Goal: Task Accomplishment & Management: Complete application form

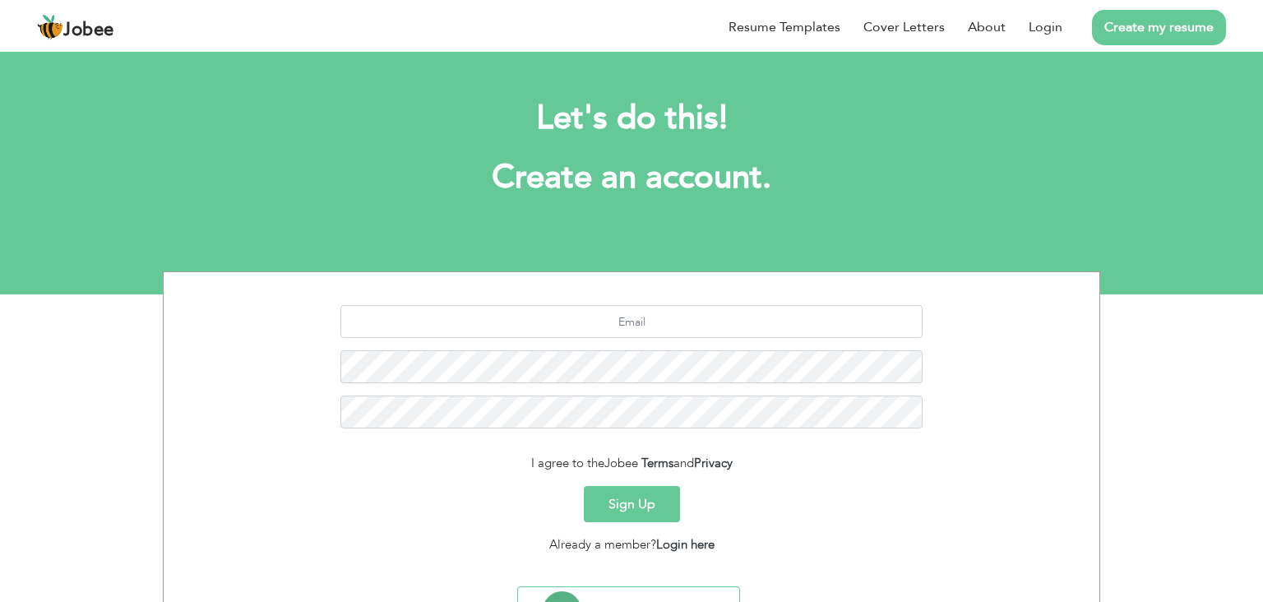
scroll to position [81, 0]
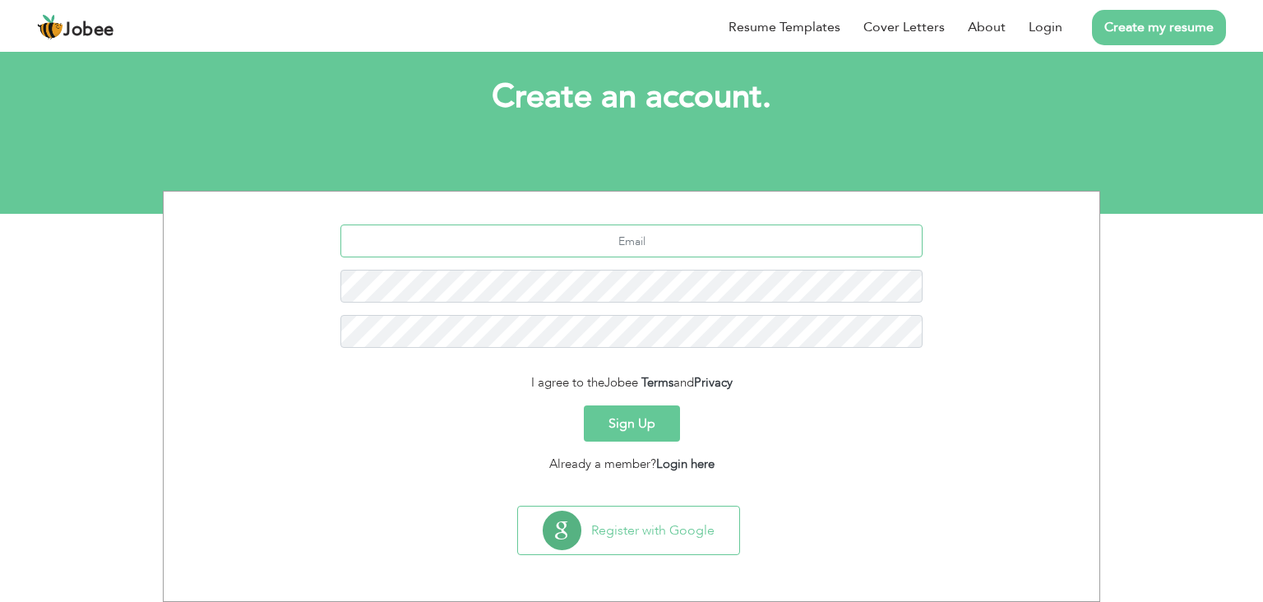
click at [630, 236] on input "text" at bounding box center [631, 240] width 583 height 33
click at [701, 464] on link "Login here" at bounding box center [685, 464] width 58 height 16
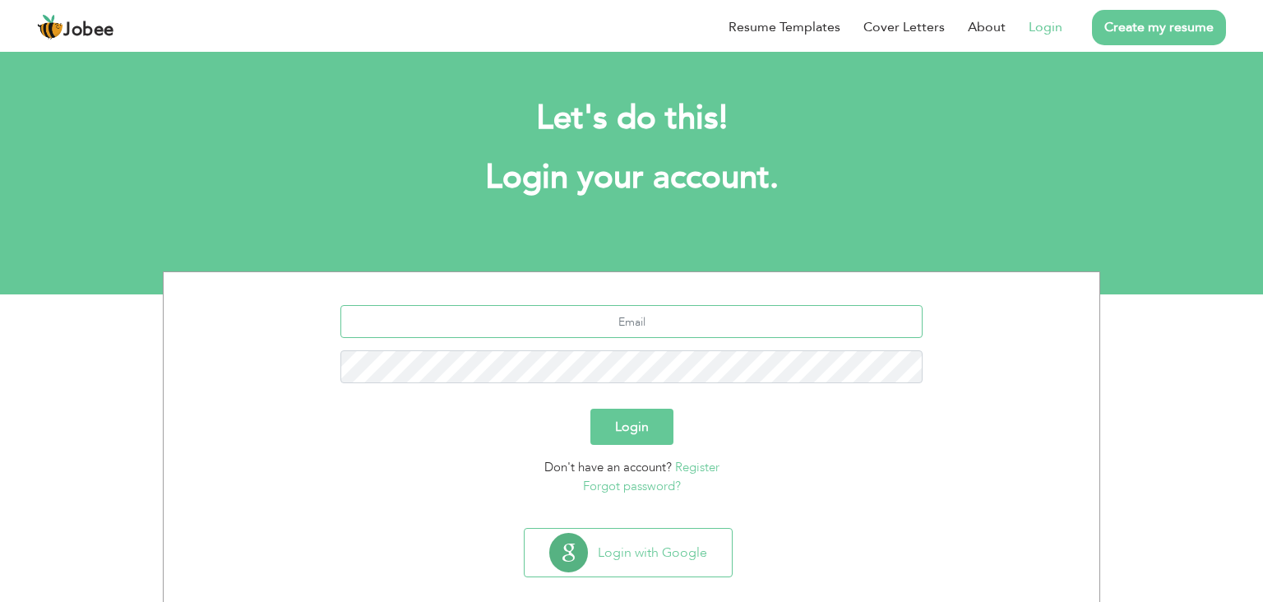
click at [599, 306] on input "text" at bounding box center [631, 321] width 583 height 33
type input "[EMAIL_ADDRESS][DOMAIN_NAME]"
click at [626, 419] on button "Login" at bounding box center [631, 427] width 83 height 36
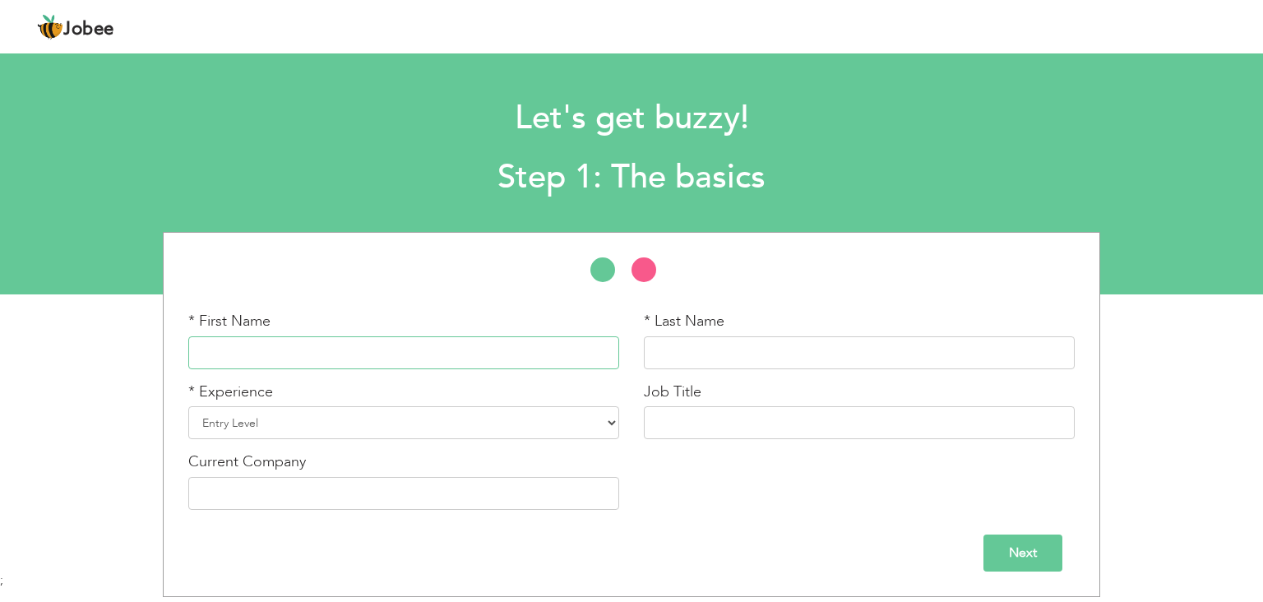
click at [423, 353] on input "text" at bounding box center [403, 352] width 431 height 33
type input "Irfan"
type input "Haider"
click at [357, 423] on select "Entry Level Less than 1 Year 1 Year 2 Years 3 Years 4 Years 5 Years 6 Years 7 Y…" at bounding box center [403, 422] width 431 height 33
select select "7"
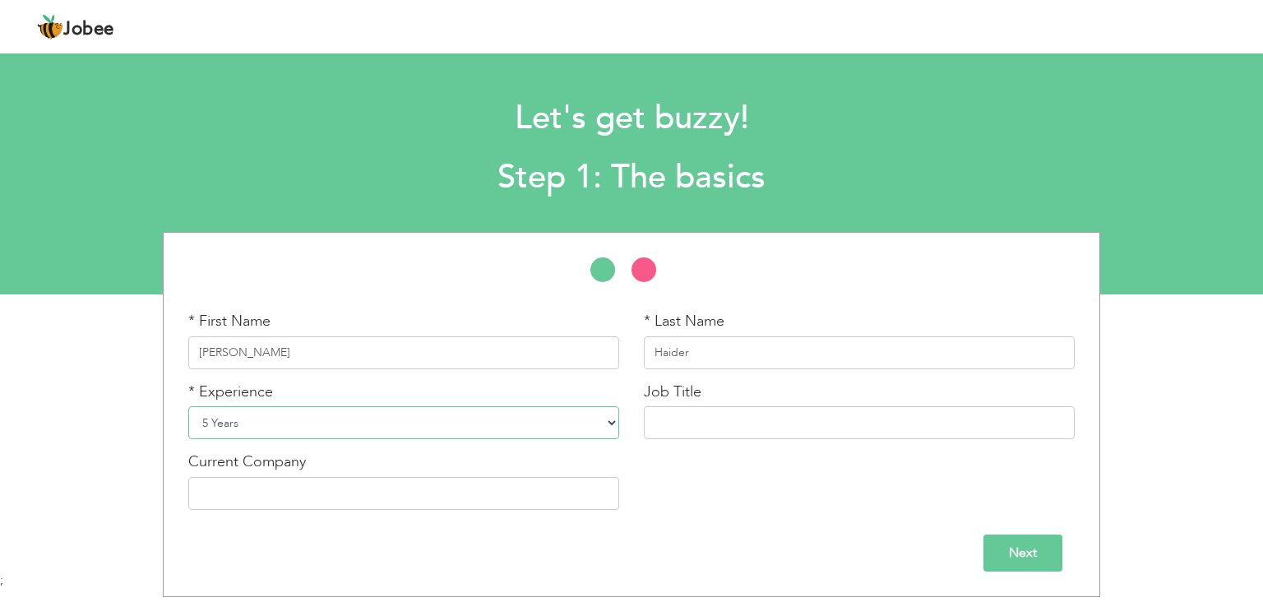
click at [188, 406] on select "Entry Level Less than 1 Year 1 Year 2 Years 3 Years 4 Years 5 Years 6 Years 7 Y…" at bounding box center [403, 422] width 431 height 33
click at [764, 421] on input "text" at bounding box center [859, 422] width 431 height 33
type input "F"
type input "Mobile Application Developer"
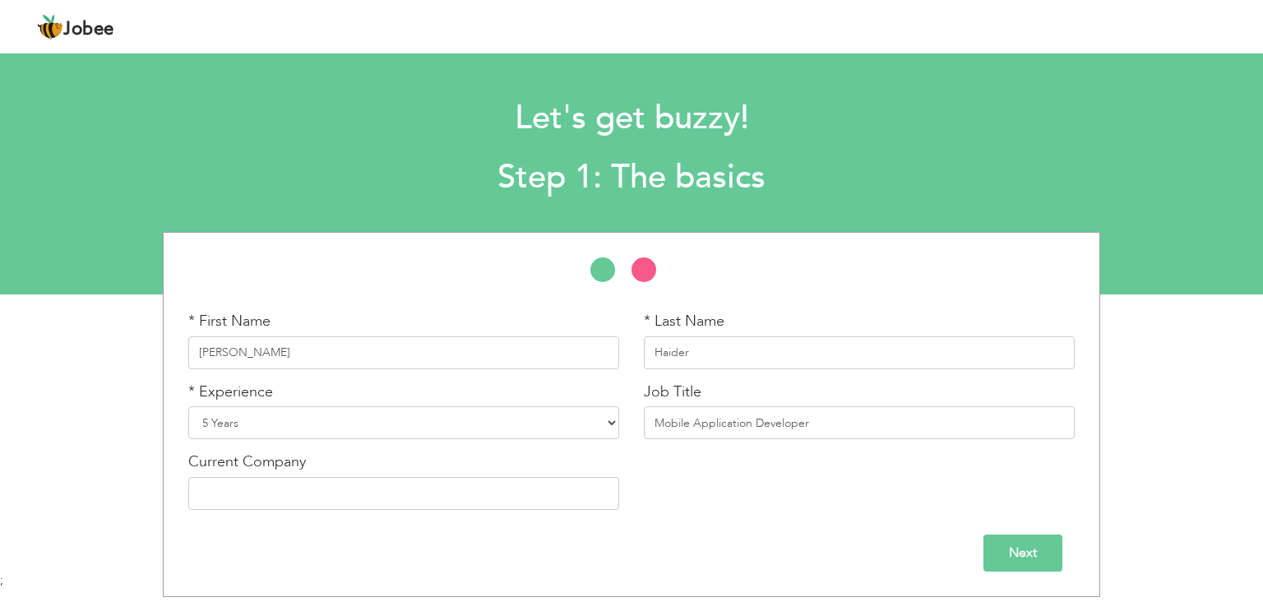
click at [793, 509] on div "* First Name Irfan * Last Name Haider * Experience Entry Level Less than 1 Year…" at bounding box center [631, 416] width 911 height 211
click at [564, 494] on input "text" at bounding box center [403, 493] width 431 height 33
click at [990, 554] on input "Next" at bounding box center [1022, 552] width 79 height 37
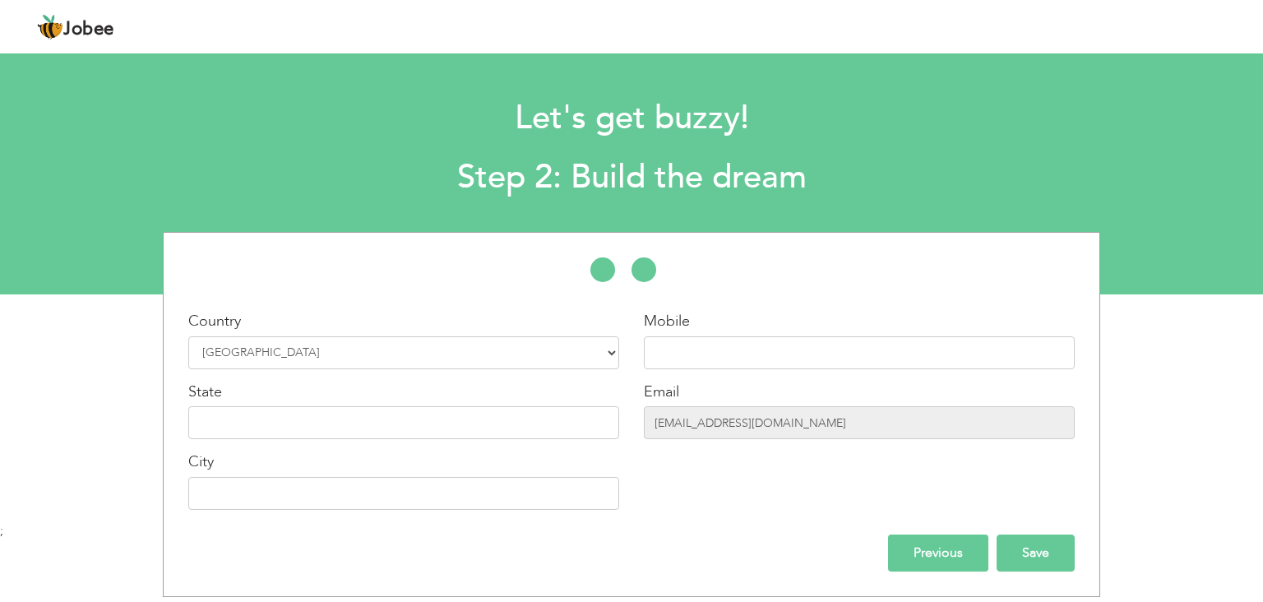
click at [1037, 548] on input "Save" at bounding box center [1036, 552] width 78 height 37
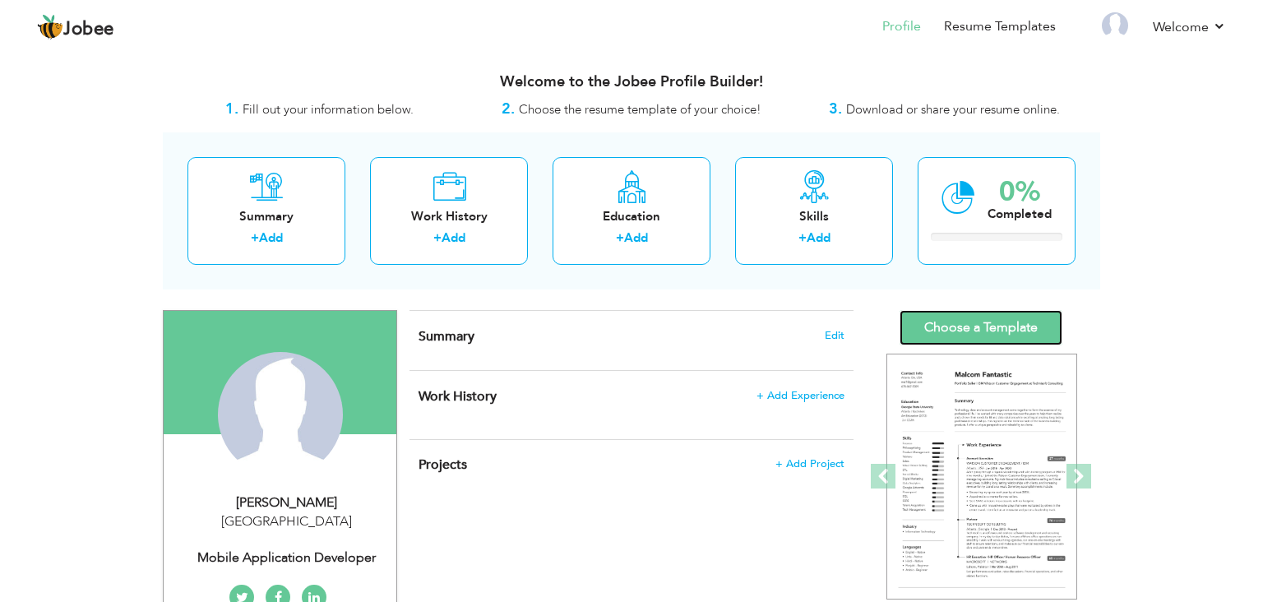
click at [990, 328] on link "Choose a Template" at bounding box center [981, 327] width 163 height 35
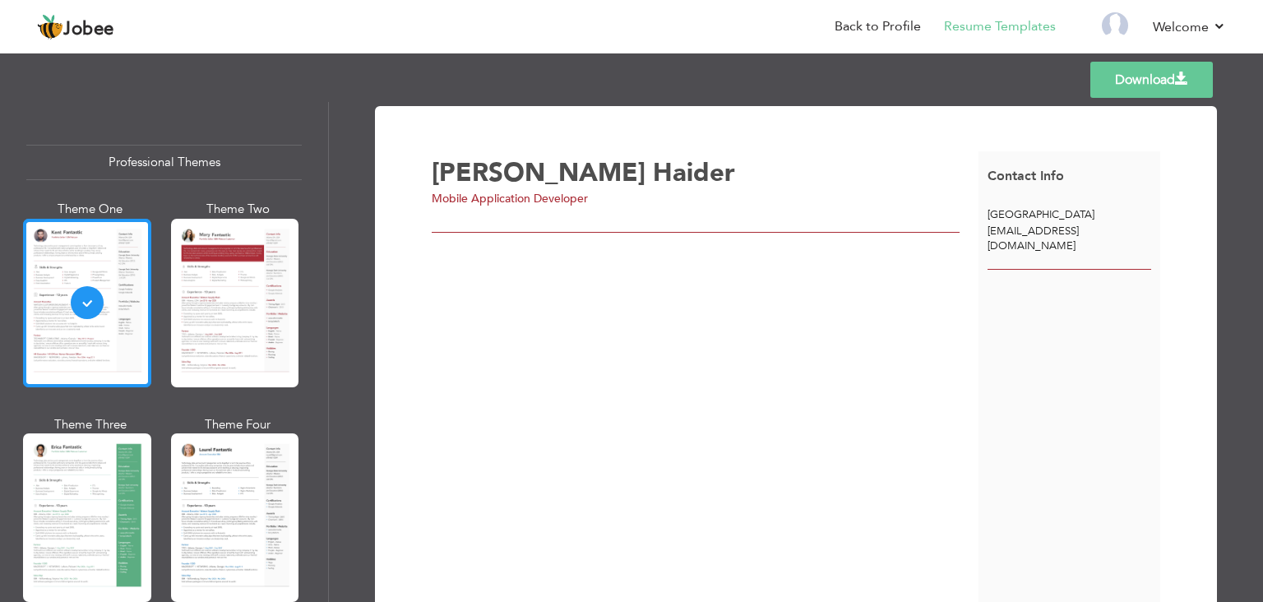
click at [99, 302] on div at bounding box center [87, 303] width 128 height 169
click at [895, 16] on li "Back to Profile" at bounding box center [866, 28] width 109 height 44
click at [887, 25] on link "Back to Profile" at bounding box center [878, 26] width 86 height 19
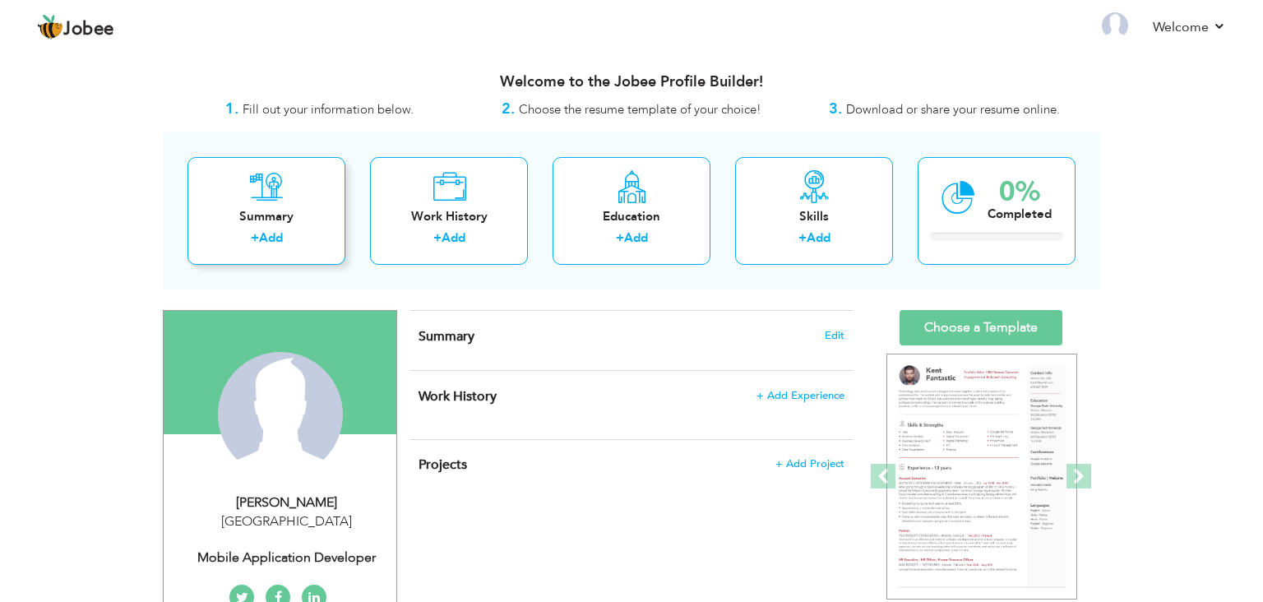
click at [234, 222] on div "Summary" at bounding box center [267, 216] width 132 height 17
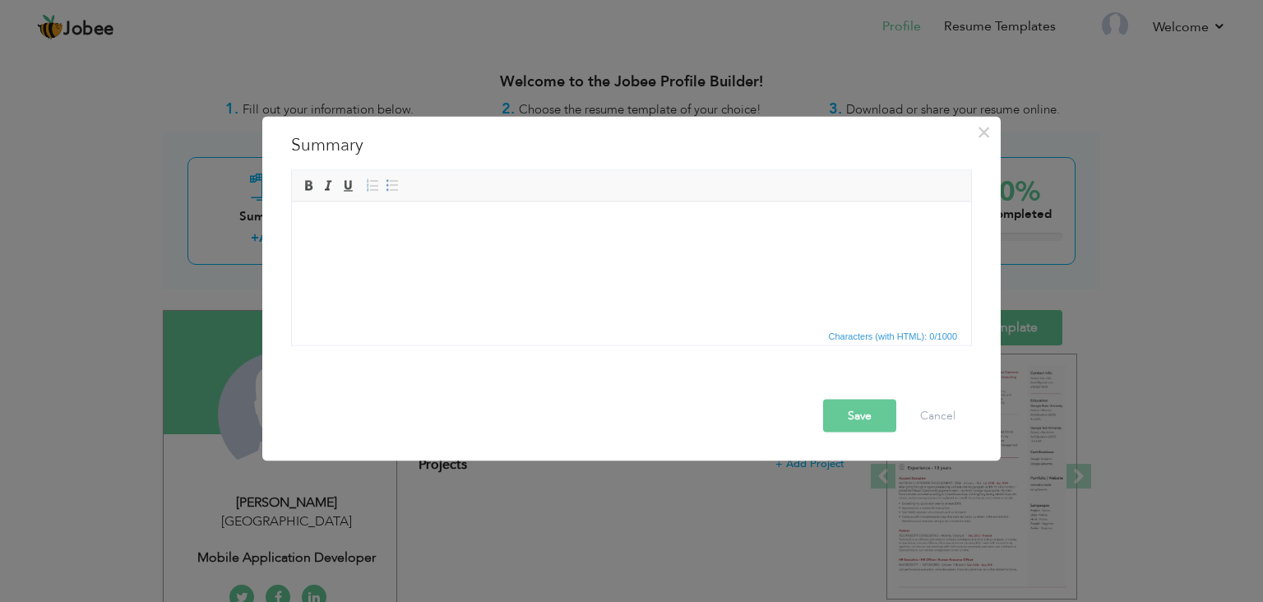
click at [524, 252] on html at bounding box center [631, 226] width 679 height 50
click at [409, 229] on body at bounding box center [631, 226] width 646 height 17
paste body
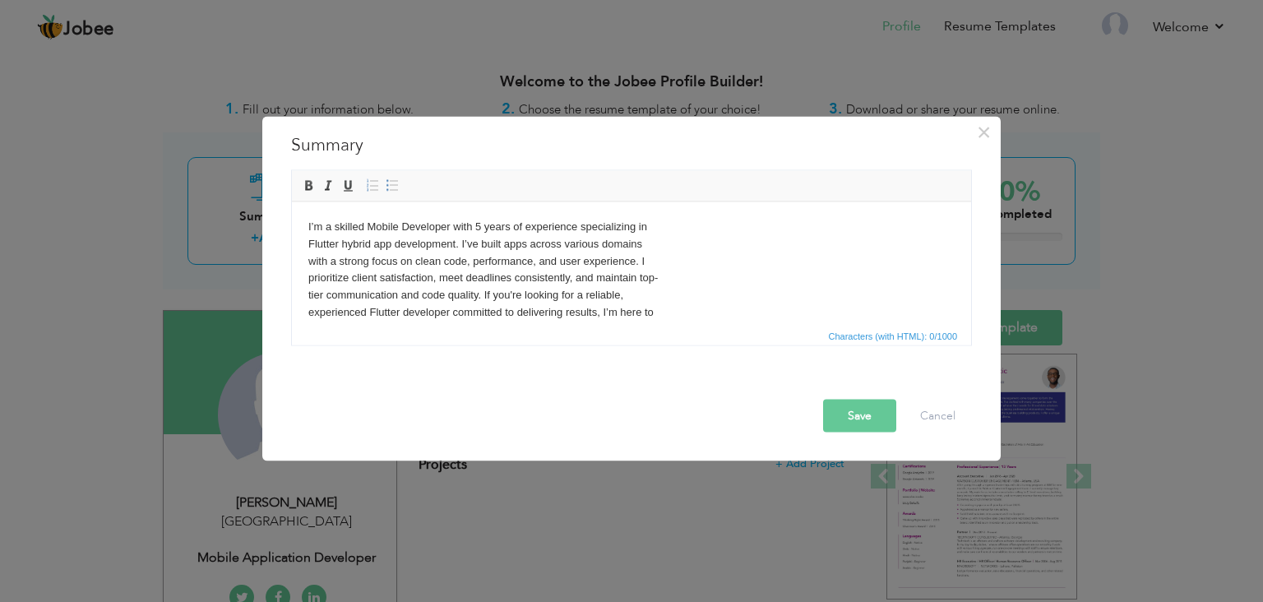
scroll to position [10, 0]
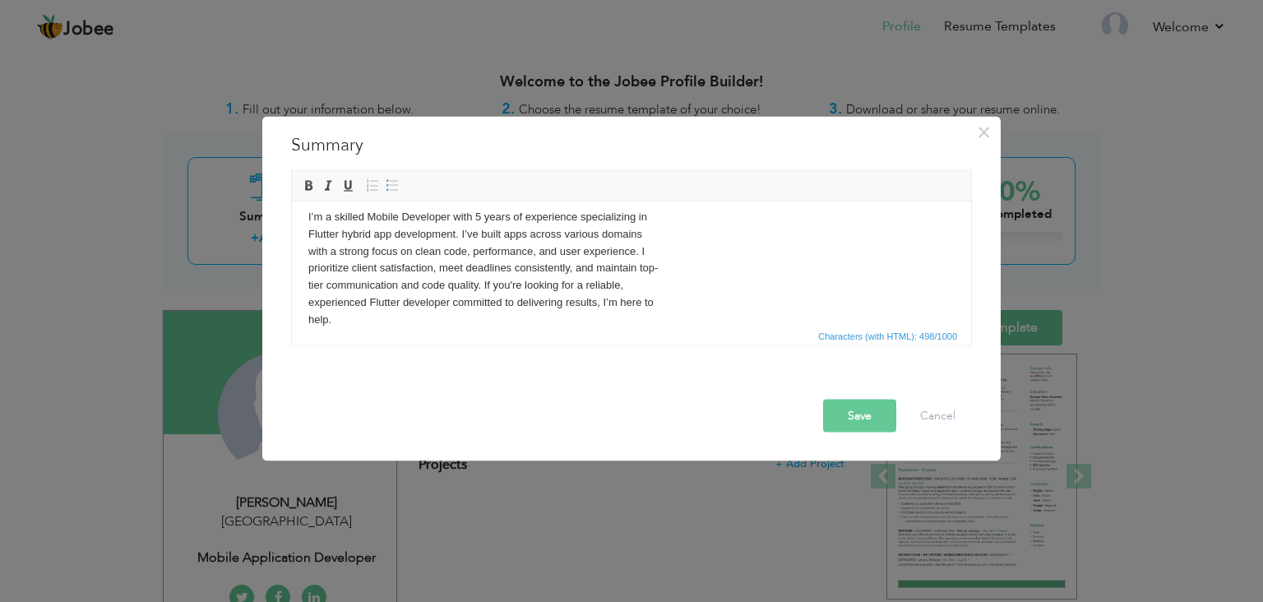
click at [400, 213] on body "I’m a skilled Mobile Developer with 5 years of experience specializing in Flutt…" at bounding box center [631, 268] width 646 height 120
click at [374, 331] on span "Characters (with HTML): 510/1000" at bounding box center [631, 336] width 679 height 20
click at [372, 321] on body "I’m a skilled Mobile Application Developer with 5 years of experience specializ…" at bounding box center [631, 268] width 646 height 120
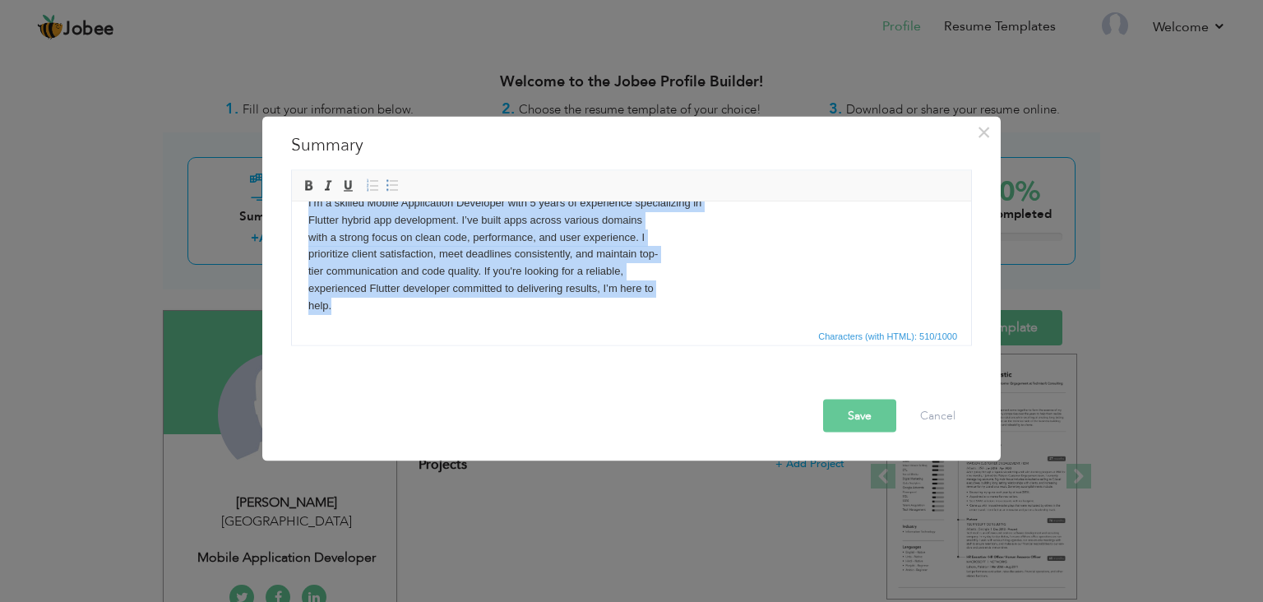
scroll to position [0, 0]
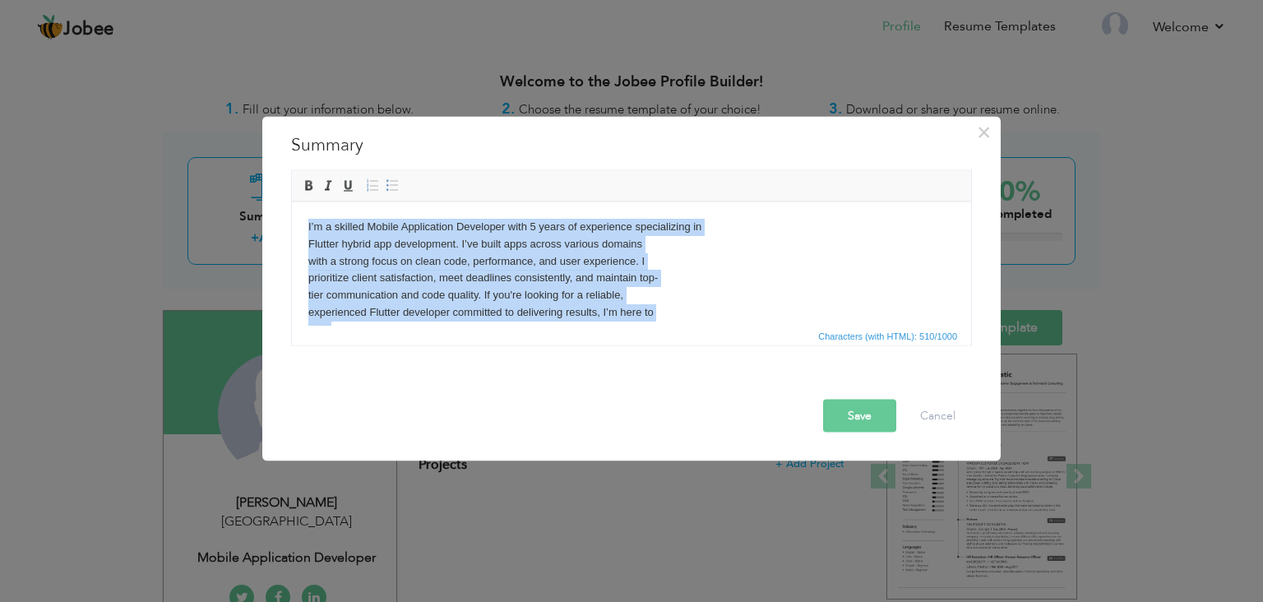
drag, startPoint x: 372, startPoint y: 321, endPoint x: 305, endPoint y: 223, distance: 118.4
click at [305, 223] on html "I’m a skilled Mobile Application Developer with 5 years of experience specializ…" at bounding box center [631, 277] width 679 height 153
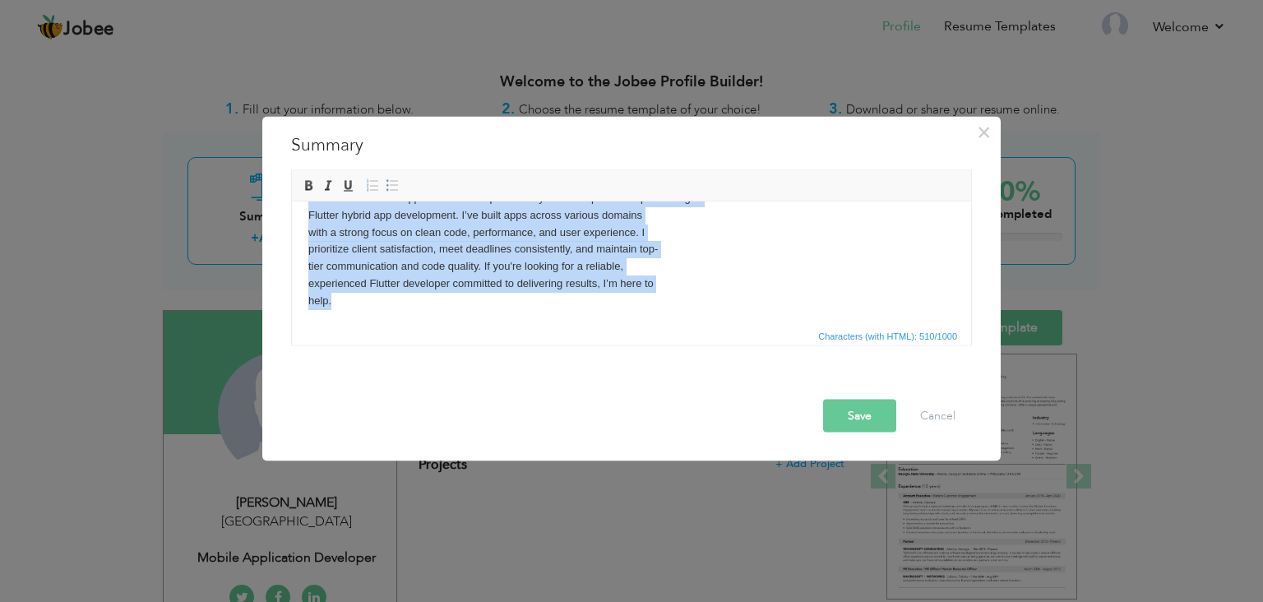
copy body "I’m a skilled Mobile Application Developer with 5 years of experience specializ…"
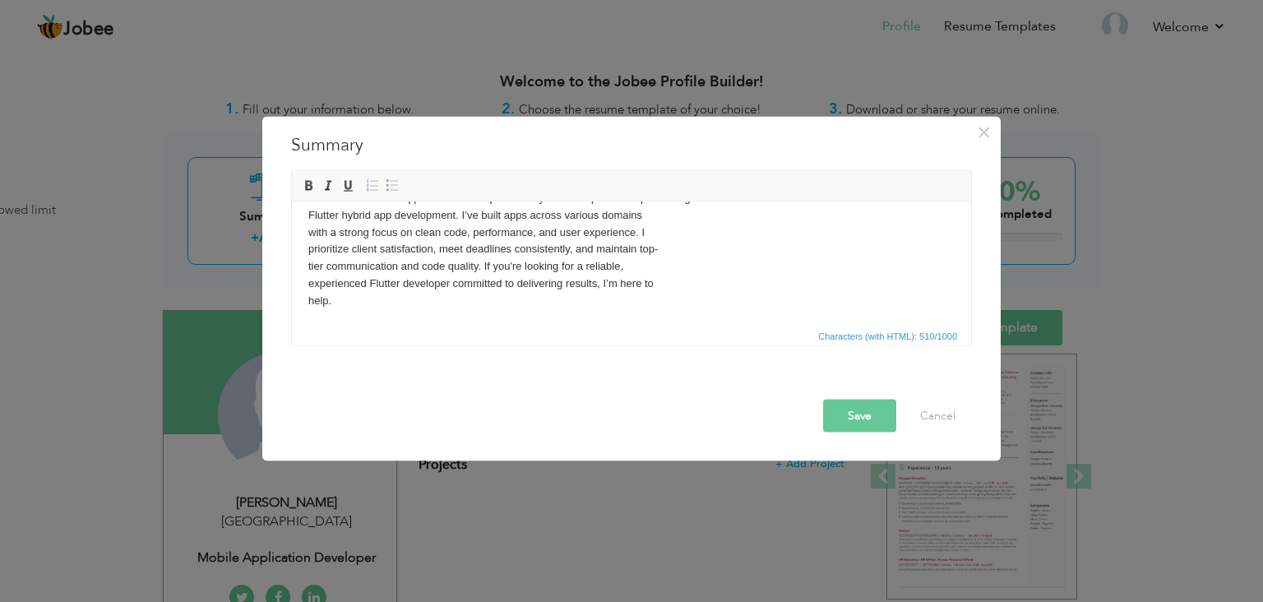
click at [528, 293] on body "I’m a skilled Mobile Application Developer with 5 years of experience specializ…" at bounding box center [631, 249] width 646 height 120
click at [513, 303] on body "I’m a skilled Mobile Application Developer with 5 years of experience specializ…" at bounding box center [631, 249] width 646 height 120
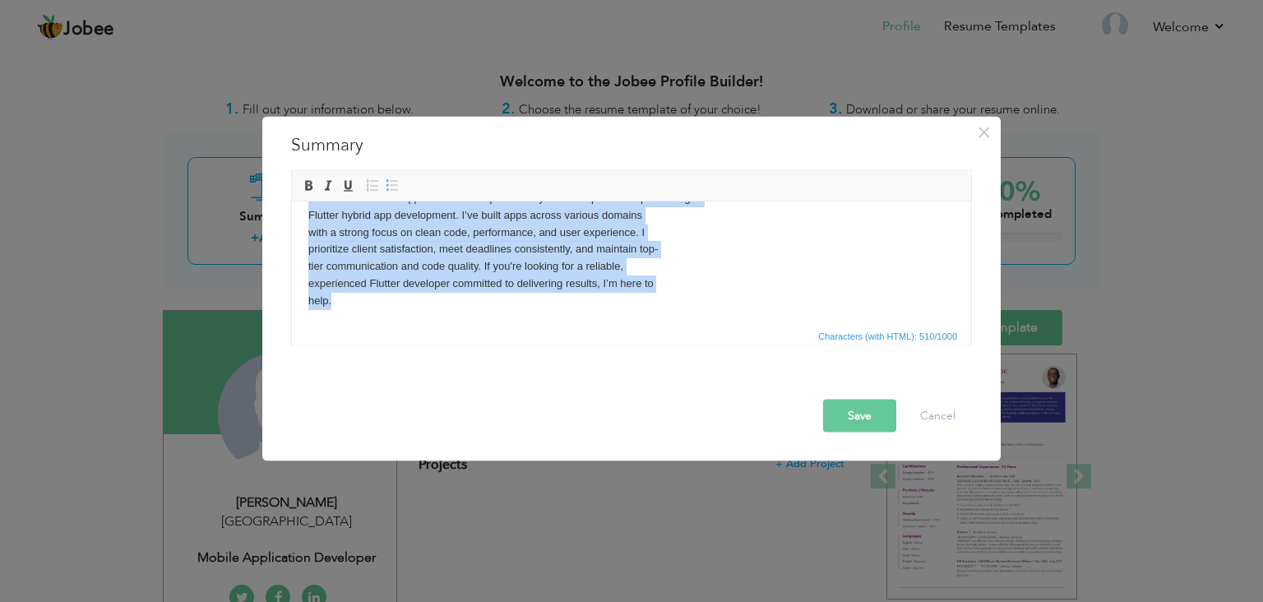
click at [511, 308] on html "I’m a skilled Mobile Application Developer with 5 years of experience specializ…" at bounding box center [631, 249] width 679 height 153
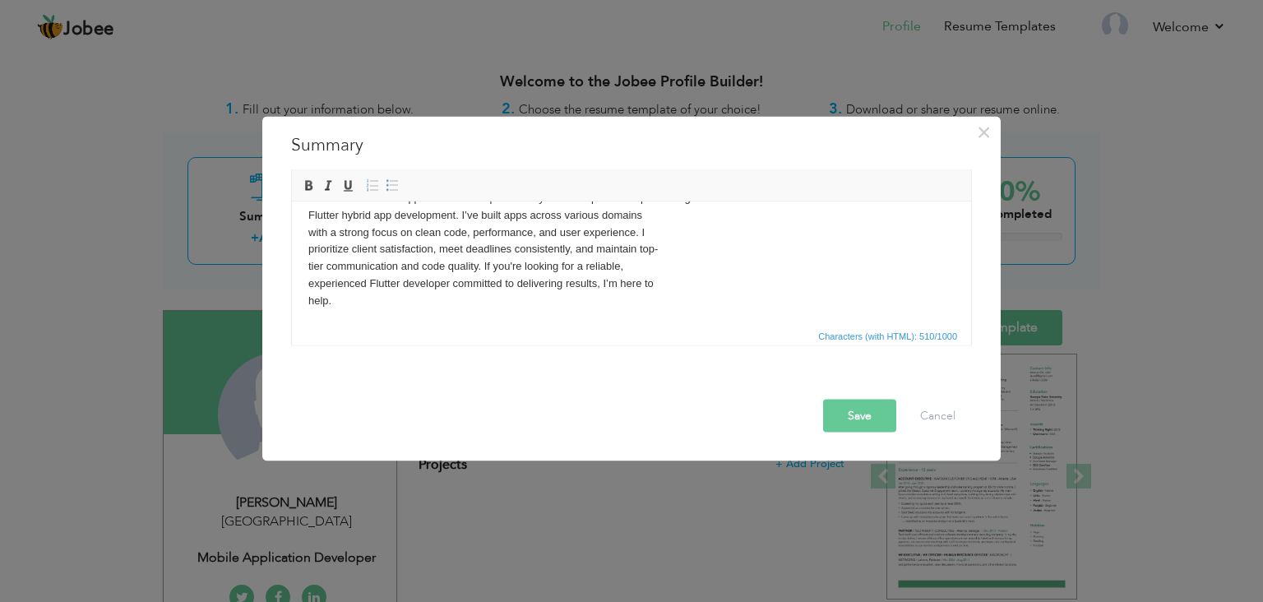
click at [426, 298] on body "I’m a skilled Mobile Application Developer with 5 years of experience specializ…" at bounding box center [631, 249] width 646 height 120
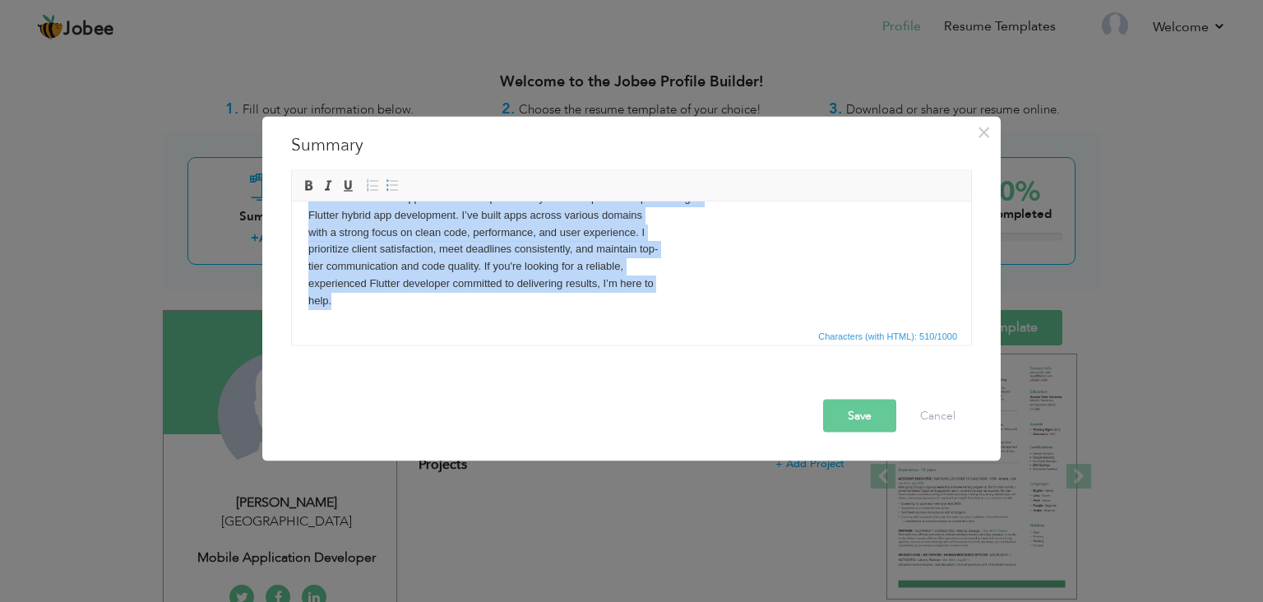
scroll to position [0, 0]
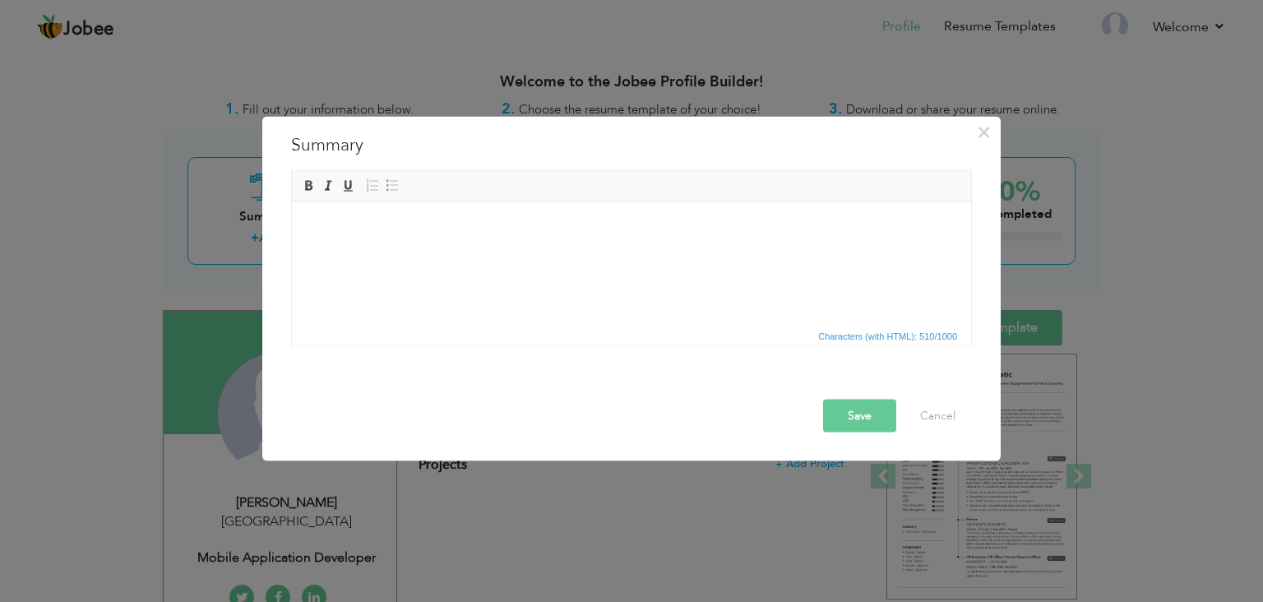
click at [428, 243] on html at bounding box center [631, 226] width 679 height 50
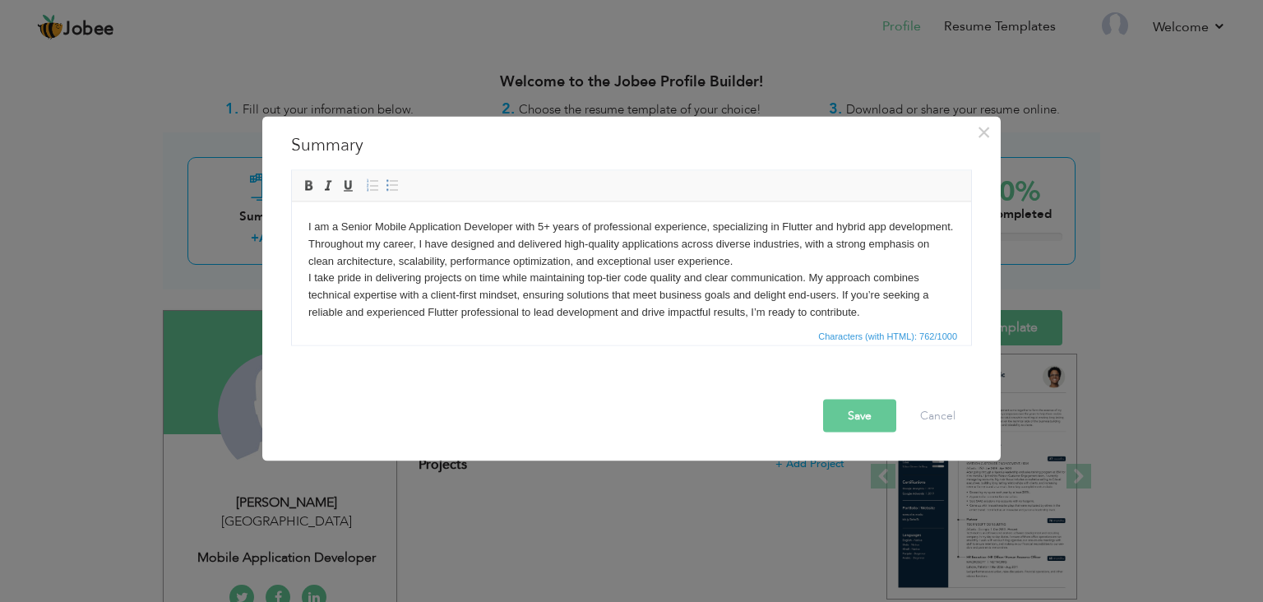
click at [365, 229] on body "I am a Senior Mobile Application Developer with 5+ years of professional experi…" at bounding box center [631, 269] width 646 height 103
click at [860, 414] on button "Save" at bounding box center [859, 416] width 73 height 33
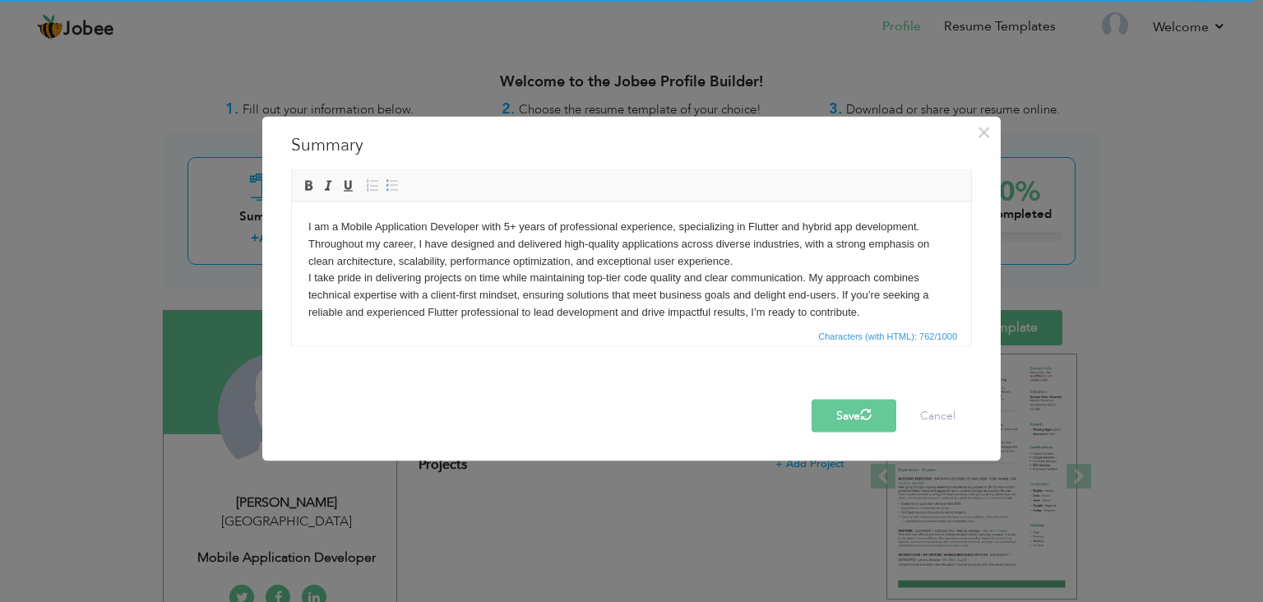
click at [860, 418] on span "button" at bounding box center [866, 414] width 16 height 16
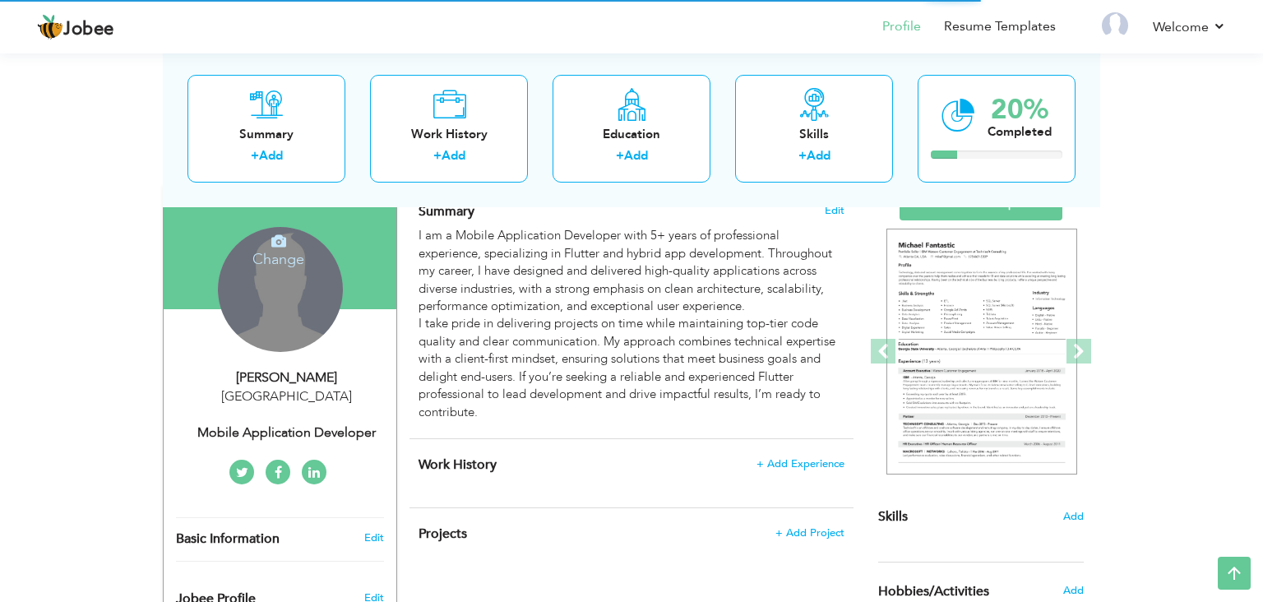
scroll to position [121, 0]
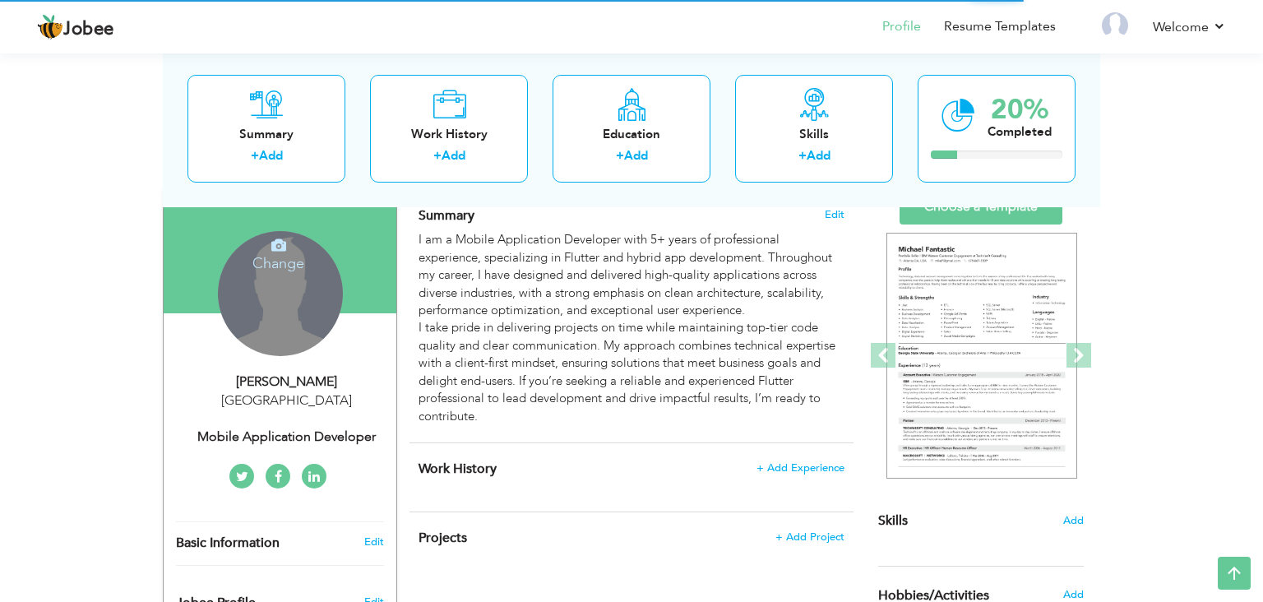
click at [294, 262] on h4 "Change" at bounding box center [279, 252] width 118 height 39
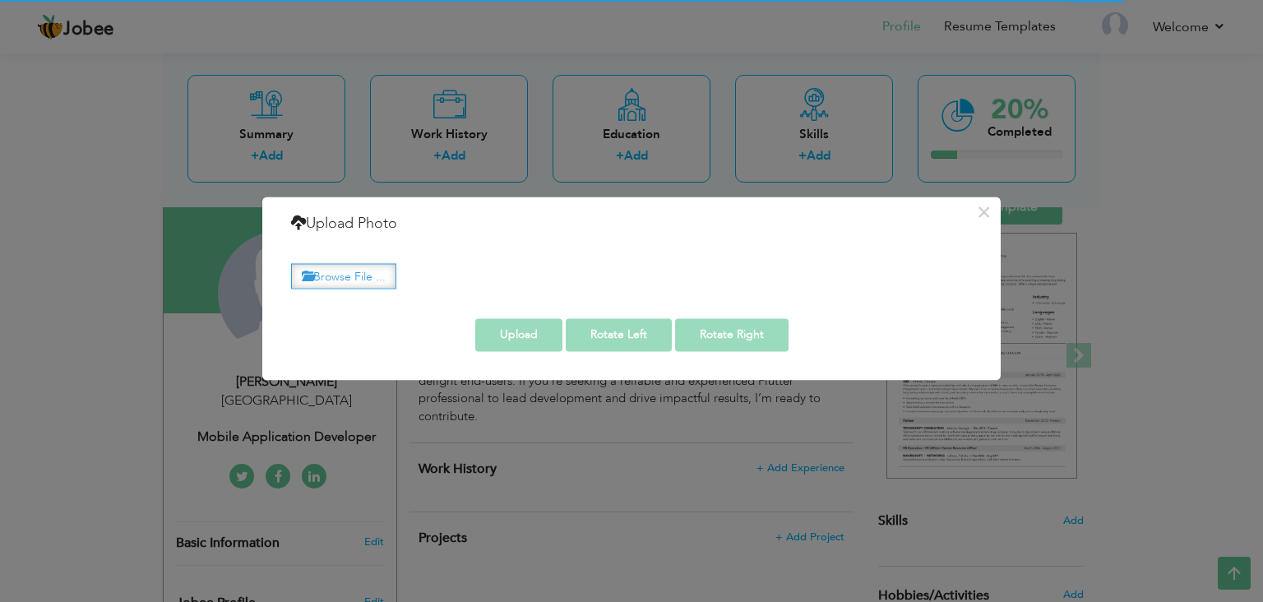
click at [344, 275] on label "Browse File ..." at bounding box center [343, 275] width 105 height 25
click at [0, 0] on input "Browse File ..." at bounding box center [0, 0] width 0 height 0
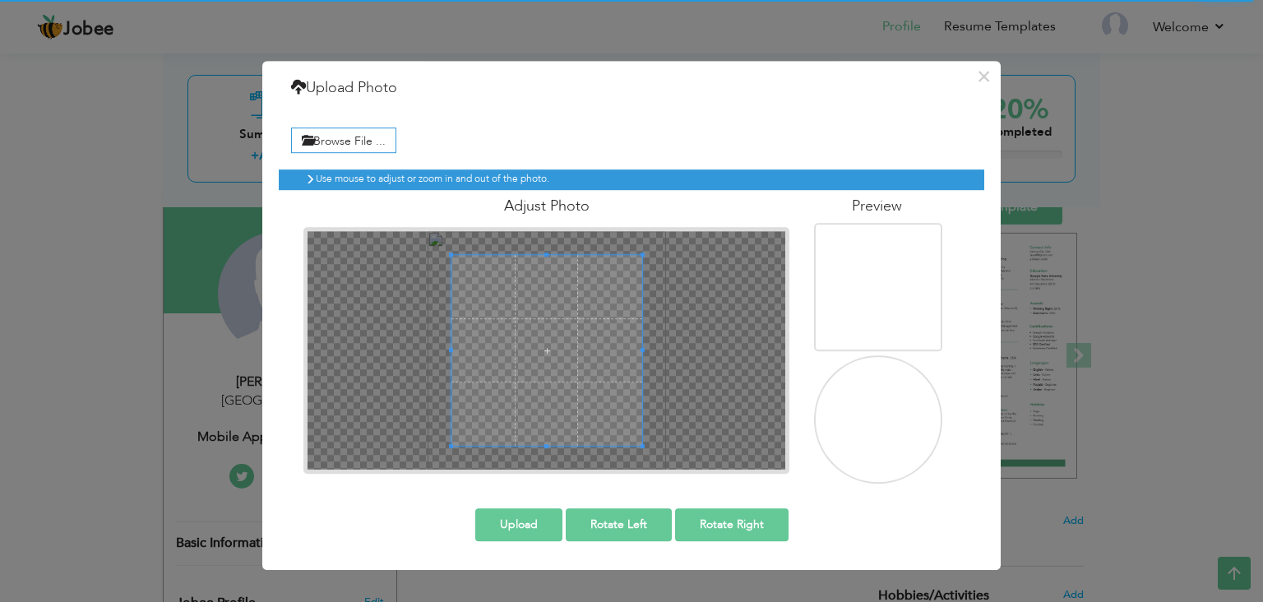
click at [861, 408] on img at bounding box center [880, 421] width 160 height 160
click at [867, 417] on img at bounding box center [880, 421] width 160 height 160
click at [886, 324] on img at bounding box center [880, 289] width 160 height 160
click at [886, 374] on img at bounding box center [880, 421] width 160 height 160
click at [581, 326] on span at bounding box center [539, 350] width 191 height 191
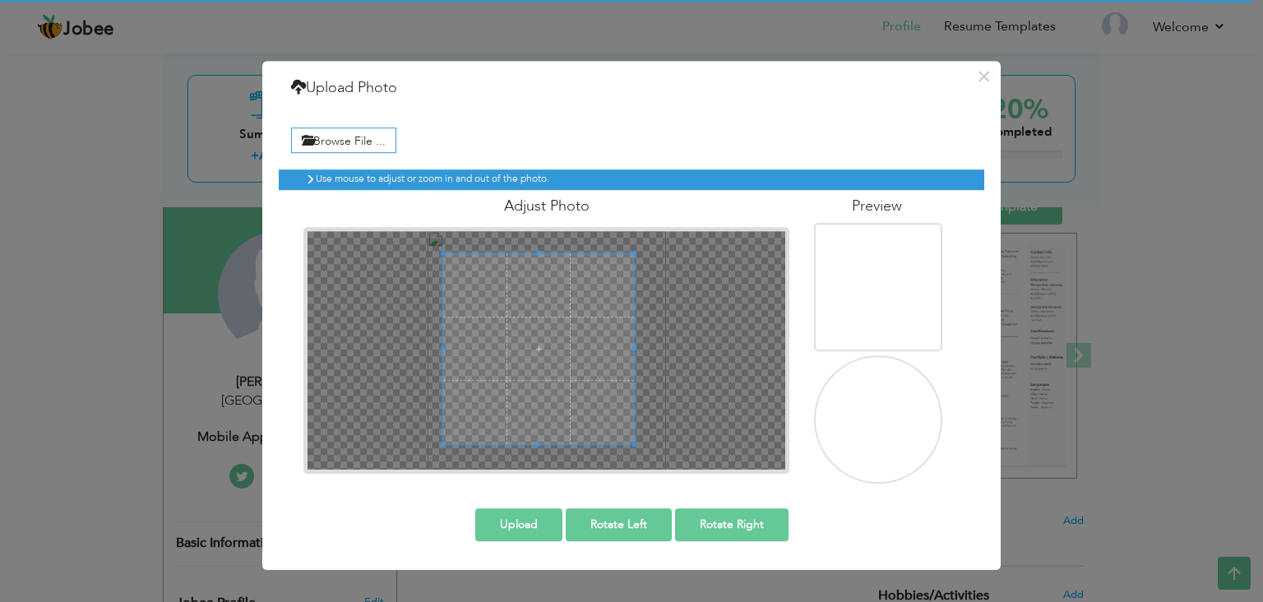
click at [552, 527] on button "Upload" at bounding box center [518, 524] width 87 height 33
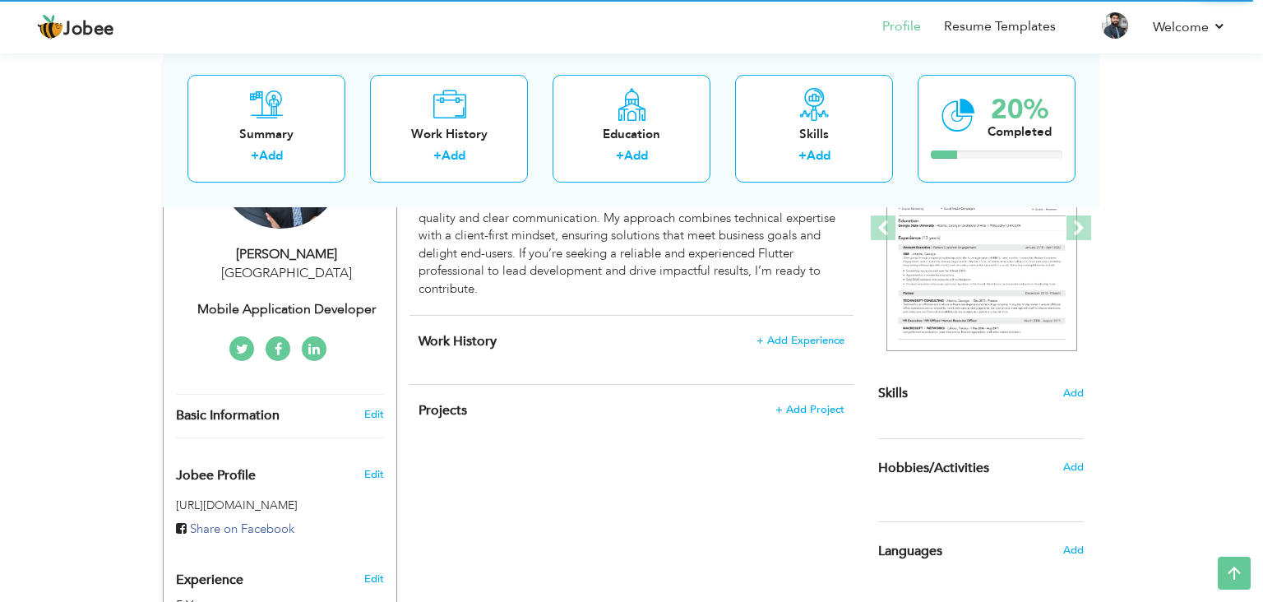
scroll to position [242, 0]
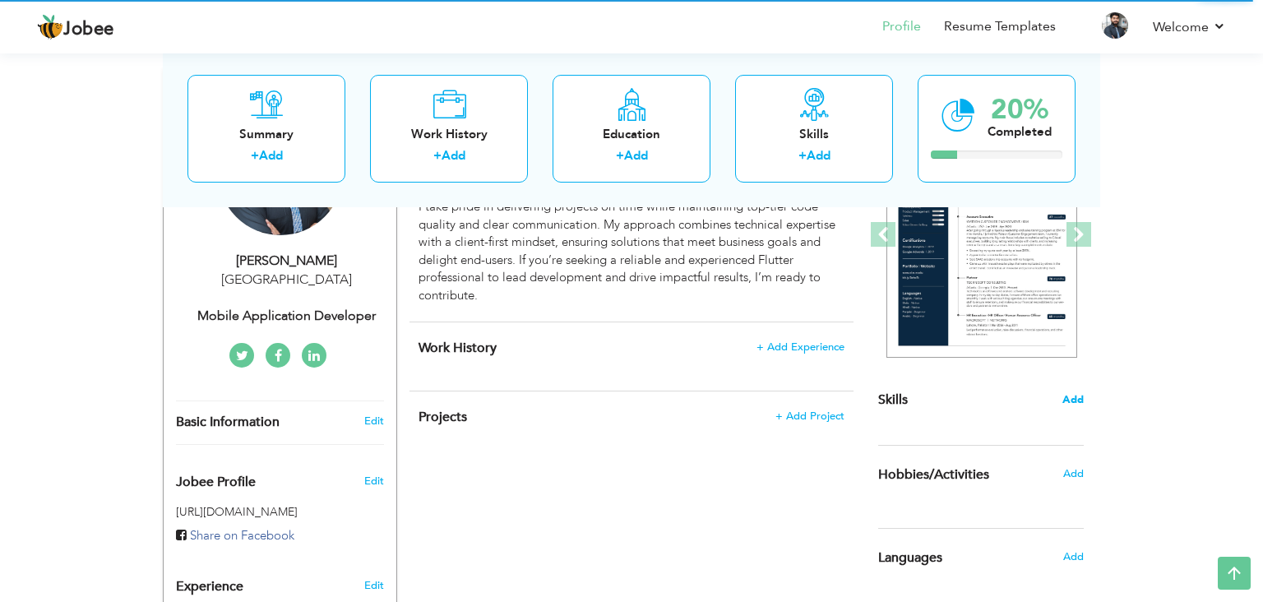
click at [1071, 393] on span "Add" at bounding box center [1072, 400] width 21 height 16
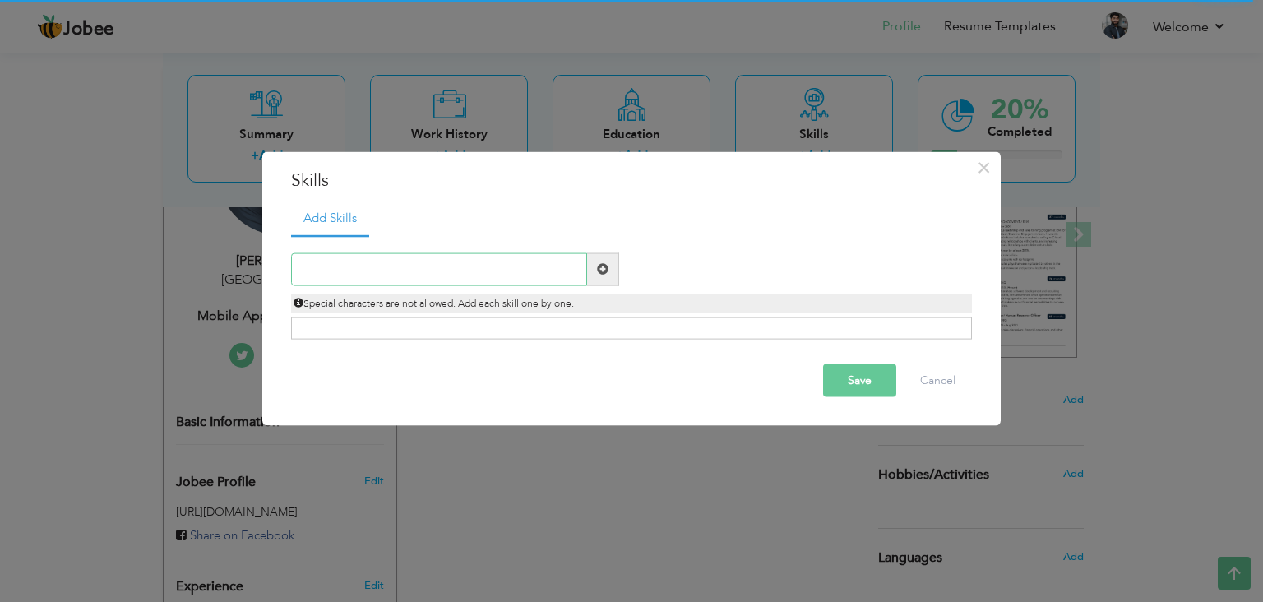
click at [497, 280] on input "text" at bounding box center [439, 268] width 296 height 33
type input "Flutter"
click at [604, 263] on span at bounding box center [603, 269] width 12 height 12
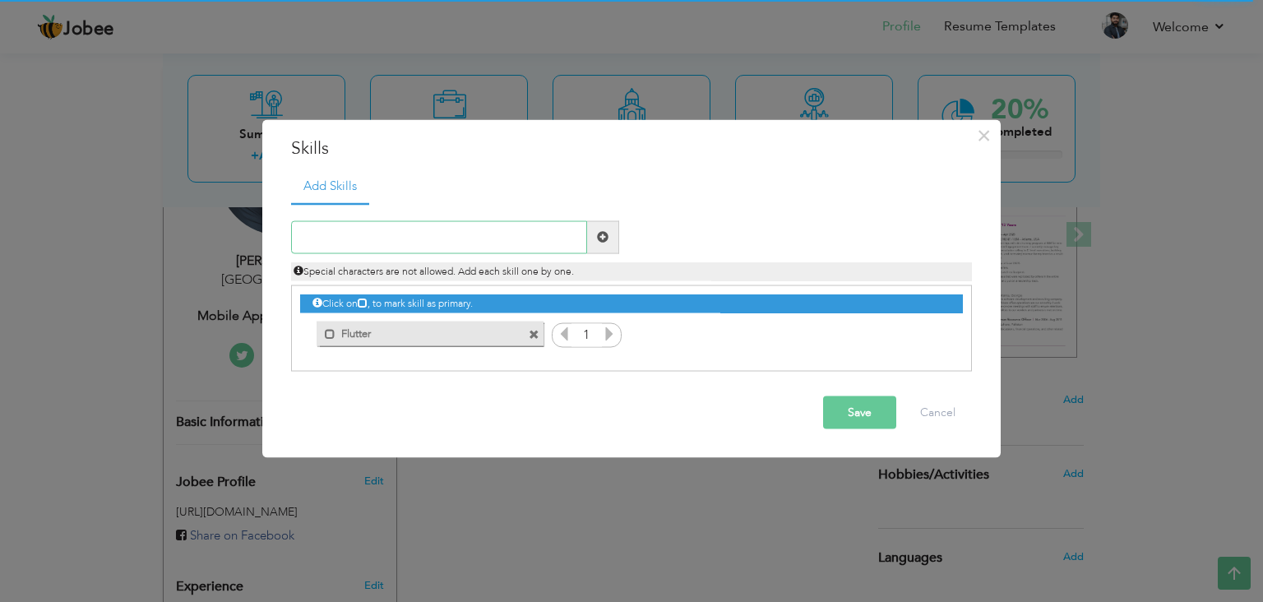
click at [480, 238] on input "text" at bounding box center [439, 236] width 296 height 33
type input "Kotlin"
click at [594, 234] on span at bounding box center [603, 236] width 32 height 33
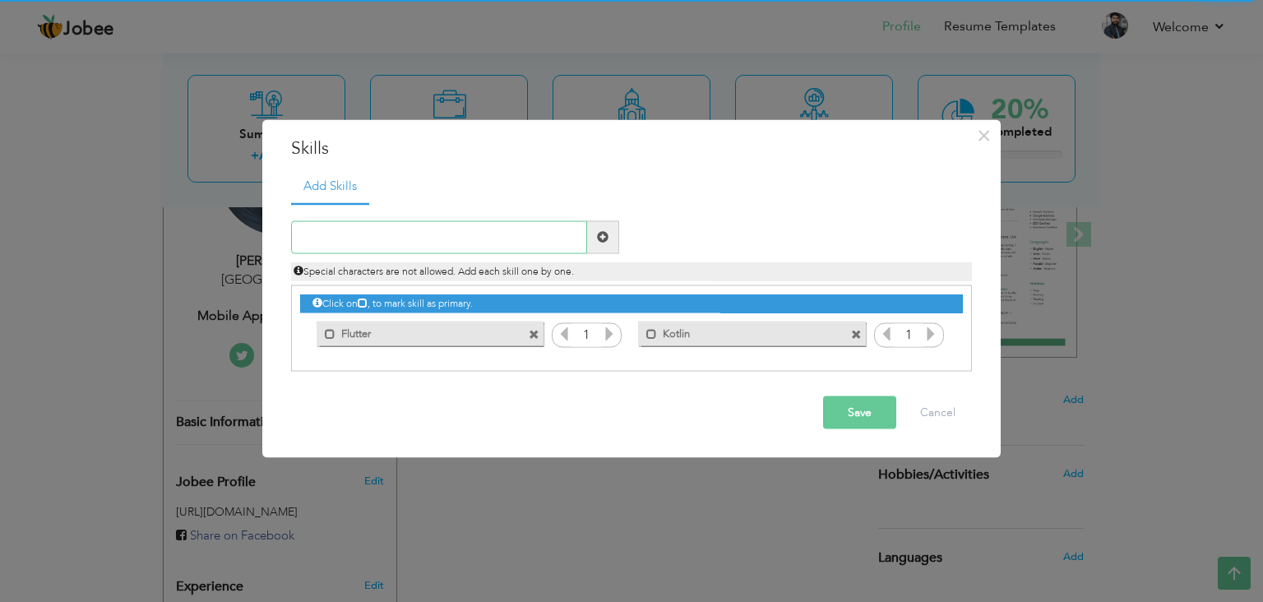
click at [548, 238] on input "text" at bounding box center [439, 236] width 296 height 33
type input "Firebase"
click at [611, 234] on span at bounding box center [603, 236] width 32 height 33
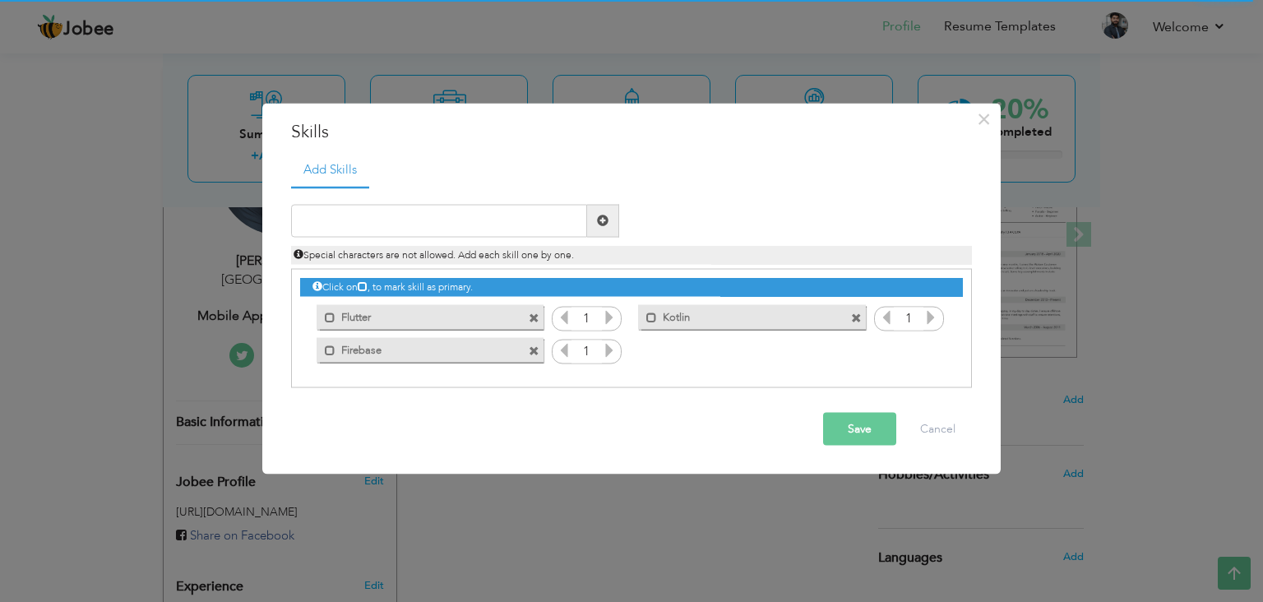
click at [608, 318] on icon at bounding box center [609, 316] width 15 height 15
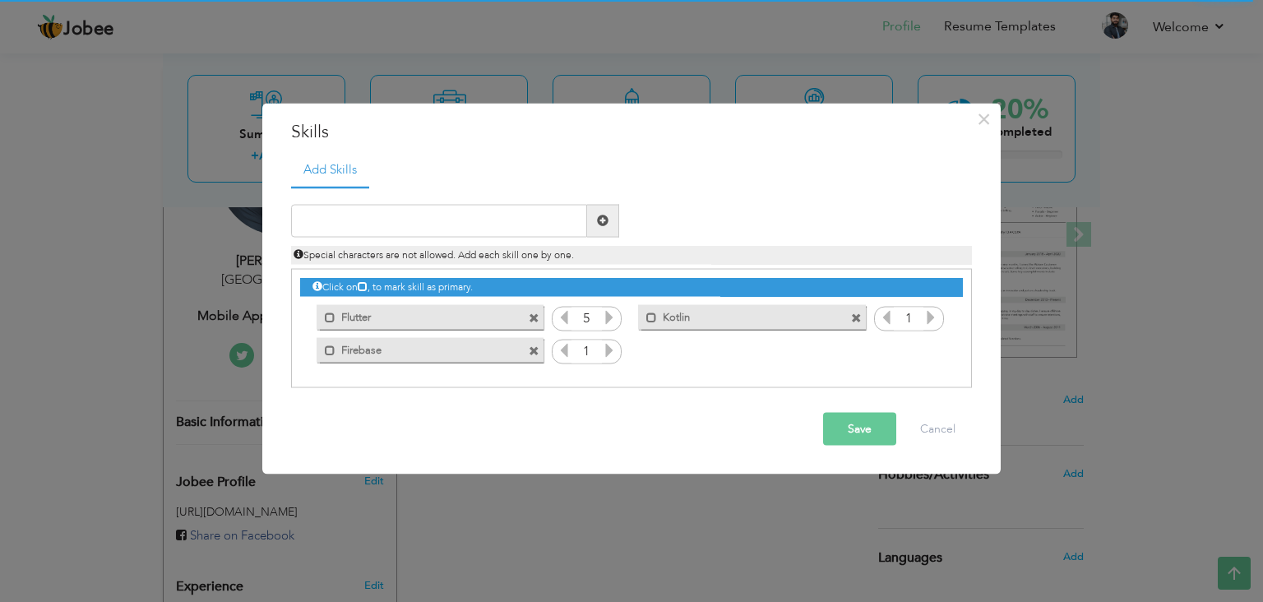
click at [608, 318] on icon at bounding box center [609, 316] width 15 height 15
click at [615, 351] on icon at bounding box center [609, 349] width 15 height 15
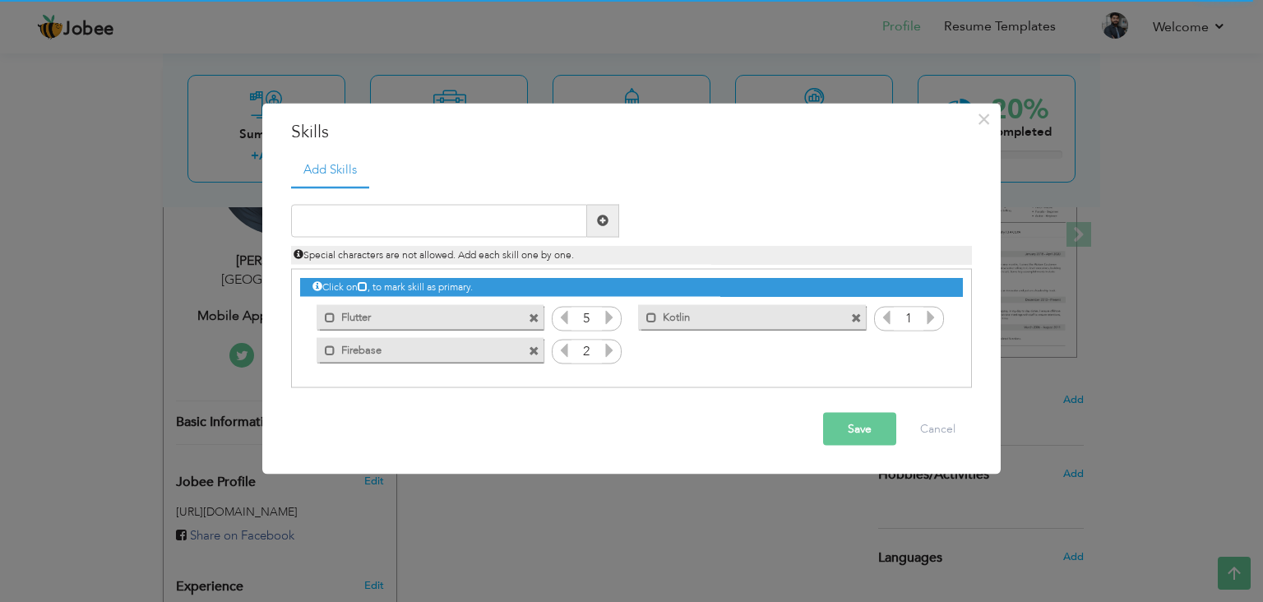
click at [615, 351] on icon at bounding box center [609, 349] width 15 height 15
click at [927, 314] on icon at bounding box center [930, 316] width 15 height 15
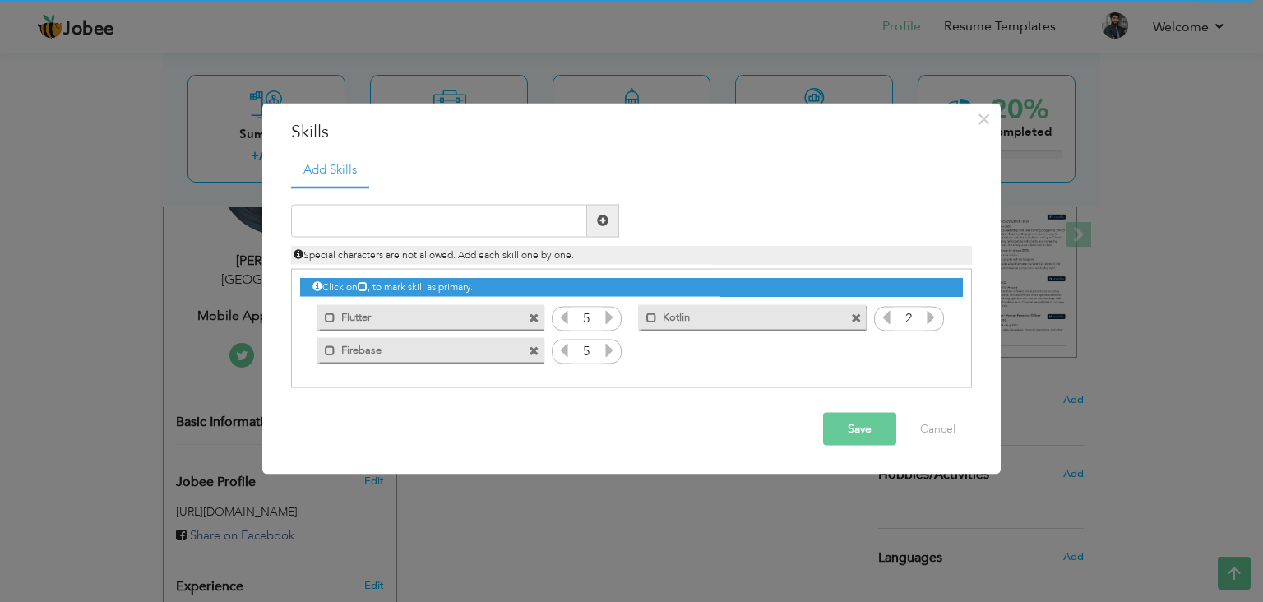
click at [927, 314] on icon at bounding box center [930, 316] width 15 height 15
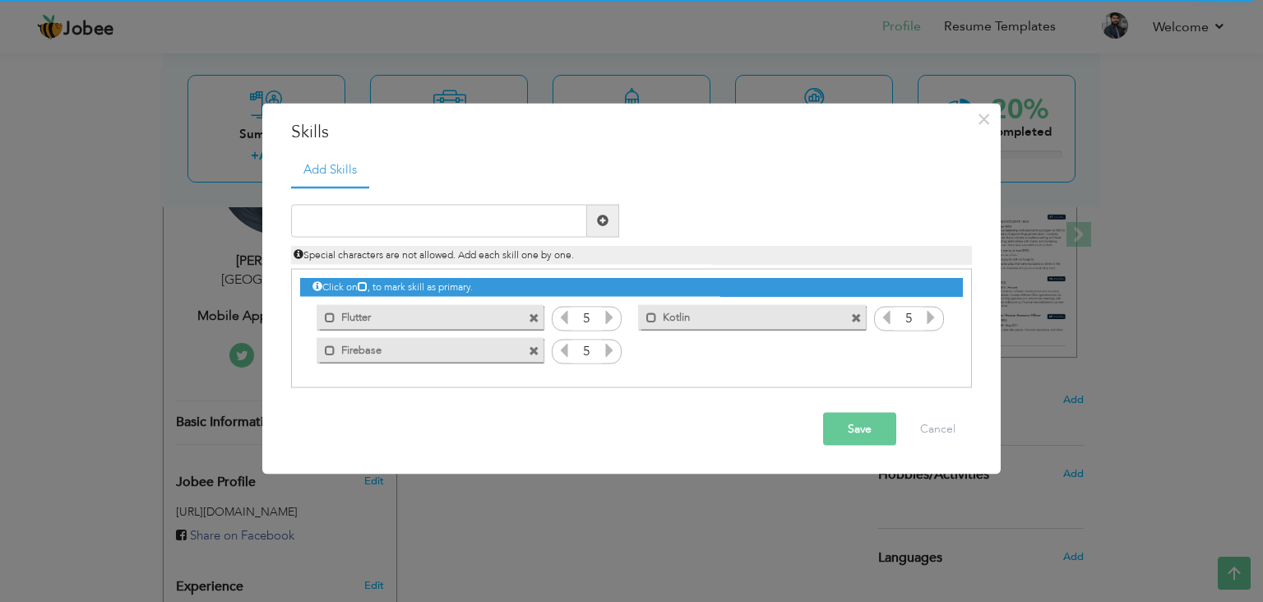
click at [869, 430] on button "Save" at bounding box center [859, 428] width 73 height 33
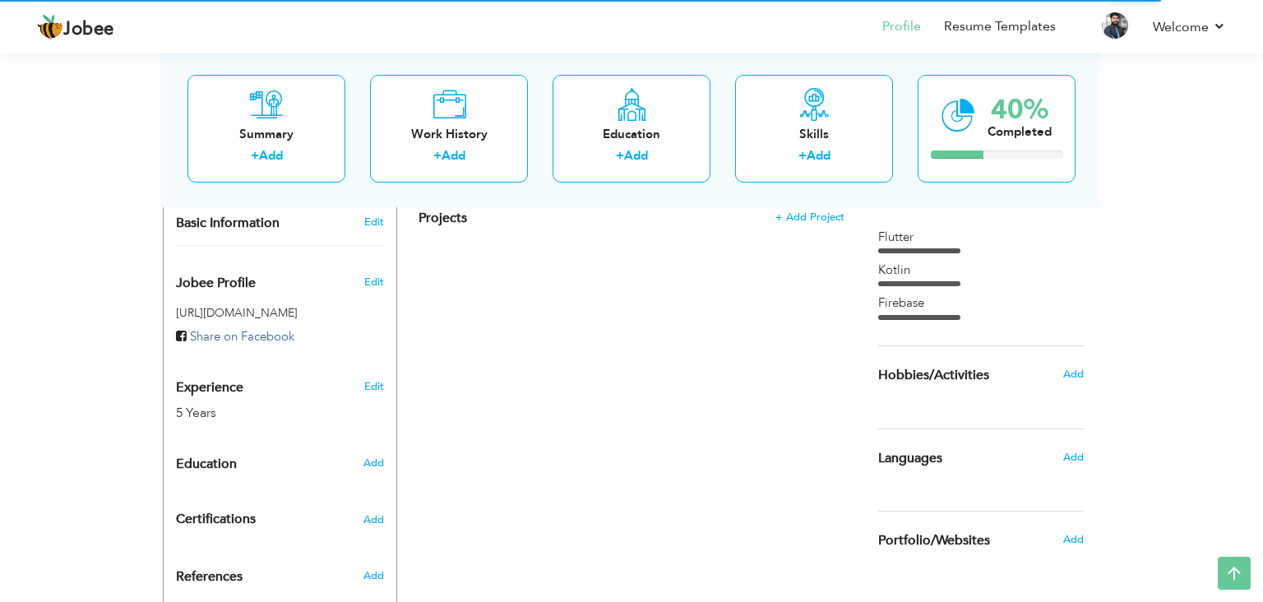
scroll to position [0, 0]
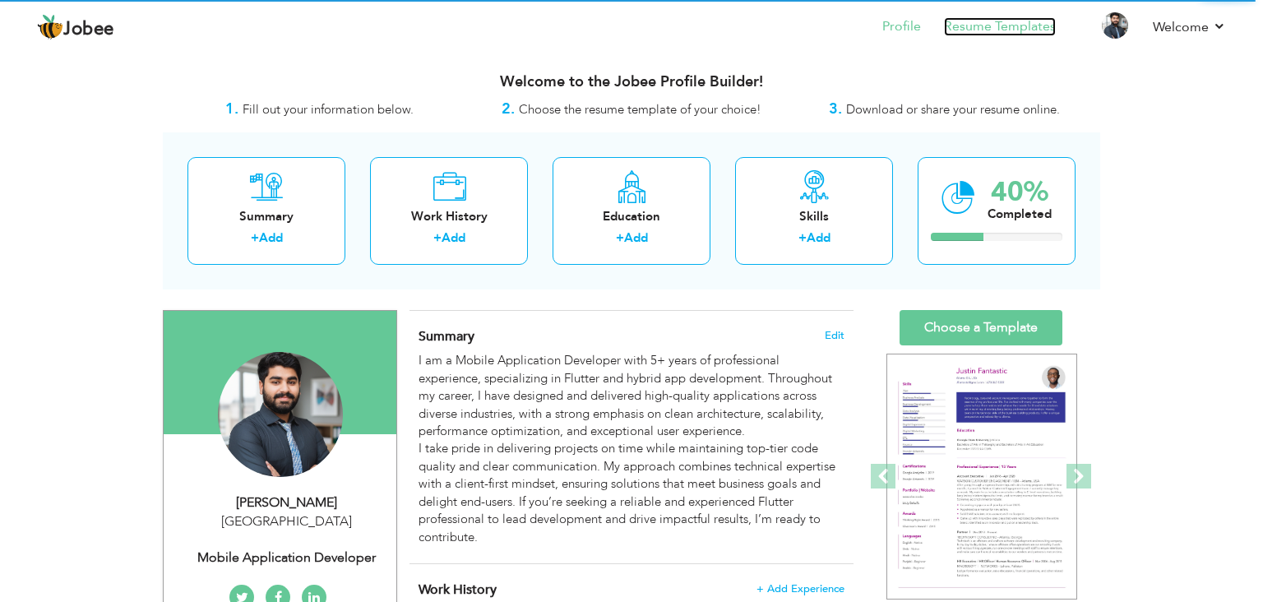
click at [963, 32] on link "Resume Templates" at bounding box center [1000, 26] width 112 height 19
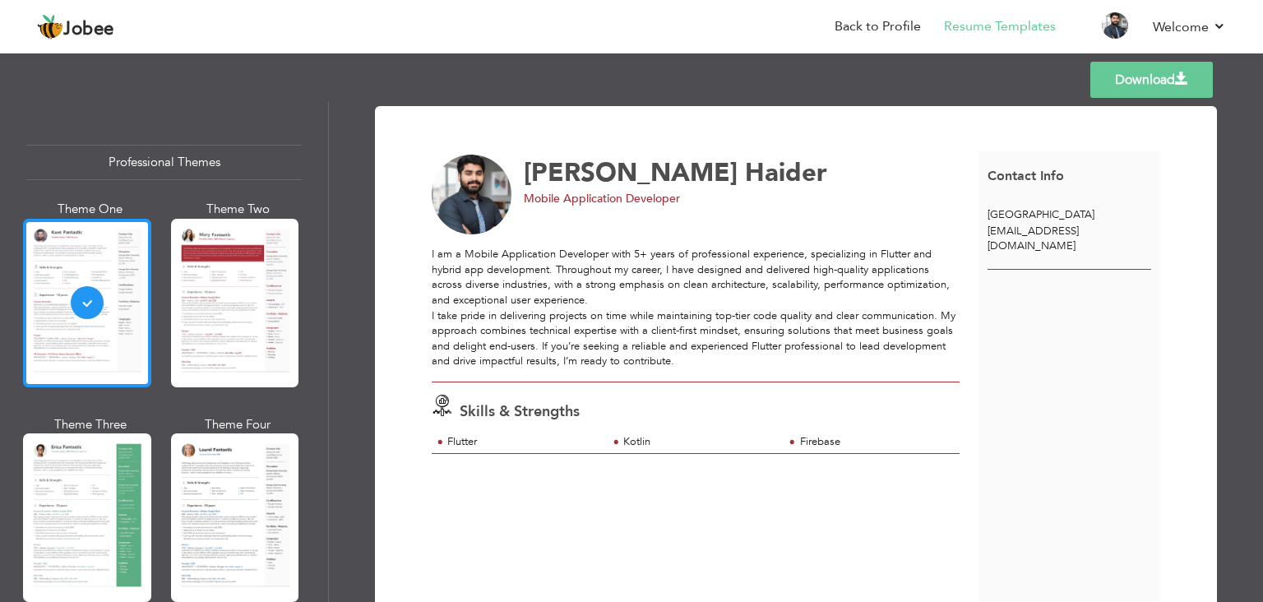
click at [113, 321] on div at bounding box center [87, 303] width 128 height 169
click at [900, 28] on link "Back to Profile" at bounding box center [878, 26] width 86 height 19
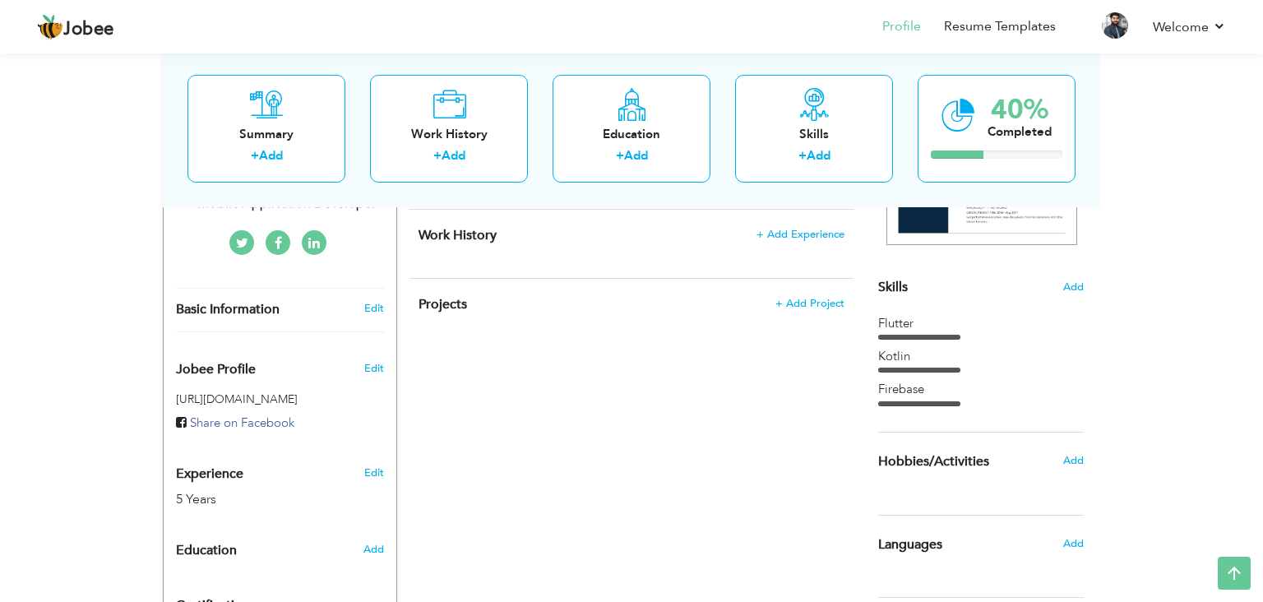
scroll to position [365, 0]
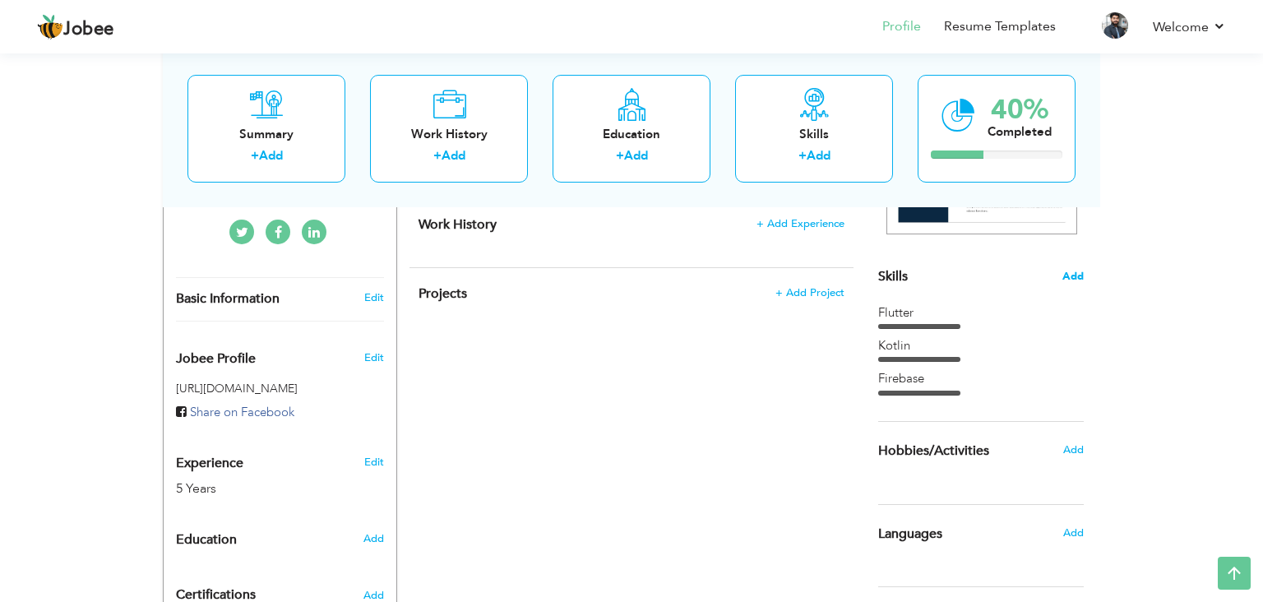
click at [1078, 275] on span "Add" at bounding box center [1072, 277] width 21 height 16
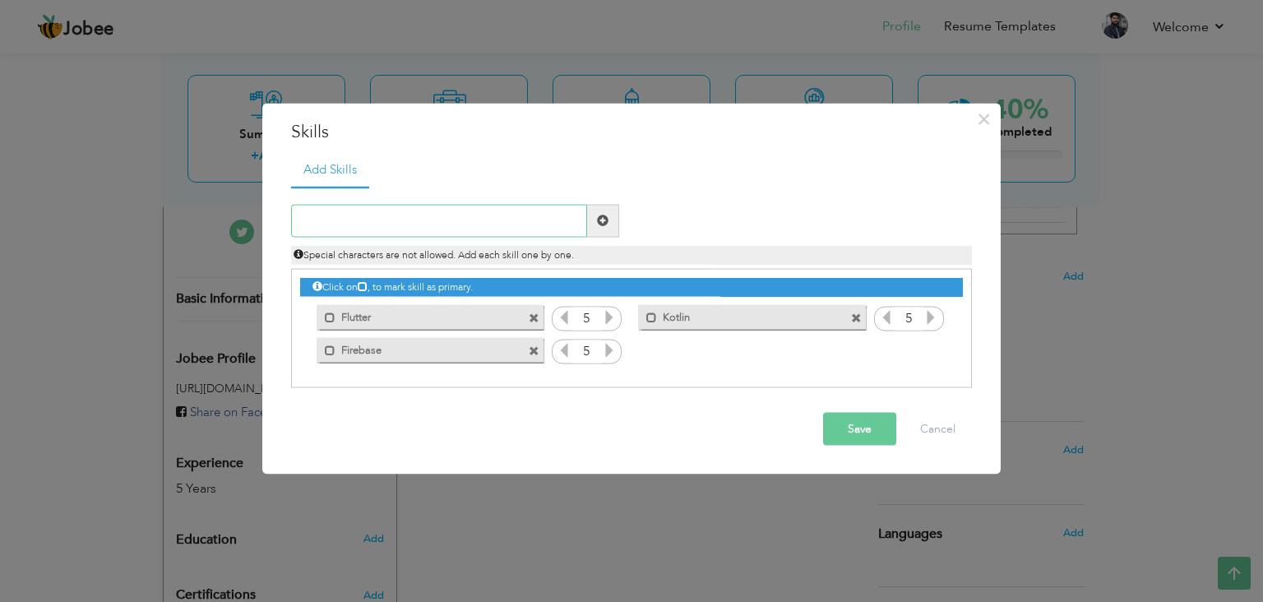
click at [480, 219] on input "text" at bounding box center [439, 220] width 296 height 33
type input "Dart"
click at [603, 221] on span at bounding box center [603, 221] width 12 height 12
click at [548, 224] on input "text" at bounding box center [439, 220] width 296 height 33
click at [867, 429] on button "Save" at bounding box center [859, 428] width 73 height 33
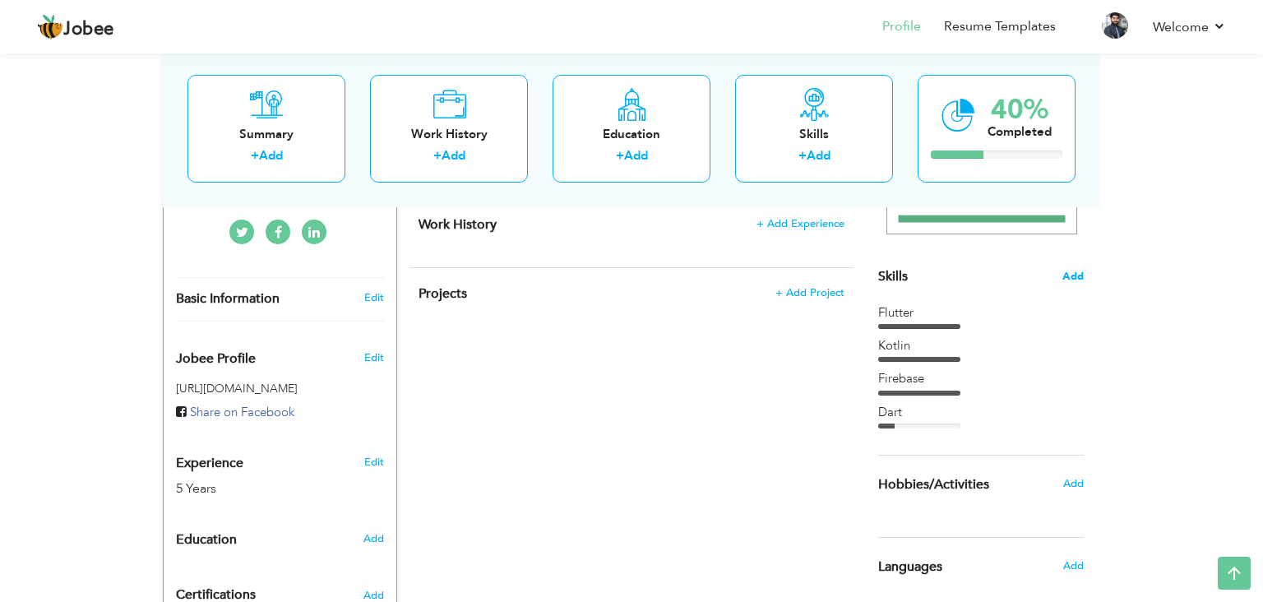
click at [1071, 276] on span "Add" at bounding box center [1072, 277] width 21 height 16
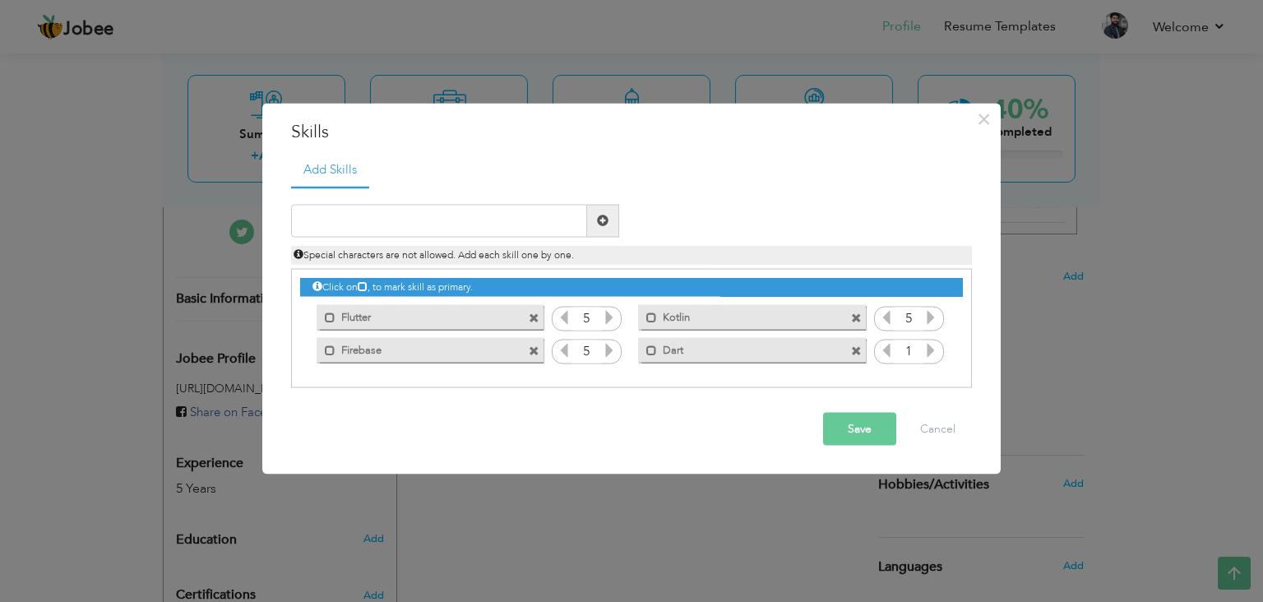
click at [930, 349] on icon at bounding box center [930, 349] width 15 height 15
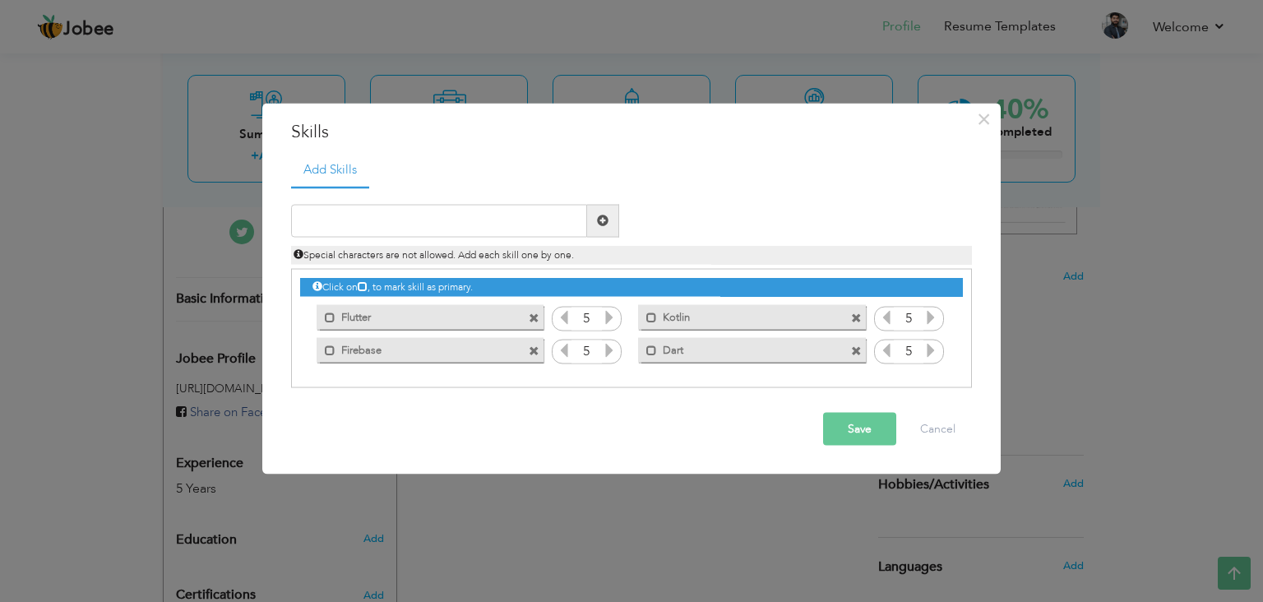
click at [506, 251] on span "Special characters are not allowed. Add each skill one by one." at bounding box center [434, 253] width 280 height 13
click at [486, 216] on input "text" at bounding box center [439, 220] width 296 height 33
type input "HTML"
click at [595, 213] on span at bounding box center [603, 220] width 32 height 33
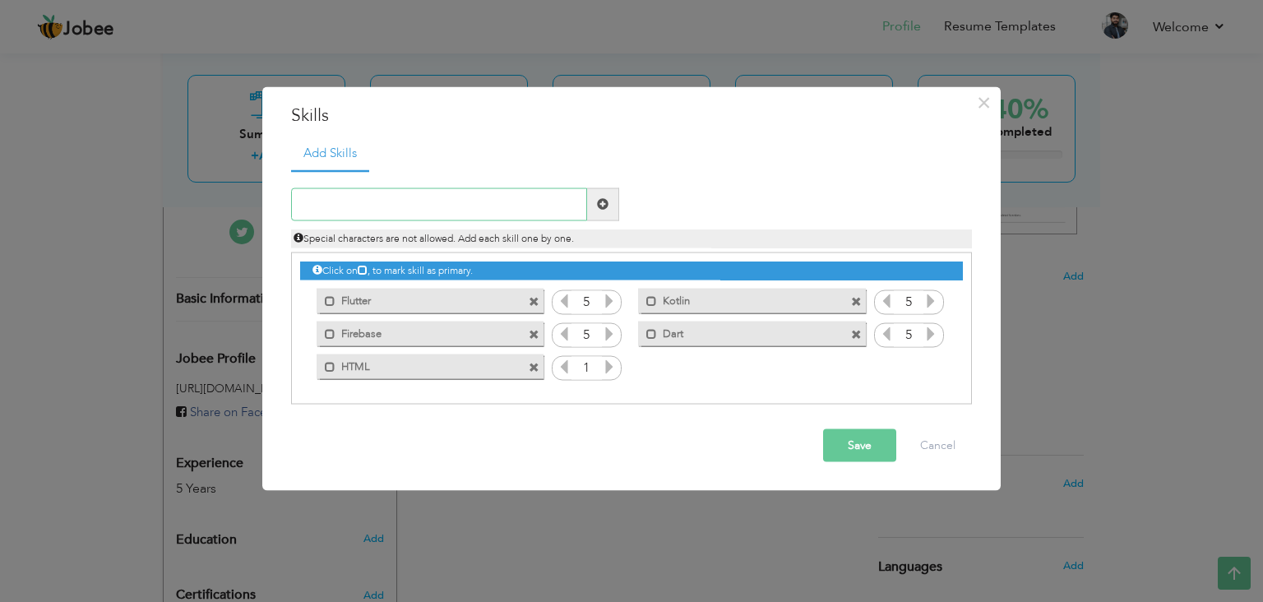
click at [469, 210] on input "text" at bounding box center [439, 203] width 296 height 33
type input "a"
type input "c"
type input "CSS"
click at [611, 203] on span at bounding box center [603, 203] width 32 height 33
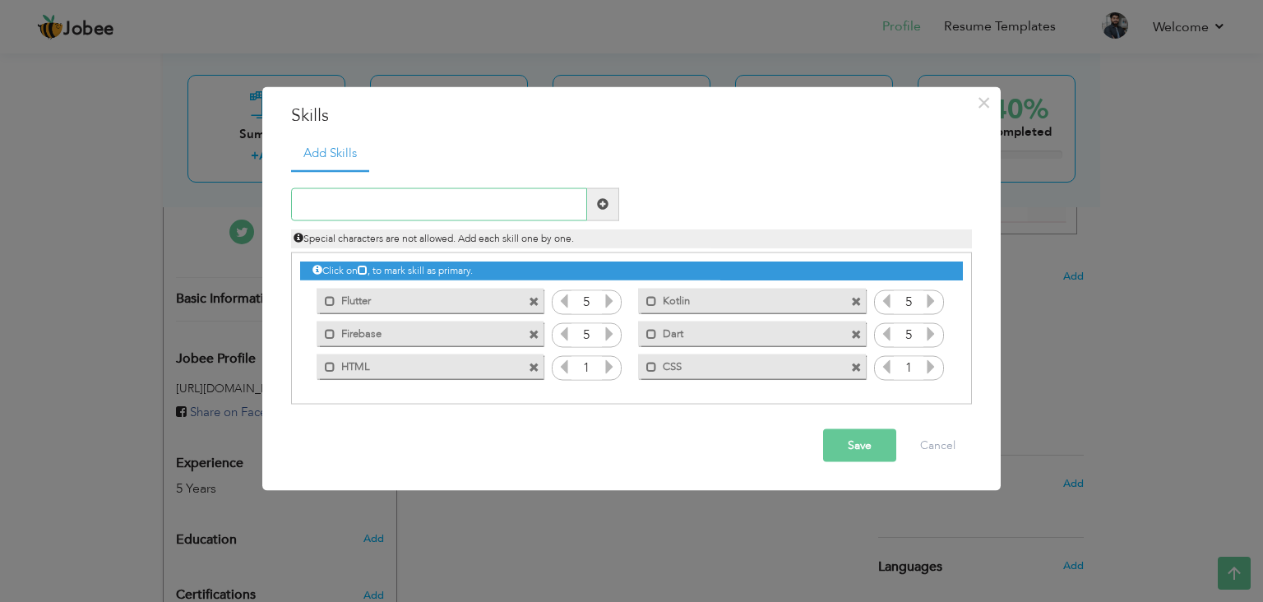
click at [566, 209] on input "text" at bounding box center [439, 203] width 296 height 33
type input "JavaScript"
click at [601, 201] on span at bounding box center [603, 204] width 12 height 12
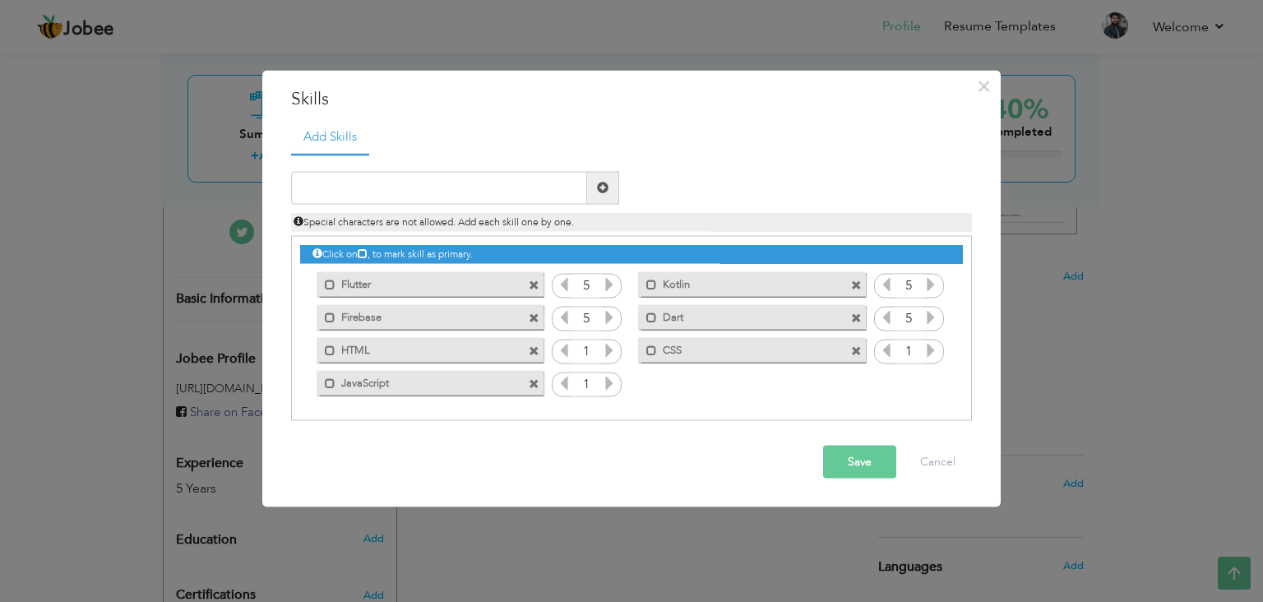
click at [606, 352] on icon at bounding box center [609, 349] width 15 height 15
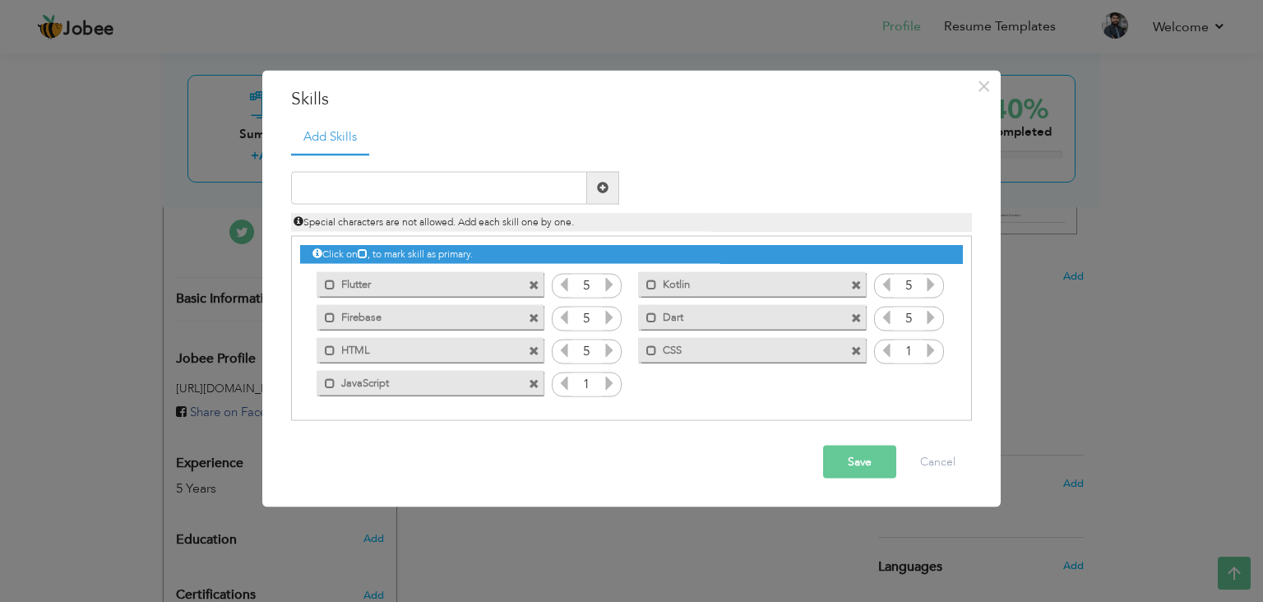
click at [606, 352] on icon at bounding box center [609, 349] width 15 height 15
click at [607, 377] on icon at bounding box center [609, 382] width 15 height 15
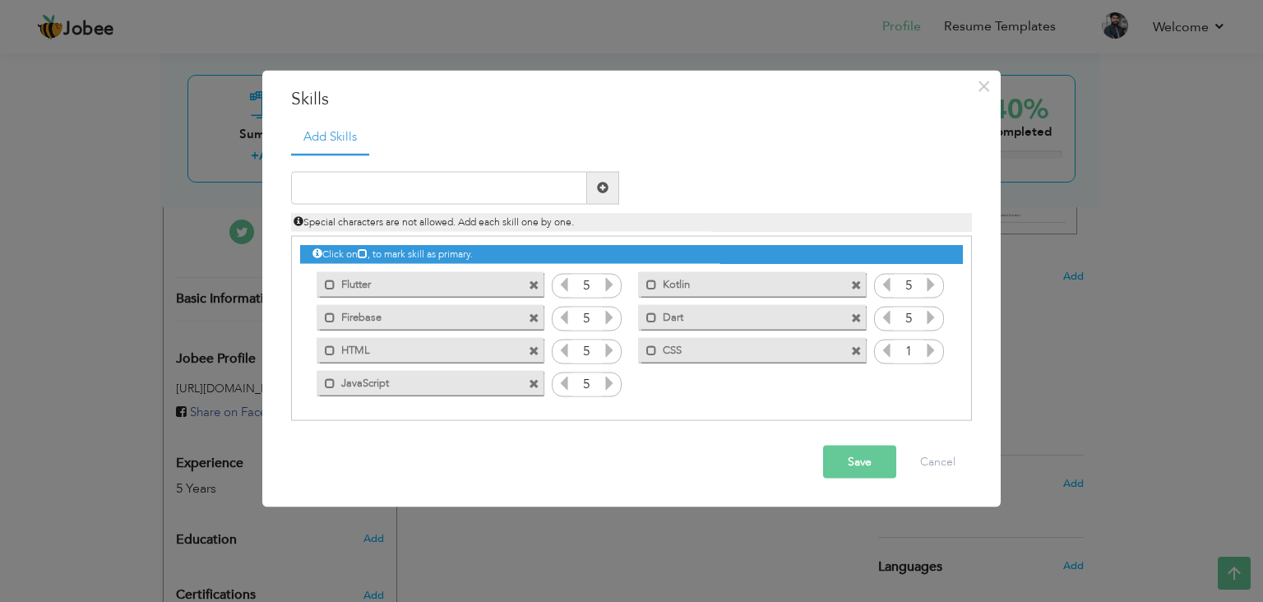
click at [607, 377] on icon at bounding box center [609, 382] width 15 height 15
click at [929, 353] on icon at bounding box center [930, 349] width 15 height 15
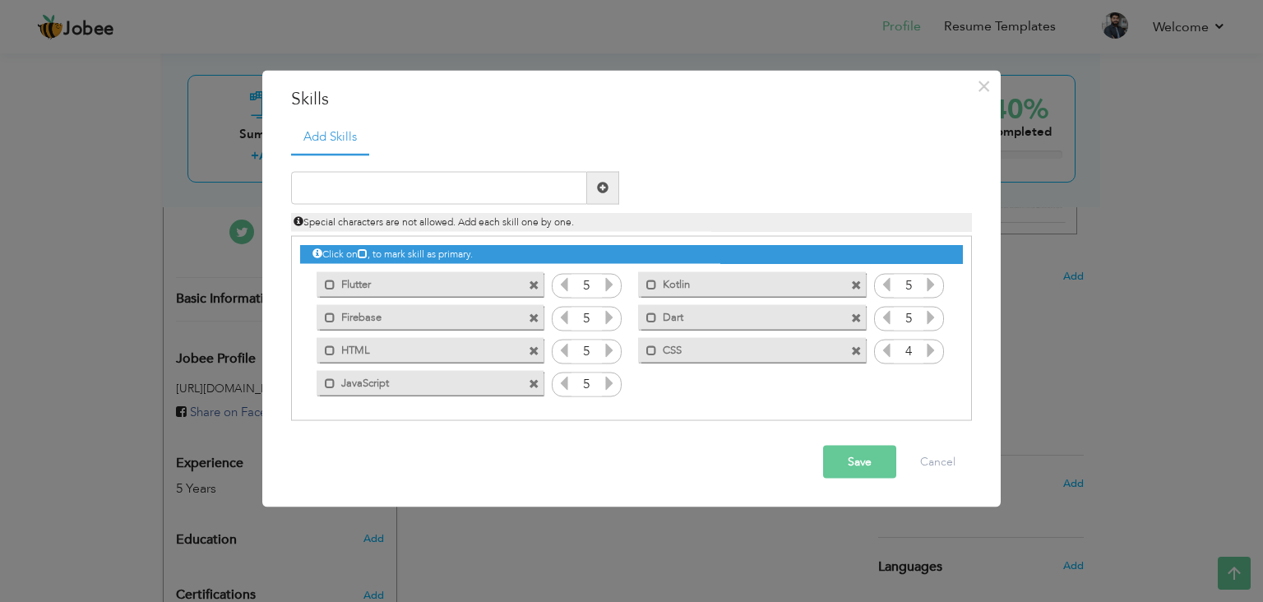
click at [929, 353] on icon at bounding box center [930, 349] width 15 height 15
click at [865, 452] on button "Save" at bounding box center [859, 461] width 73 height 33
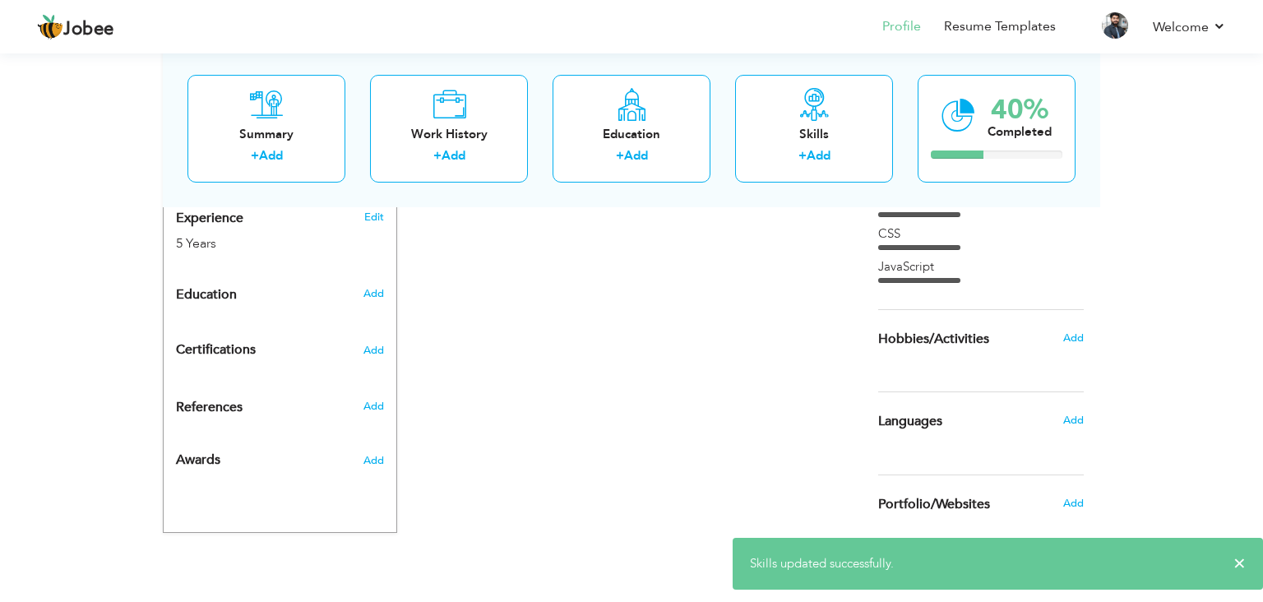
scroll to position [405, 0]
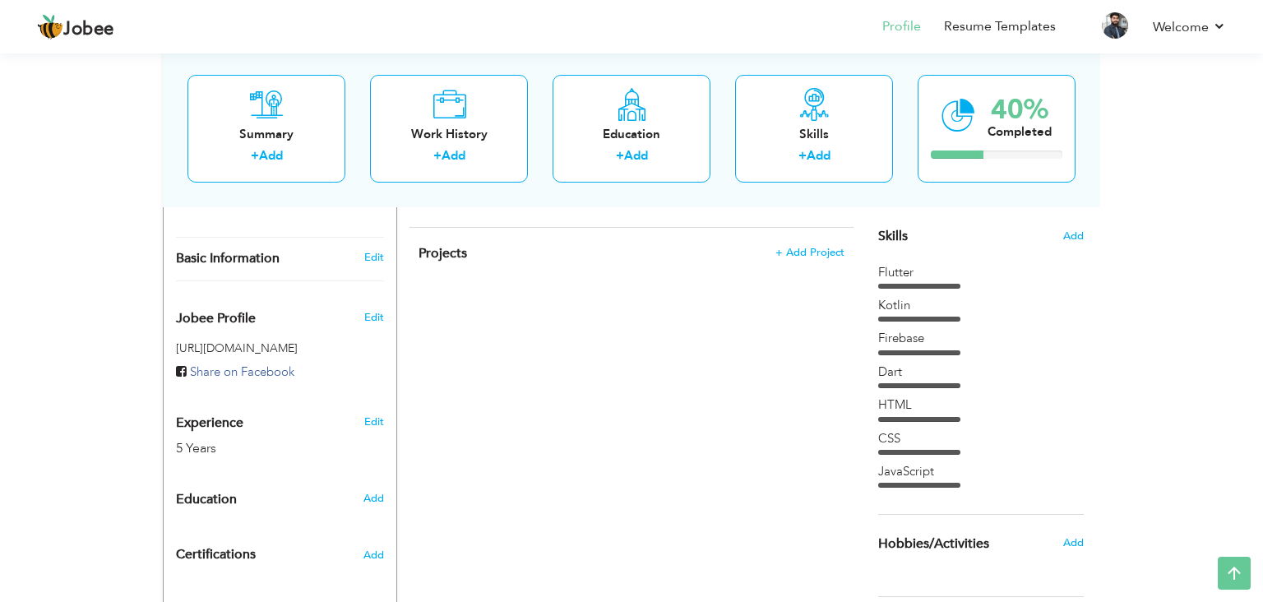
click at [1082, 226] on section "‹ › Previous Next" at bounding box center [981, 84] width 206 height 288
click at [1082, 229] on span "Add" at bounding box center [1072, 237] width 21 height 16
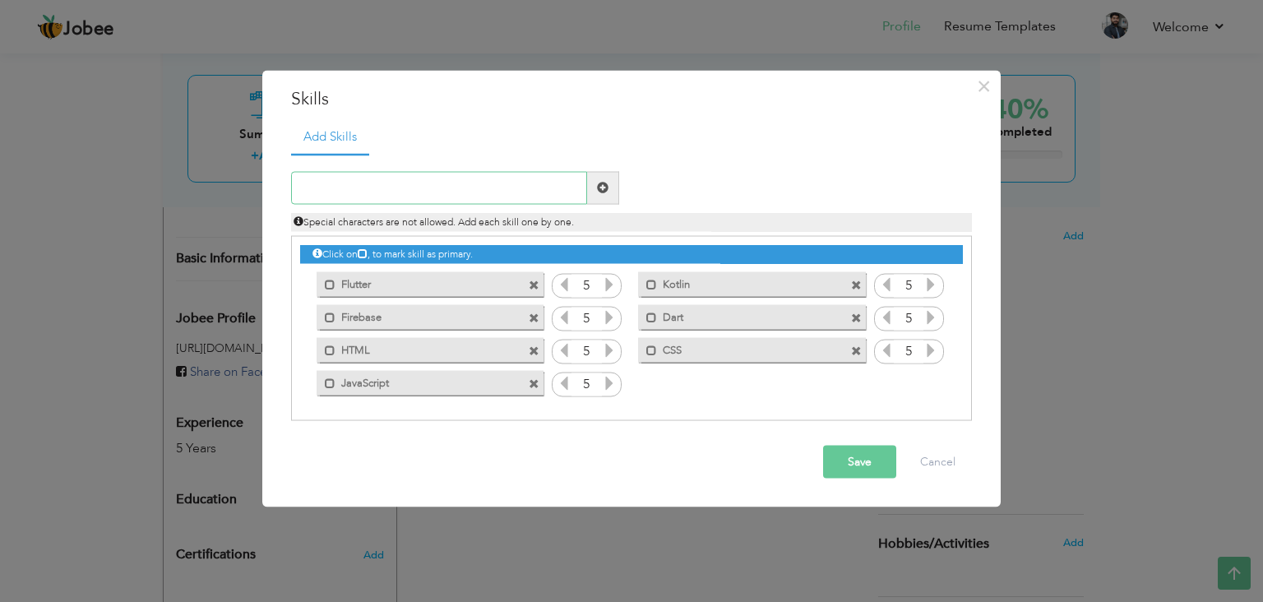
click at [461, 183] on input "text" at bounding box center [439, 187] width 296 height 33
type input "B"
type input "b"
type input "BLOC"
click at [606, 195] on span at bounding box center [603, 187] width 32 height 33
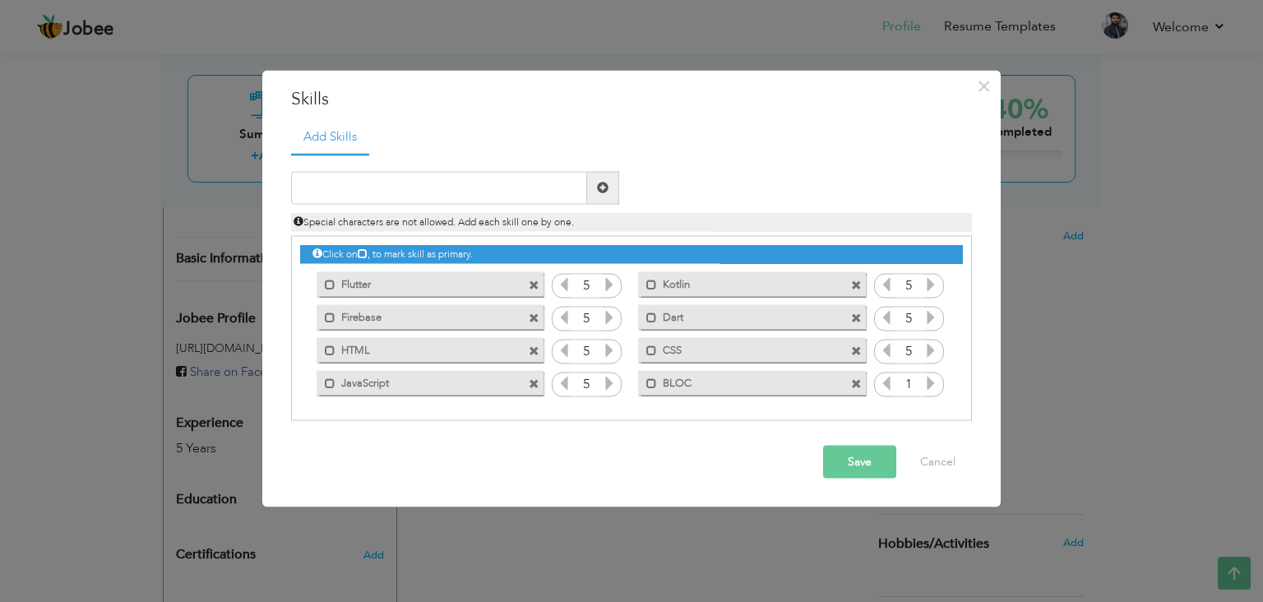
click at [858, 384] on span at bounding box center [856, 384] width 11 height 11
click at [771, 380] on div "Click on , to mark skill as primary. Mark as primary skill. Flutter 5 Kotlin 5 …" at bounding box center [631, 318] width 663 height 163
click at [325, 204] on input "text" at bounding box center [439, 187] width 296 height 33
type input "One Signal"
click at [603, 188] on span at bounding box center [603, 188] width 12 height 12
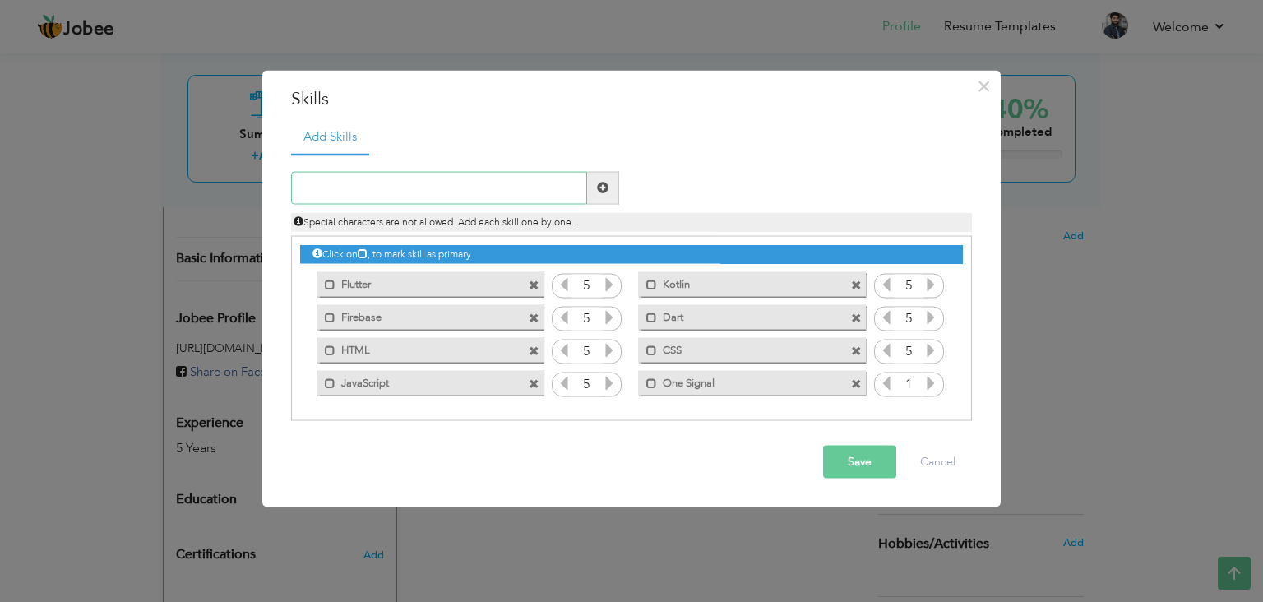
click at [506, 192] on input "text" at bounding box center [439, 187] width 296 height 33
type input "Github CI CD"
click at [599, 193] on span at bounding box center [603, 188] width 12 height 12
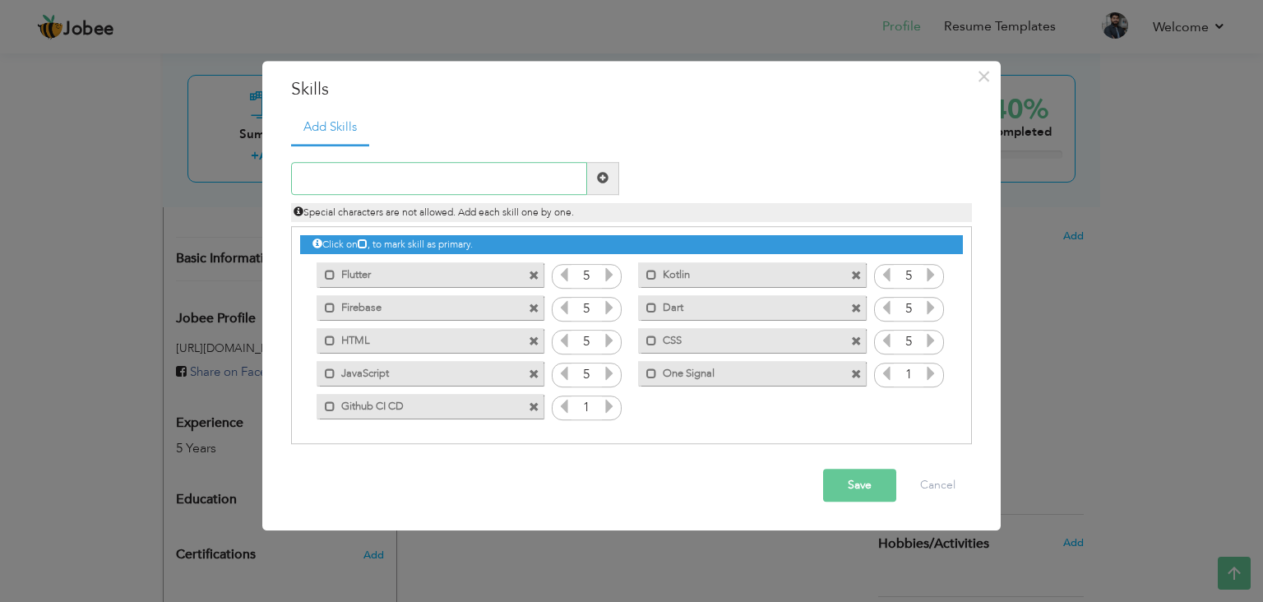
click at [527, 185] on input "text" at bounding box center [439, 178] width 296 height 33
type input "Agora SDK"
click at [604, 179] on span at bounding box center [603, 179] width 12 height 12
click at [932, 374] on icon at bounding box center [930, 373] width 15 height 15
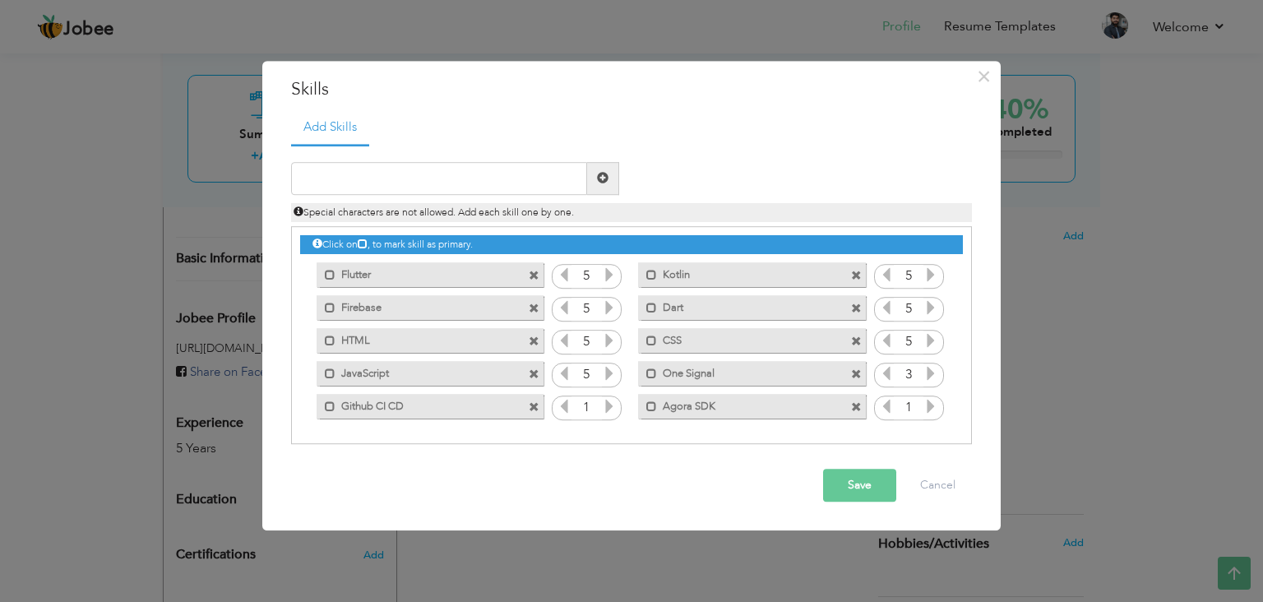
click at [932, 374] on icon at bounding box center [930, 373] width 15 height 15
click at [928, 407] on icon at bounding box center [930, 406] width 15 height 15
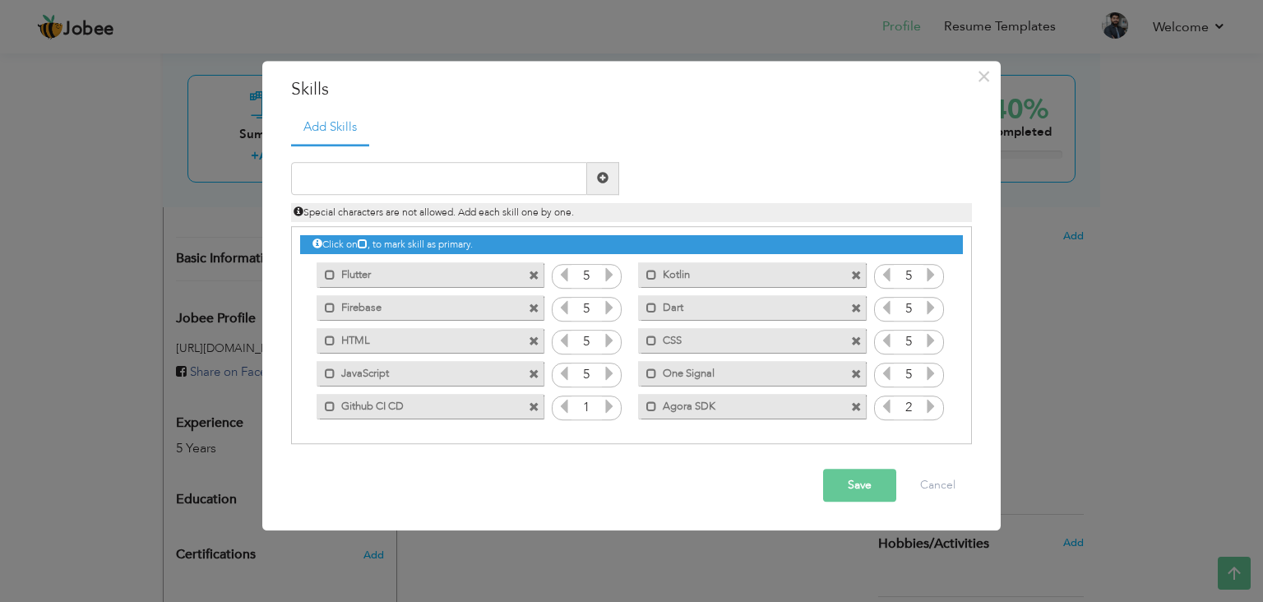
click at [928, 407] on icon at bounding box center [930, 406] width 15 height 15
click at [610, 405] on icon at bounding box center [609, 406] width 15 height 15
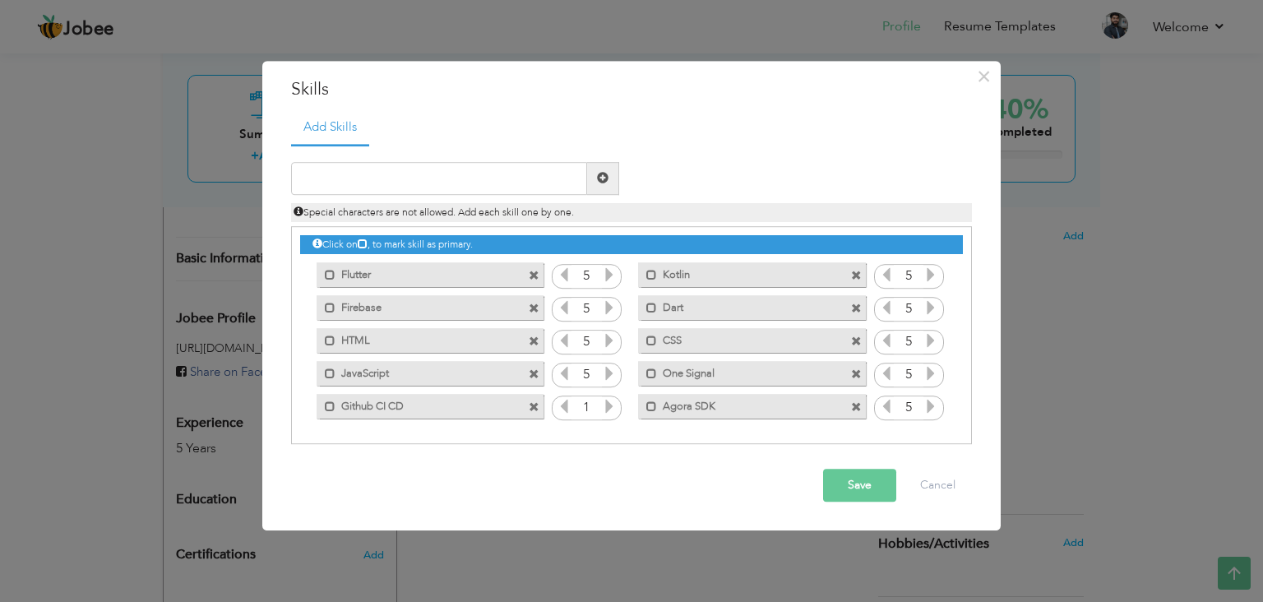
click at [610, 405] on icon at bounding box center [609, 406] width 15 height 15
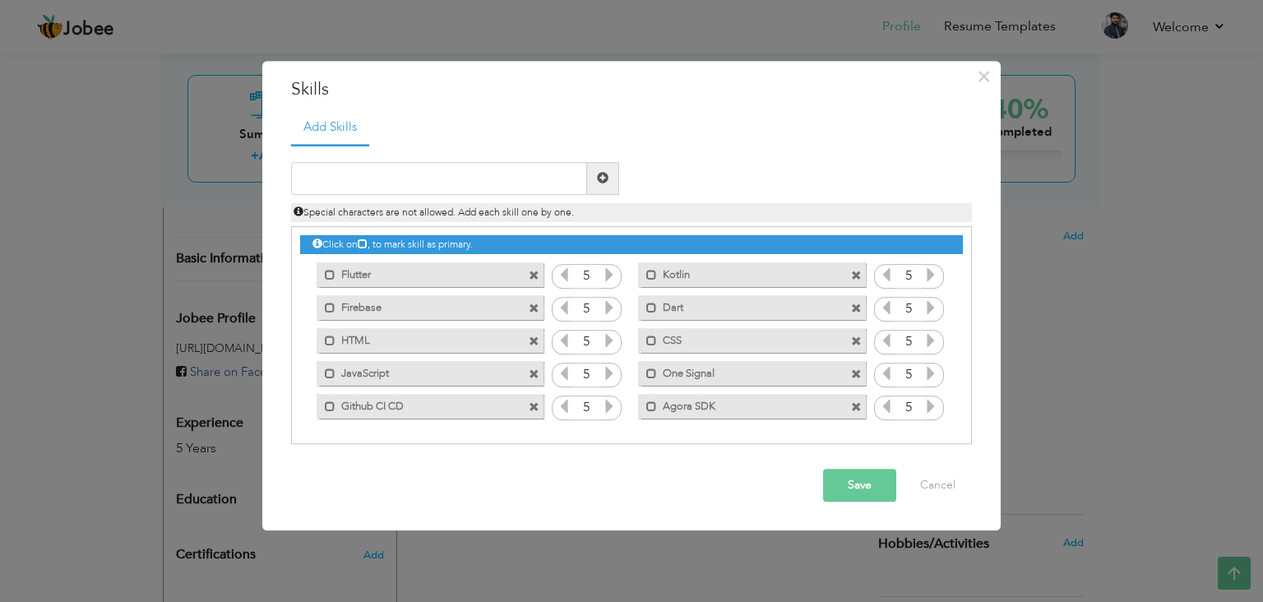
click at [610, 405] on icon at bounding box center [609, 406] width 15 height 15
click at [469, 178] on input "text" at bounding box center [439, 178] width 296 height 33
type input "Swift UI"
click at [605, 178] on span at bounding box center [603, 179] width 12 height 12
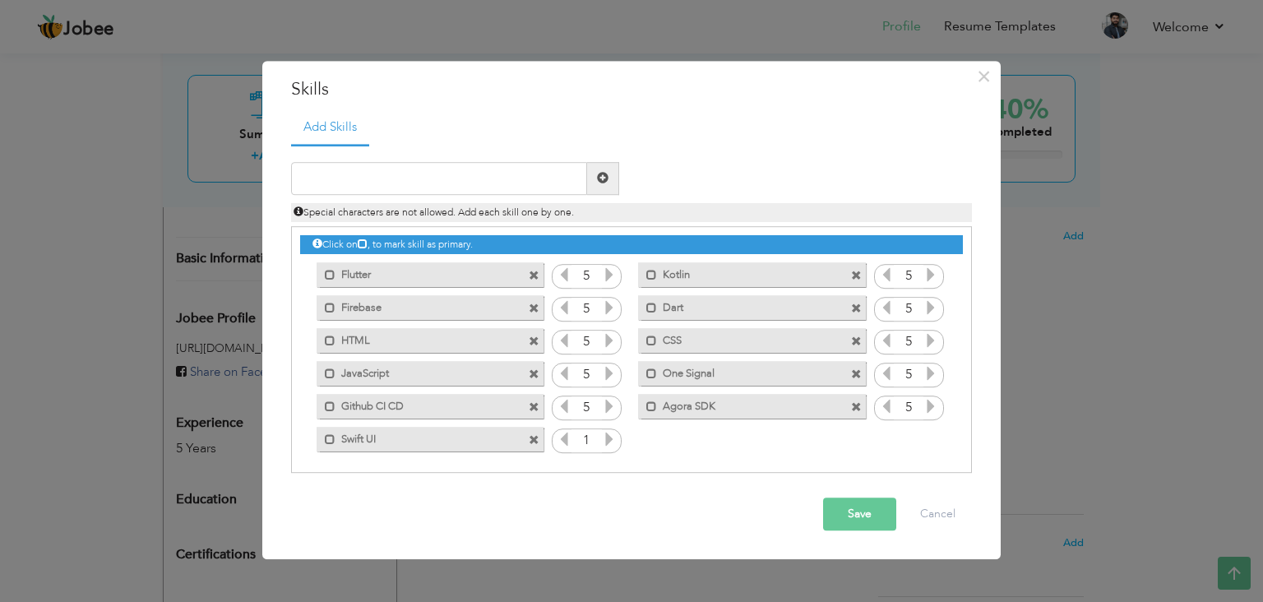
click at [608, 439] on icon at bounding box center [609, 439] width 15 height 15
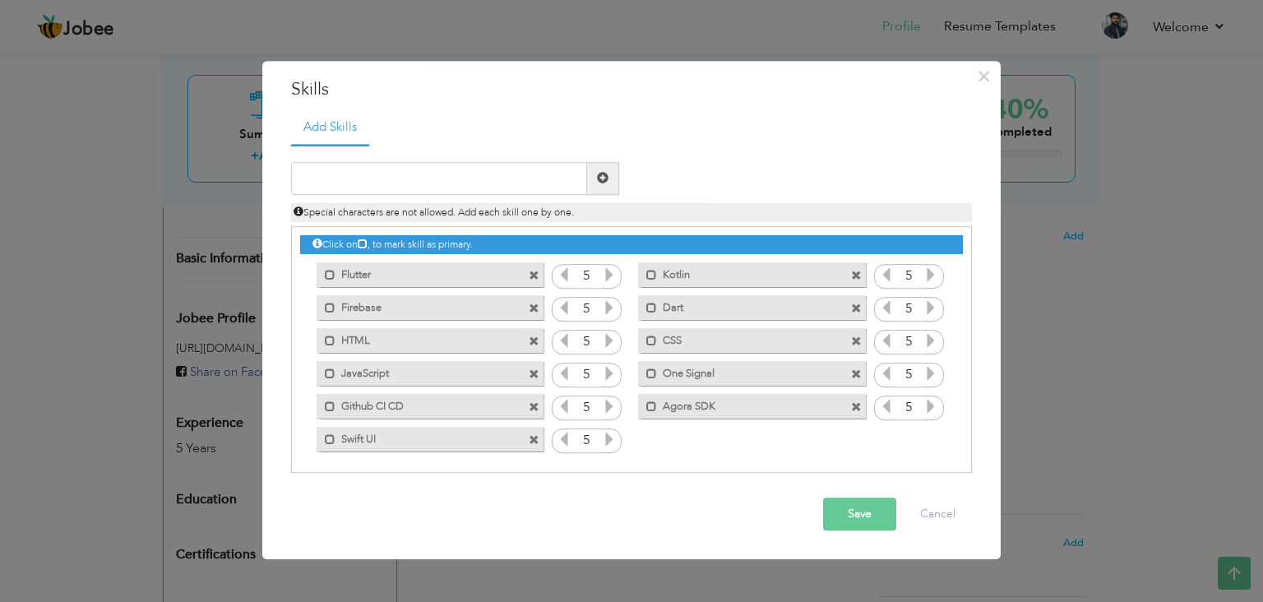
click at [832, 506] on button "Save" at bounding box center [859, 513] width 73 height 33
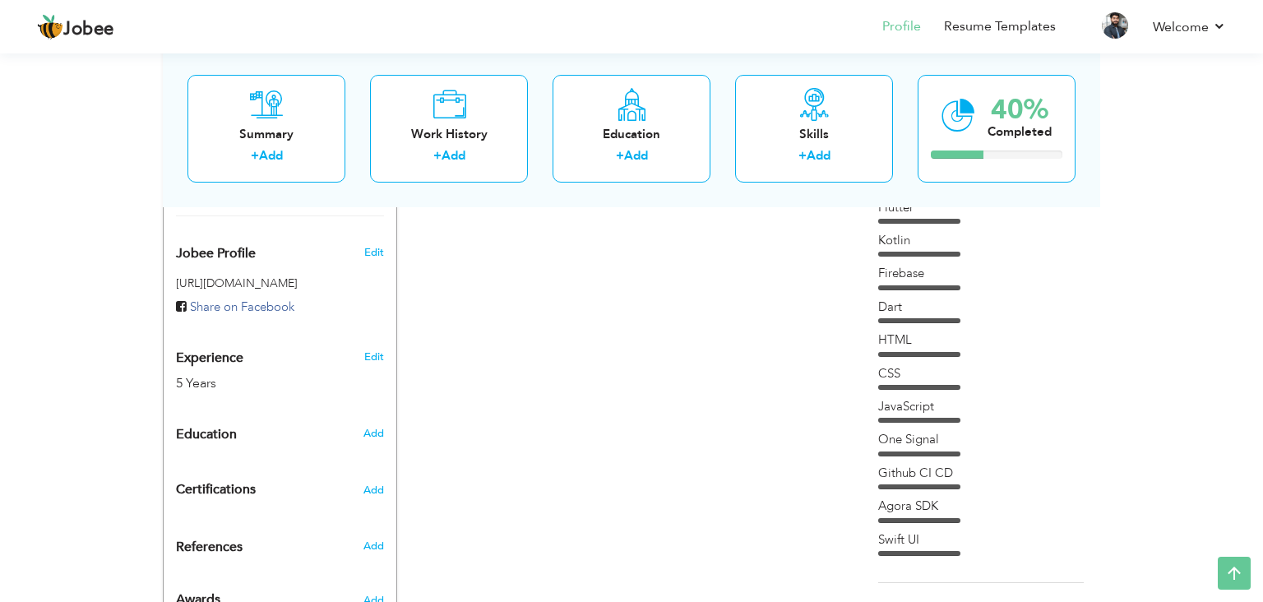
scroll to position [456, 0]
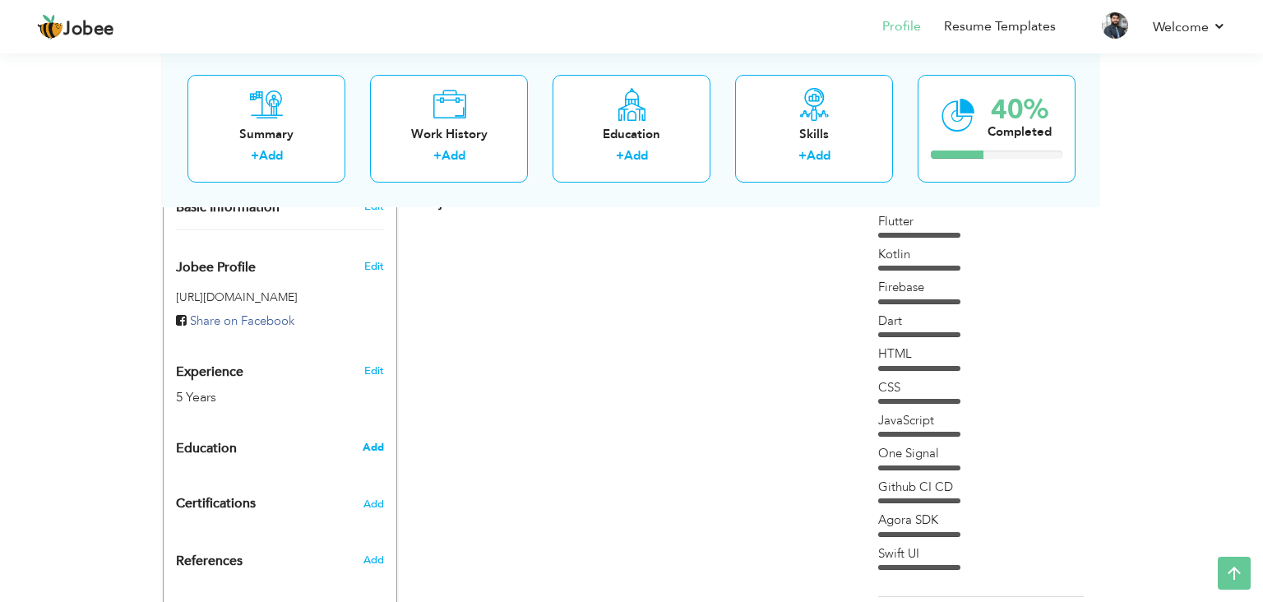
click at [372, 443] on span "Add" at bounding box center [373, 447] width 21 height 15
radio input "true"
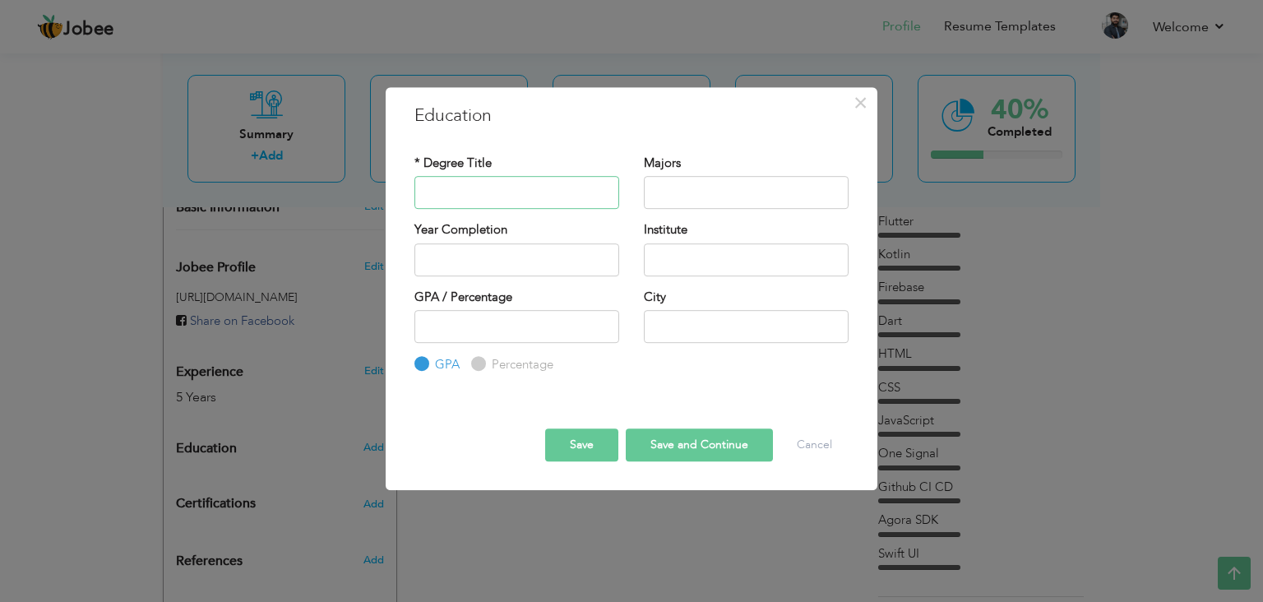
click at [521, 188] on input "text" at bounding box center [516, 192] width 205 height 33
type input "b"
type input "v"
type input "BS IT"
click at [696, 183] on input "text" at bounding box center [746, 192] width 205 height 33
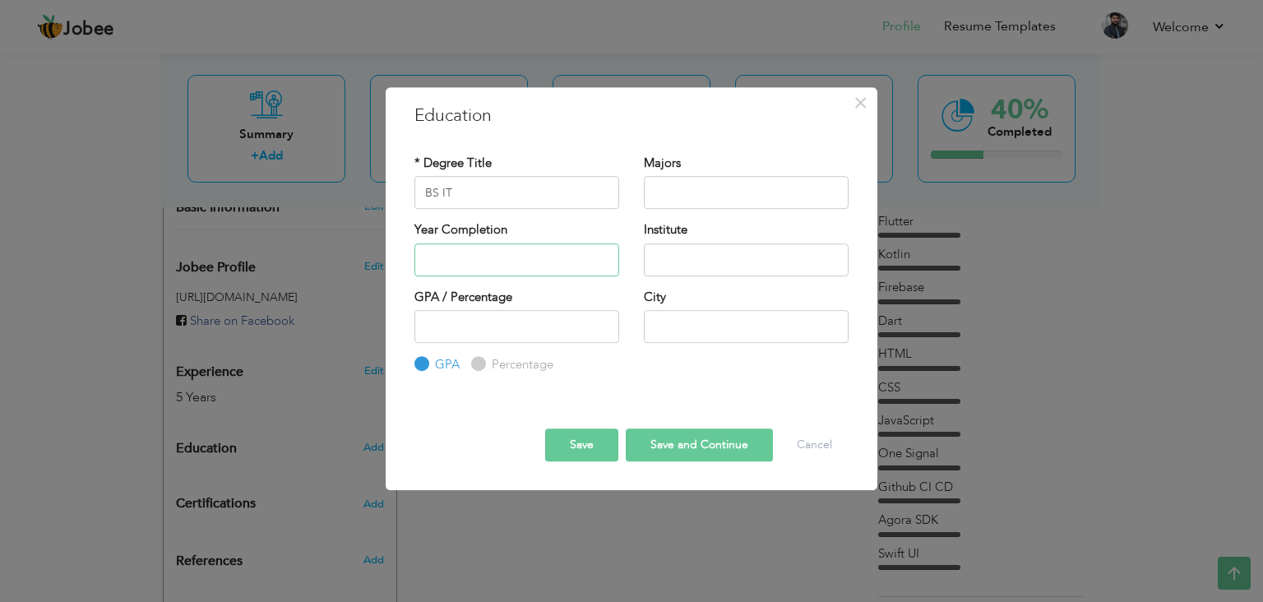
click at [506, 247] on input "text" at bounding box center [516, 259] width 205 height 33
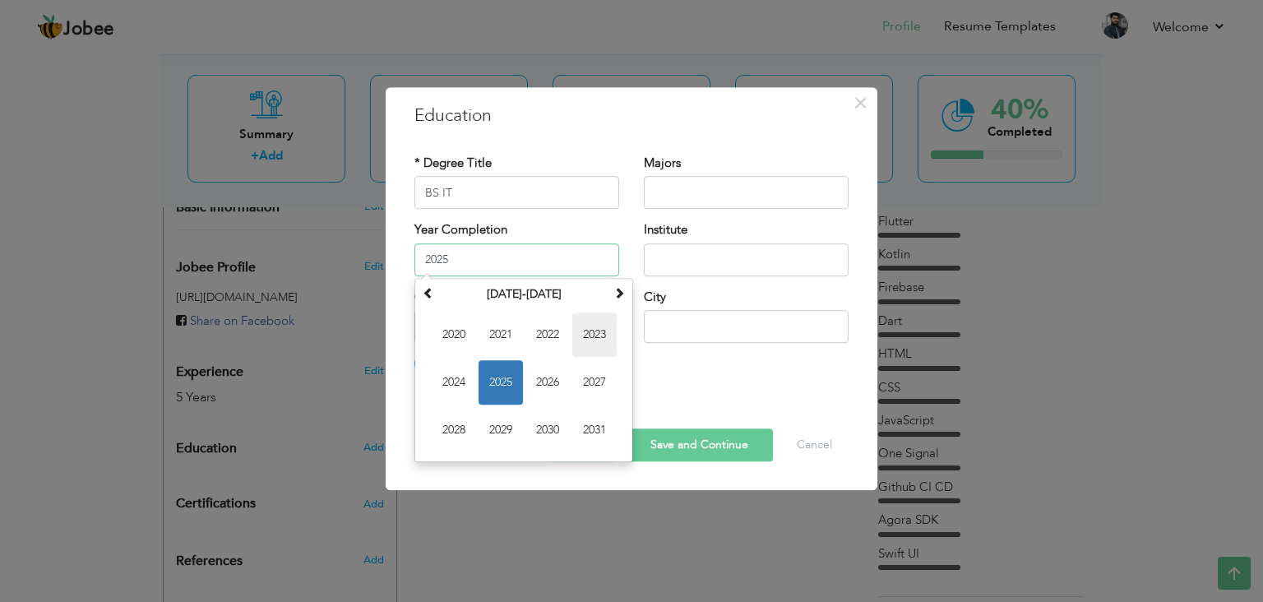
click at [603, 331] on span "2023" at bounding box center [594, 334] width 44 height 44
type input "2023"
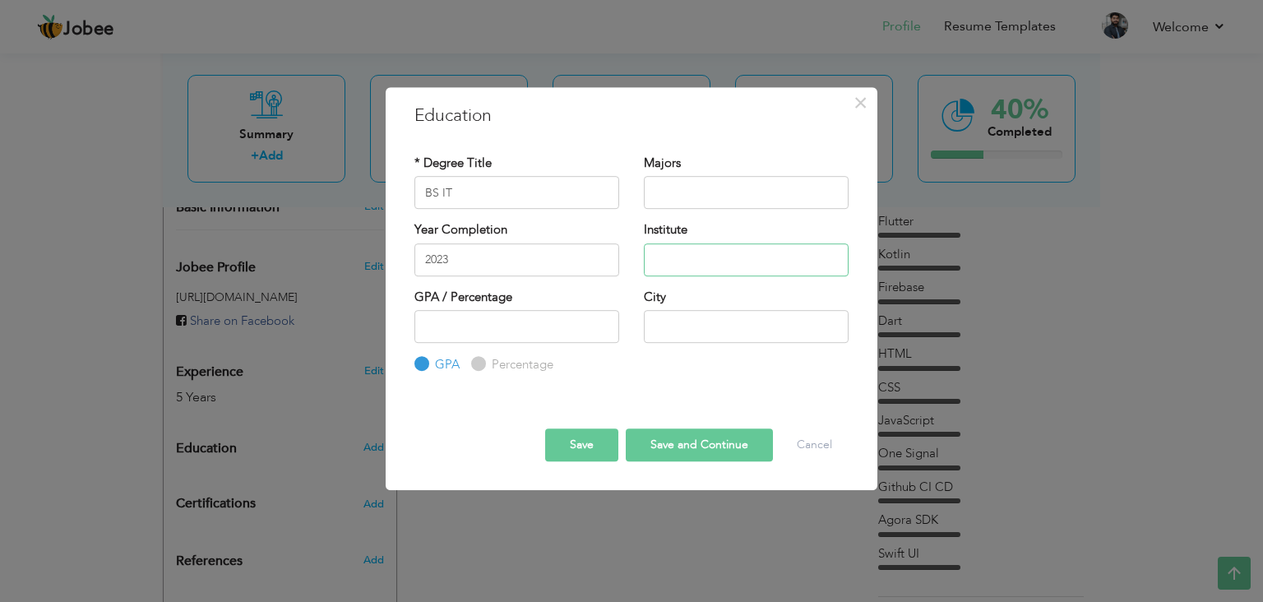
click at [689, 255] on input "text" at bounding box center [746, 259] width 205 height 33
click at [697, 258] on input "PUNJAB university" at bounding box center [746, 259] width 205 height 33
click at [755, 261] on input "Punjab University" at bounding box center [746, 259] width 205 height 33
type input "Punjab University Lahore"
click at [570, 322] on input "number" at bounding box center [516, 326] width 205 height 33
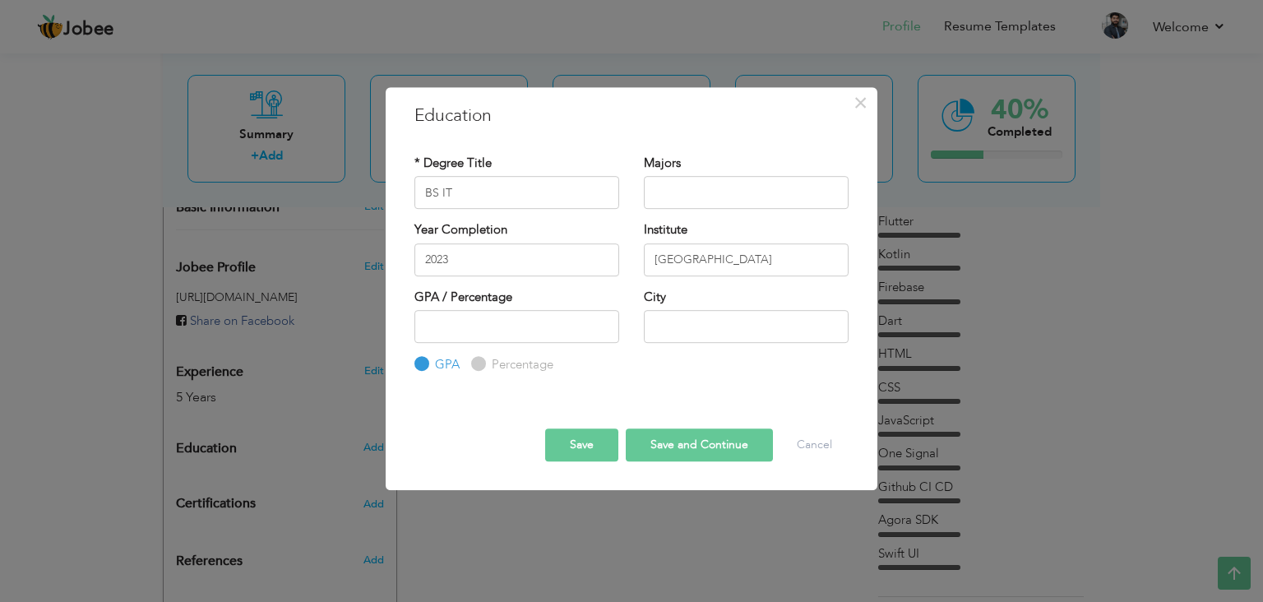
click at [616, 448] on button "Save" at bounding box center [581, 444] width 73 height 33
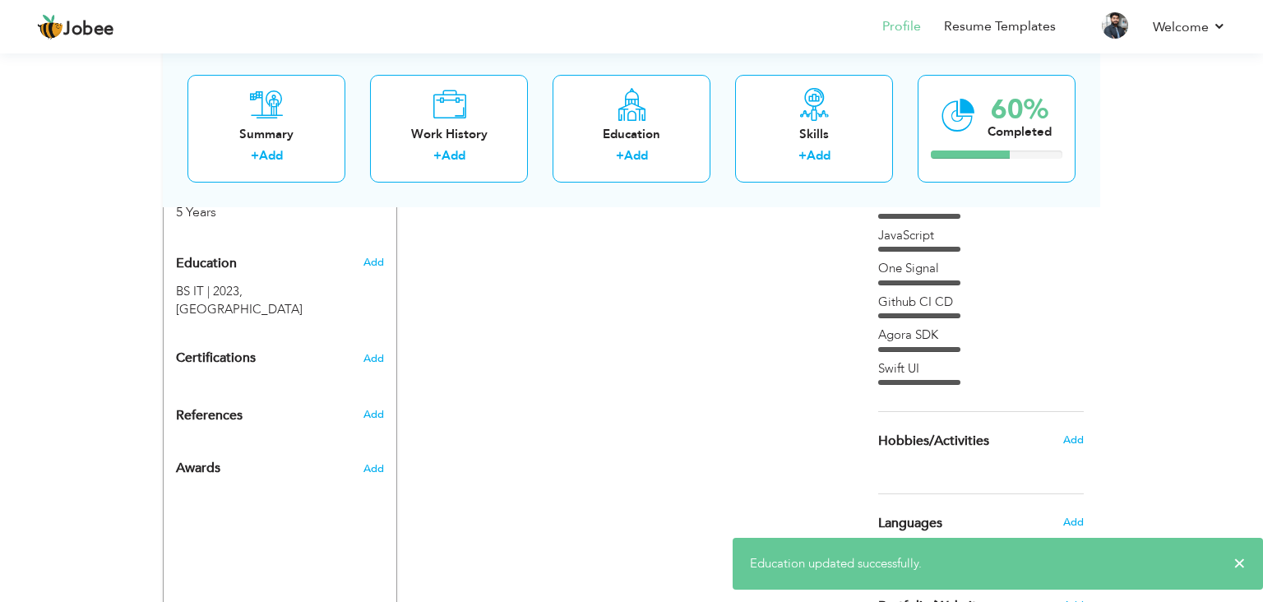
scroll to position [624, 0]
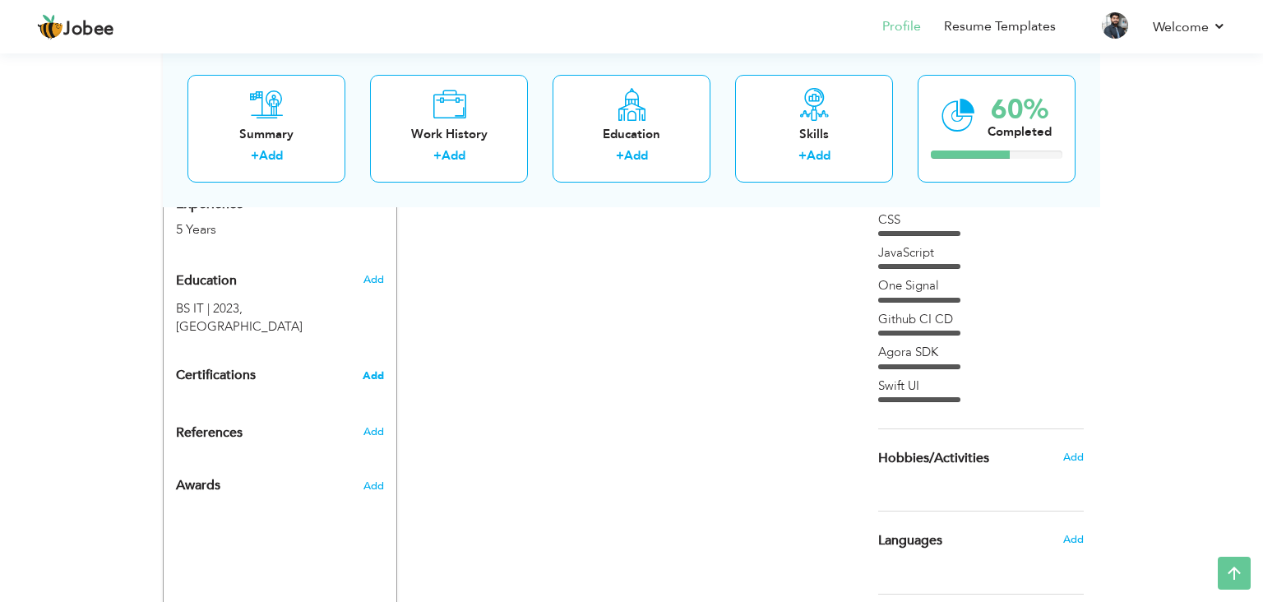
click at [370, 372] on span "Add" at bounding box center [373, 376] width 21 height 12
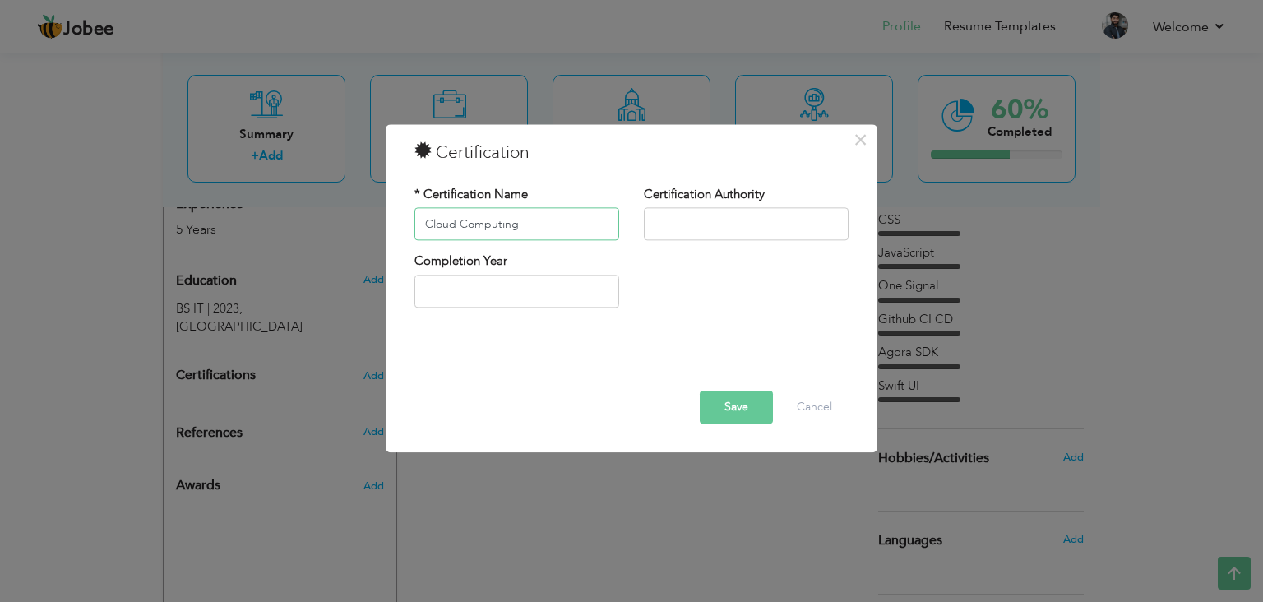
type input "Cloud Computing"
click at [681, 269] on div "Completion Year" at bounding box center [631, 286] width 459 height 67
click at [752, 421] on button "Save" at bounding box center [736, 407] width 73 height 33
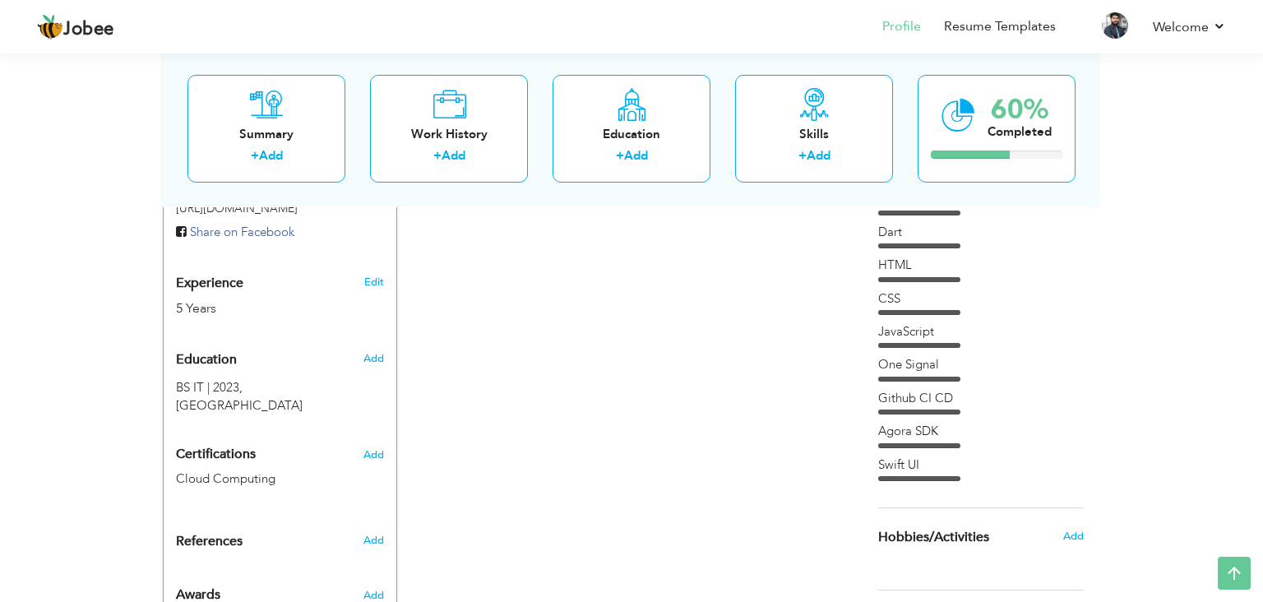
scroll to position [567, 0]
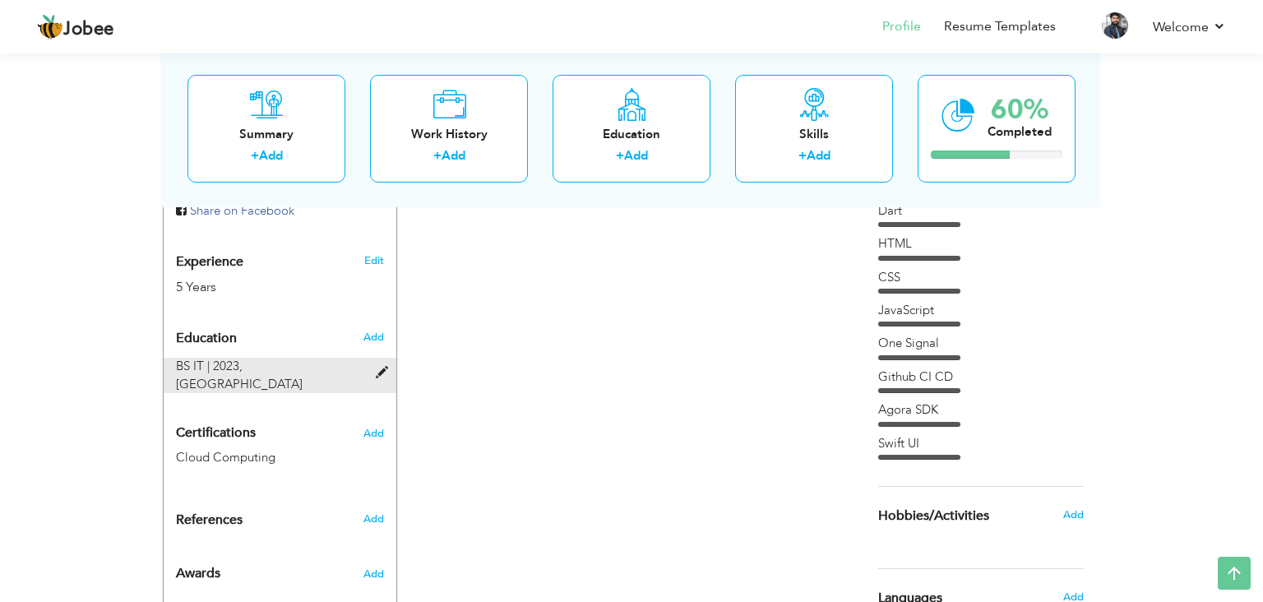
click at [378, 367] on span at bounding box center [386, 373] width 21 height 12
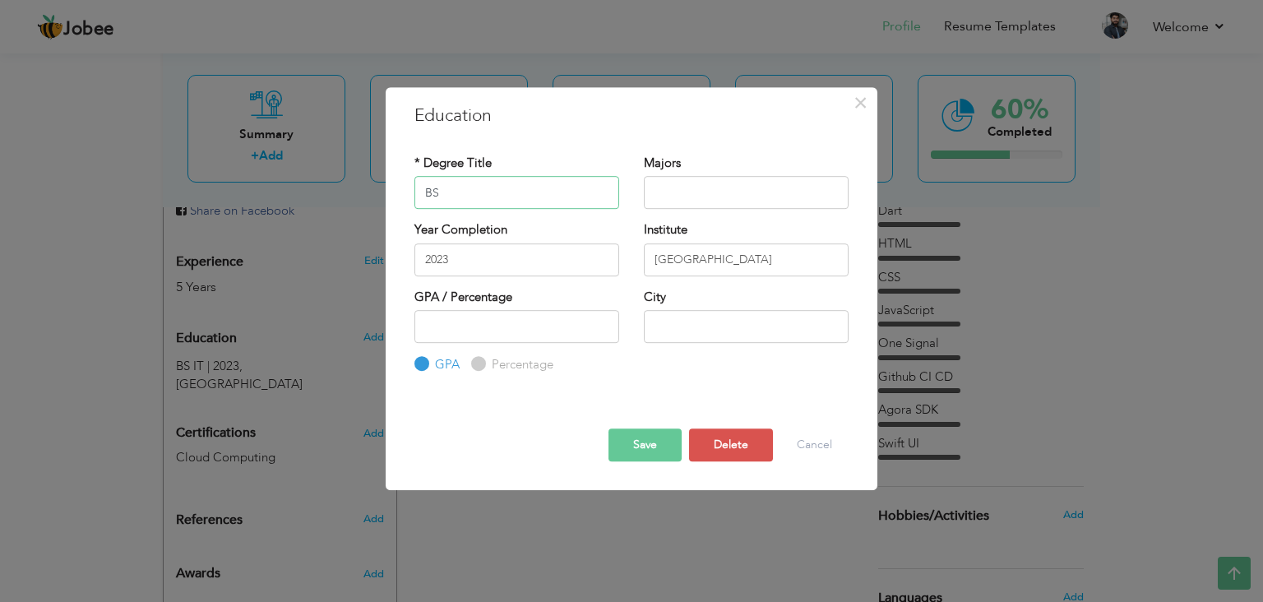
type input "B"
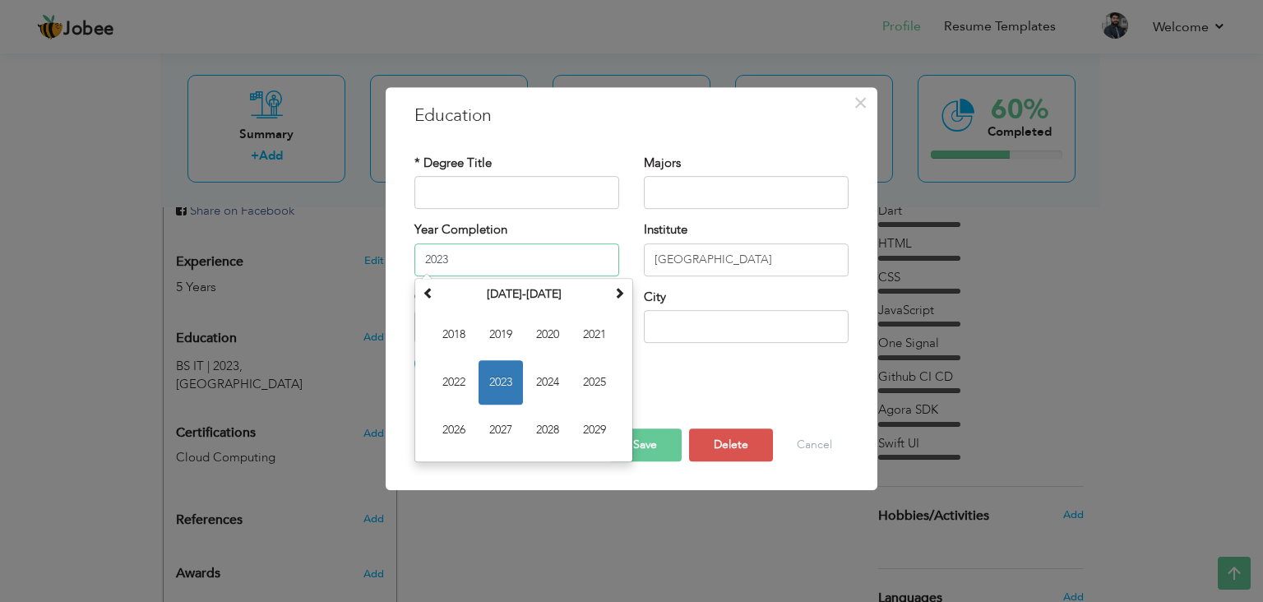
click at [487, 268] on input "2023" at bounding box center [516, 259] width 205 height 33
type input "2"
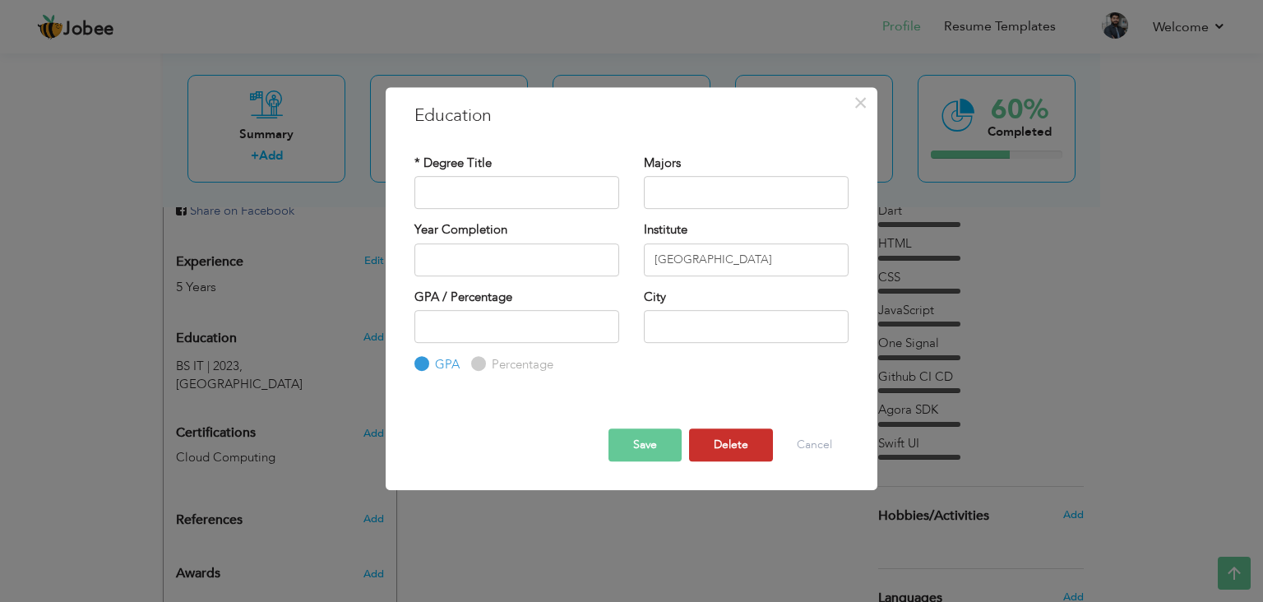
click at [708, 433] on button "Delete" at bounding box center [731, 444] width 84 height 33
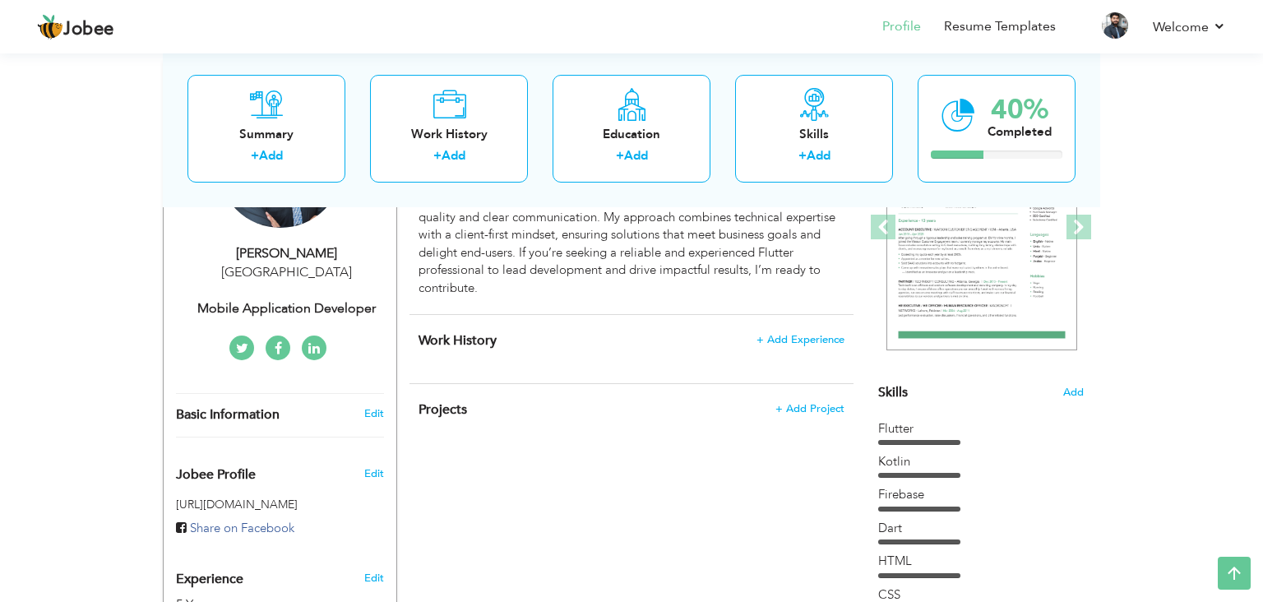
scroll to position [210, 0]
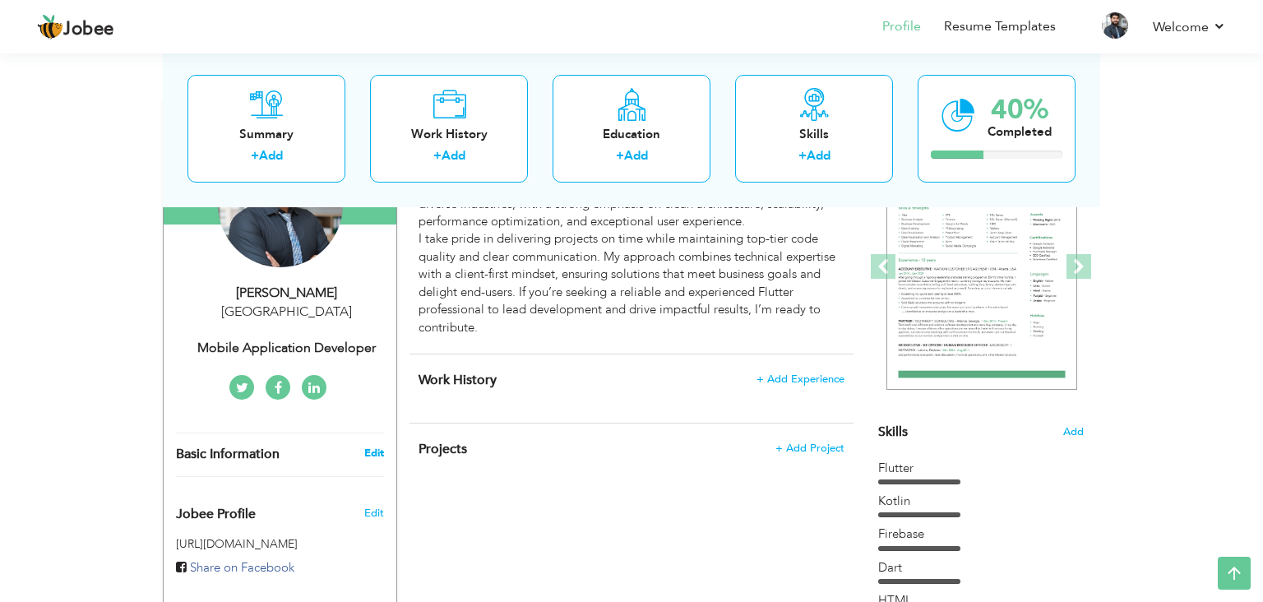
click at [372, 453] on link "Edit" at bounding box center [374, 453] width 20 height 15
type input "Irfan"
type input "Haider"
select select "number:166"
select select "number:7"
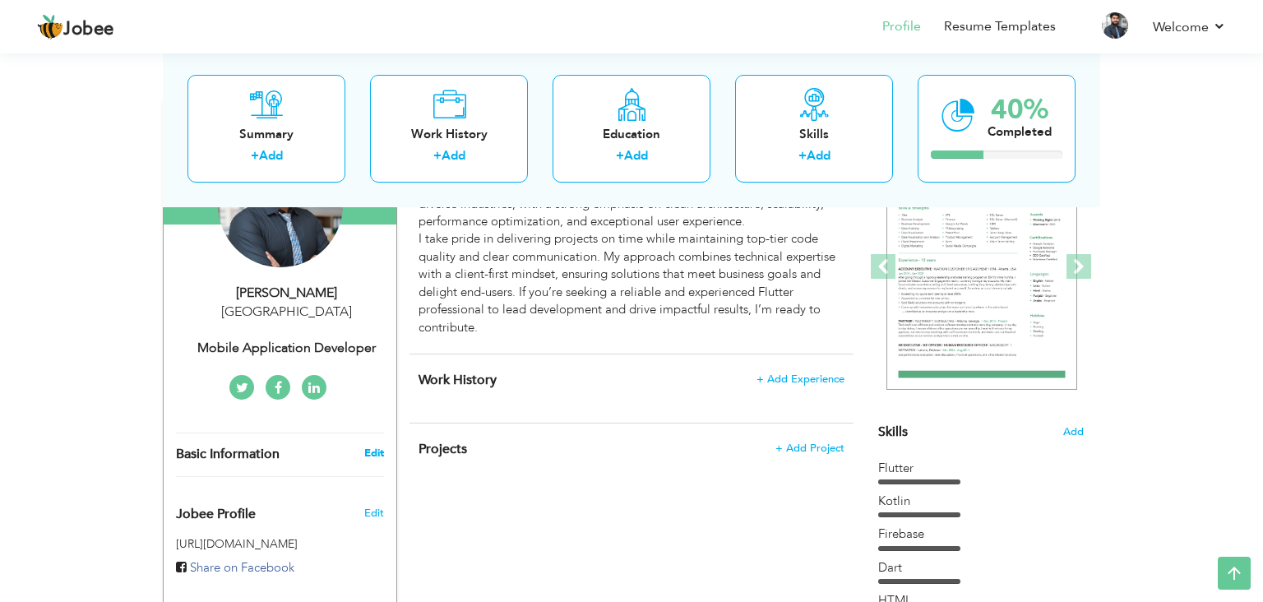
type input "Mobile Application Developer"
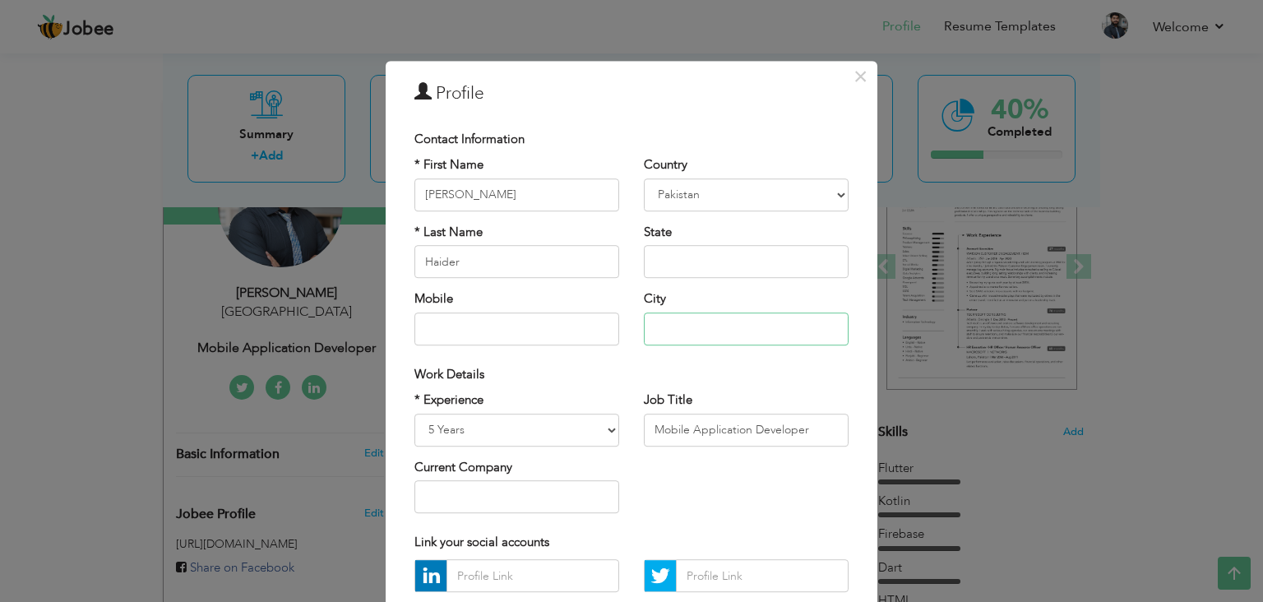
click at [658, 324] on input "text" at bounding box center [746, 328] width 205 height 33
type input "[GEOGRAPHIC_DATA]"
click at [668, 368] on div "Work Details" at bounding box center [631, 374] width 434 height 17
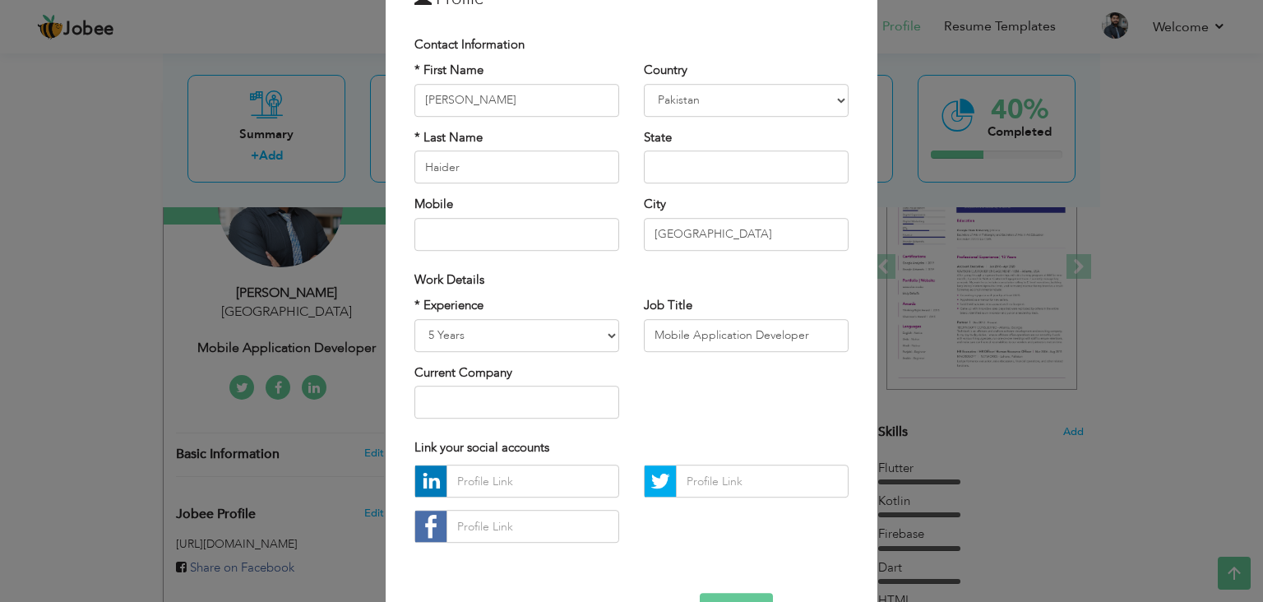
scroll to position [147, 0]
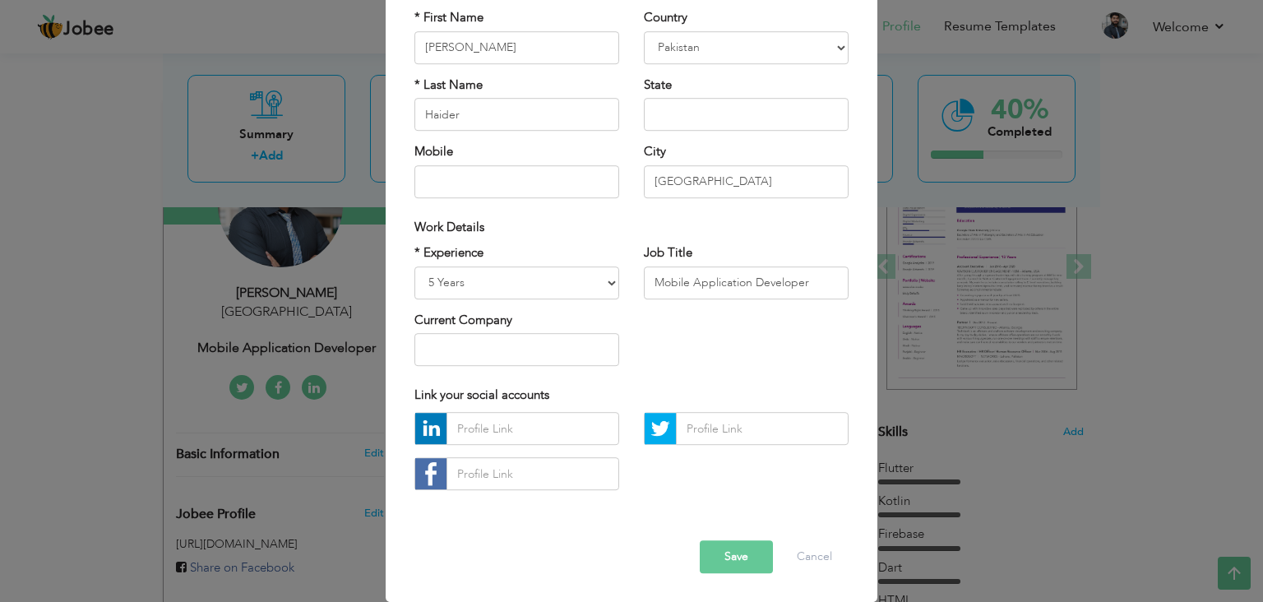
click at [744, 548] on button "Save" at bounding box center [736, 557] width 73 height 33
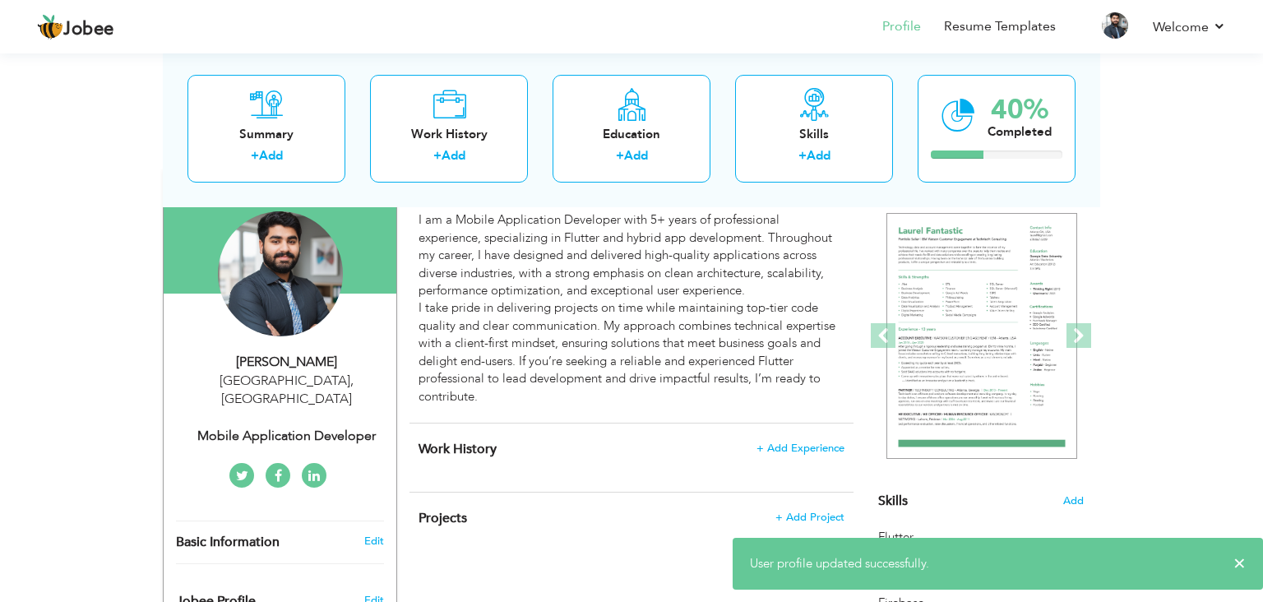
scroll to position [138, 0]
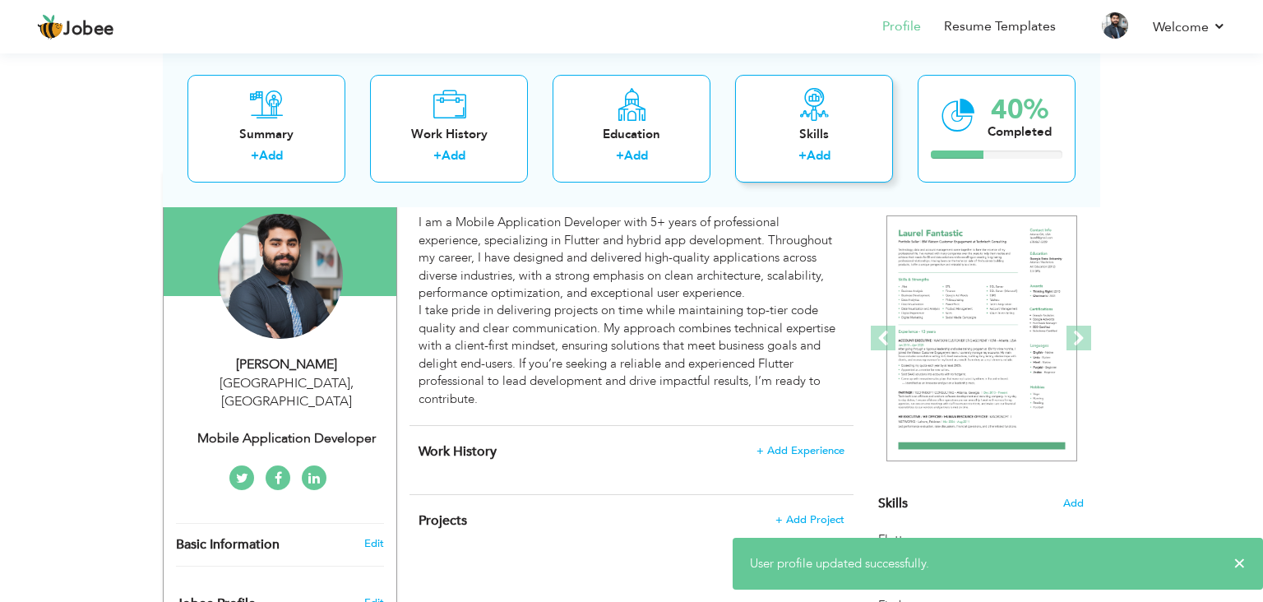
click at [774, 181] on div "Skills + Add" at bounding box center [814, 128] width 158 height 108
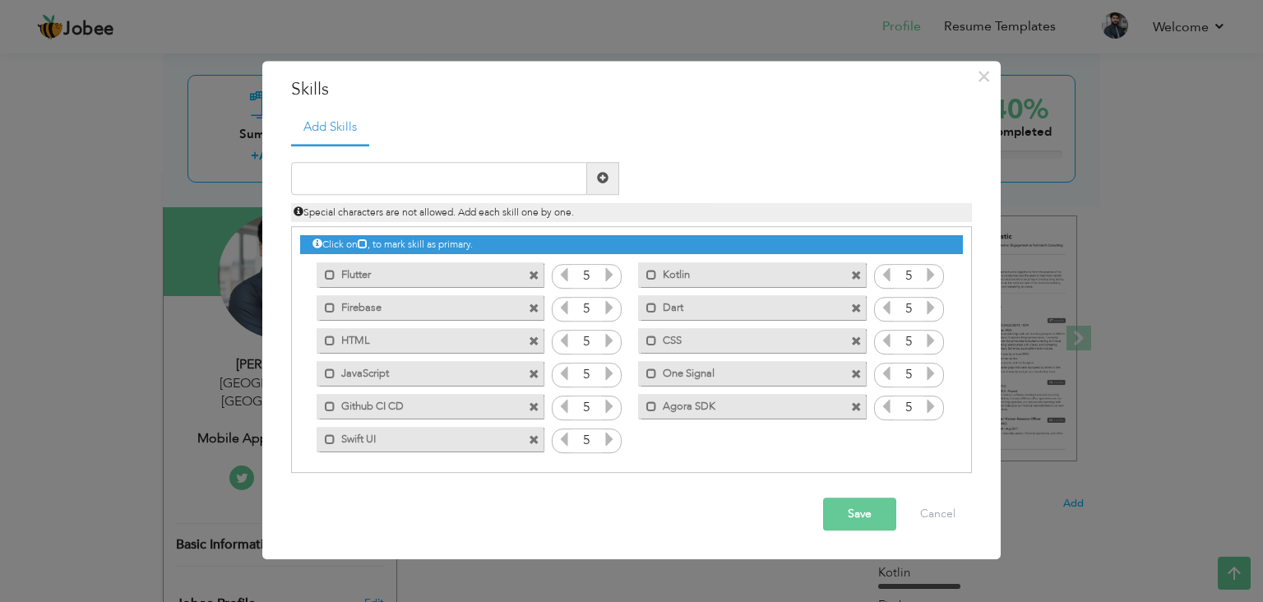
click at [851, 502] on button "Save" at bounding box center [859, 513] width 73 height 33
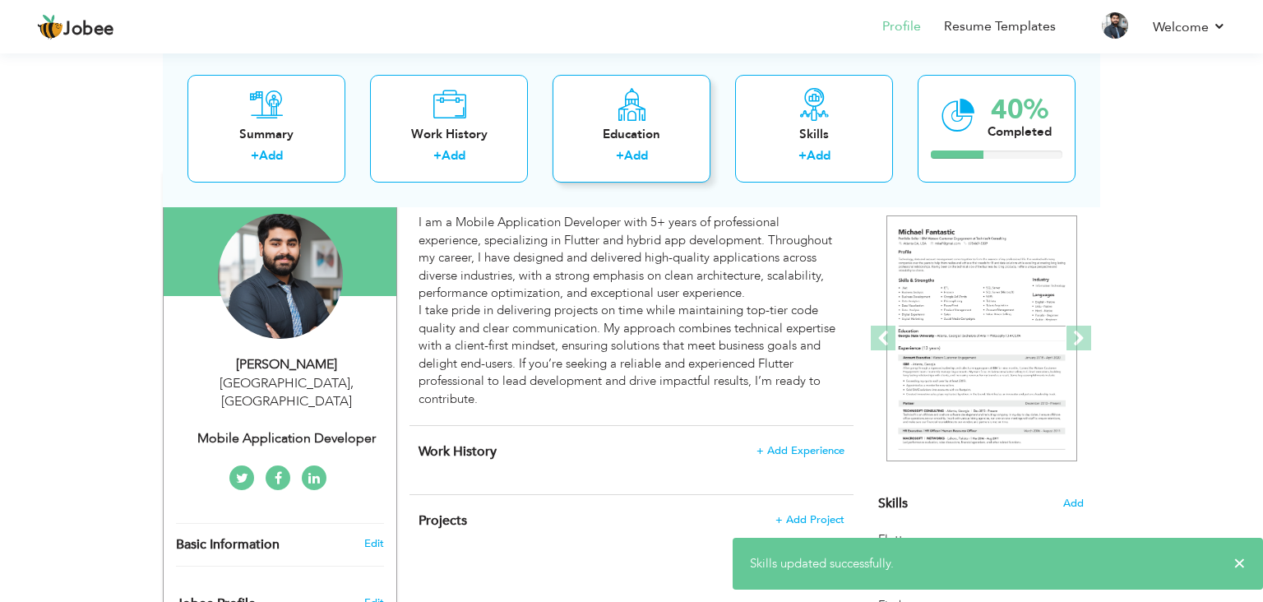
click at [684, 171] on div "Education + Add" at bounding box center [632, 128] width 158 height 108
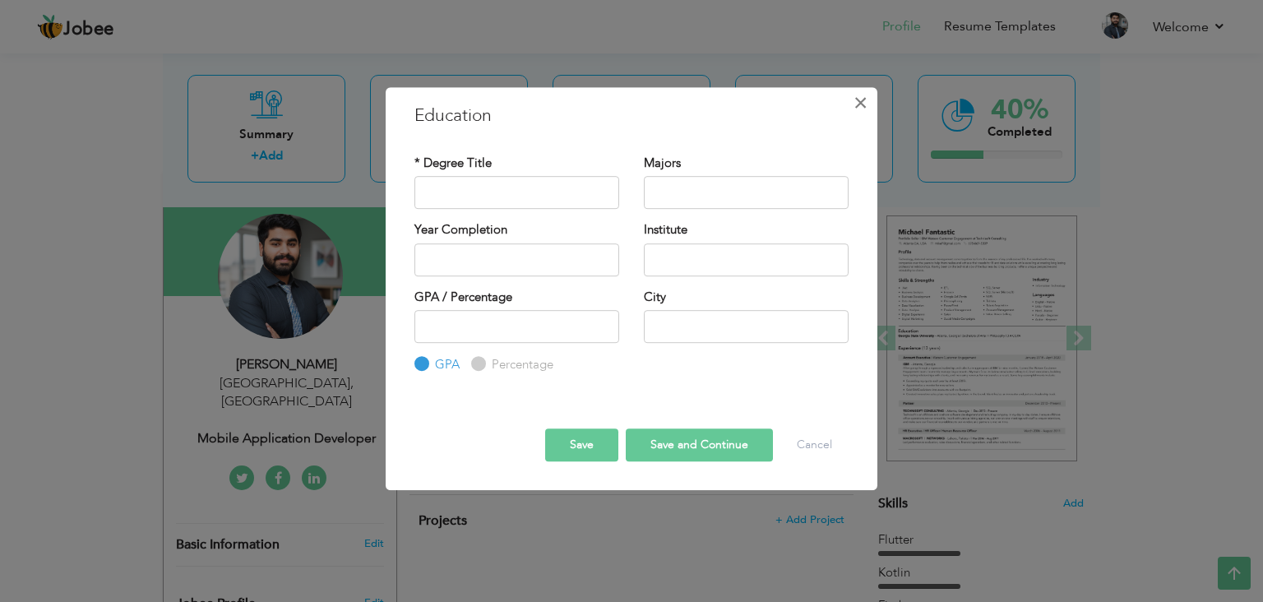
click at [867, 97] on button "×" at bounding box center [860, 103] width 26 height 26
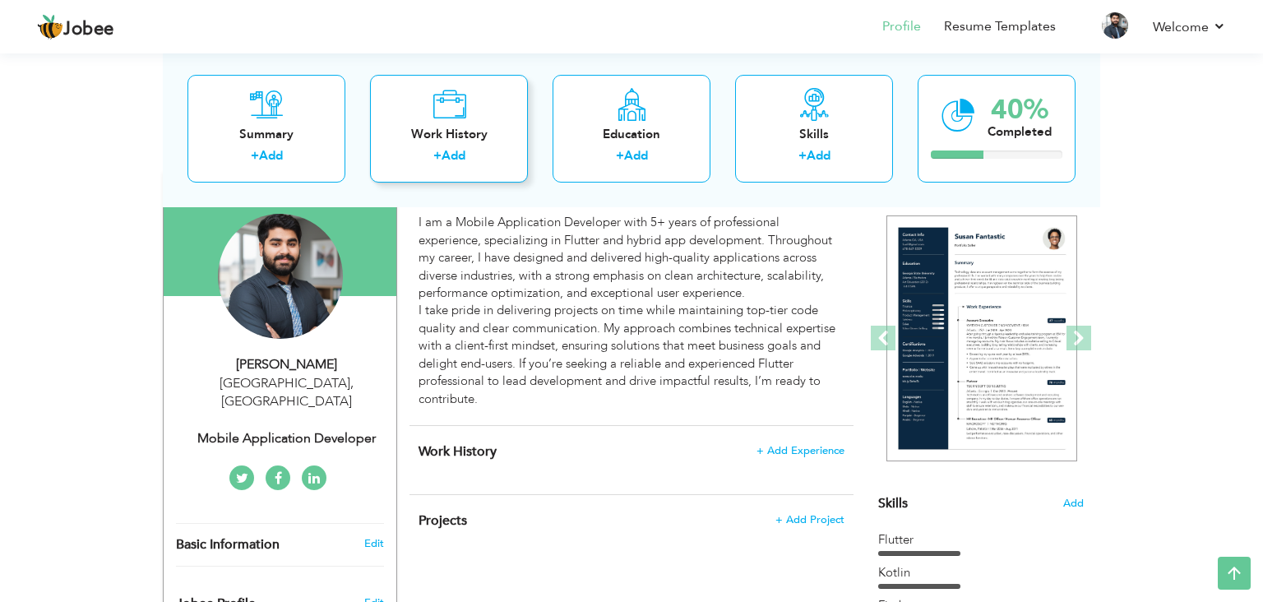
click at [417, 109] on div "Work History + Add" at bounding box center [449, 128] width 158 height 108
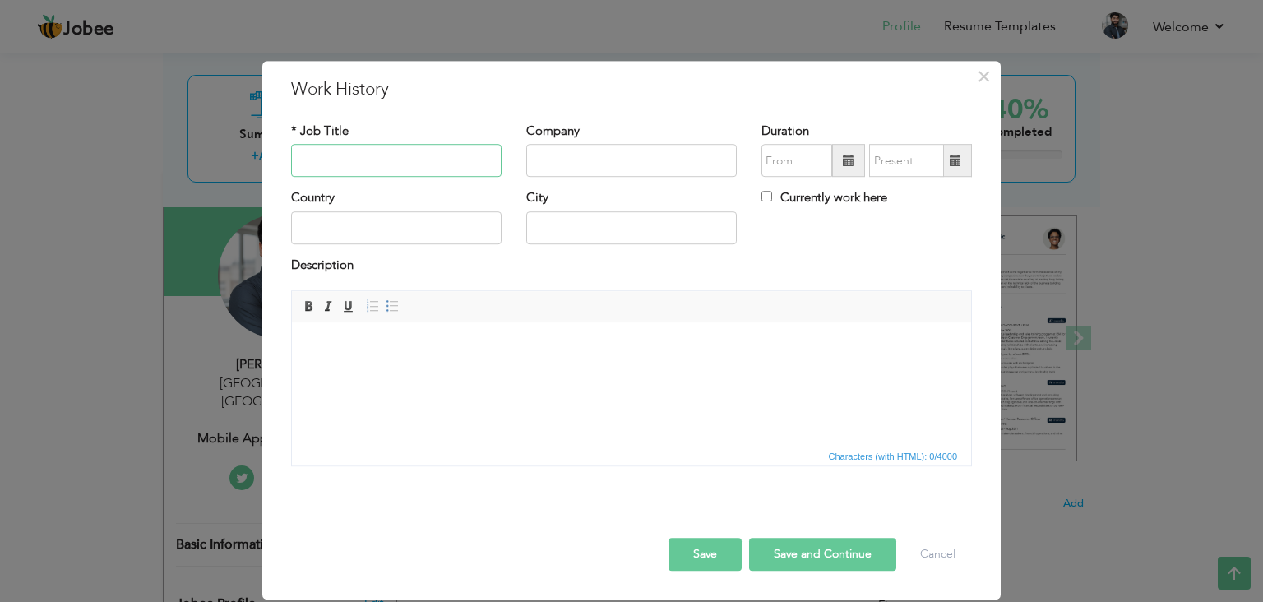
click at [432, 155] on input "text" at bounding box center [396, 161] width 210 height 33
click at [458, 143] on div "* Job Title" at bounding box center [396, 150] width 210 height 54
click at [413, 171] on input "text" at bounding box center [396, 161] width 210 height 33
click at [407, 163] on input "Senior Mobile Application Developer" at bounding box center [396, 161] width 210 height 33
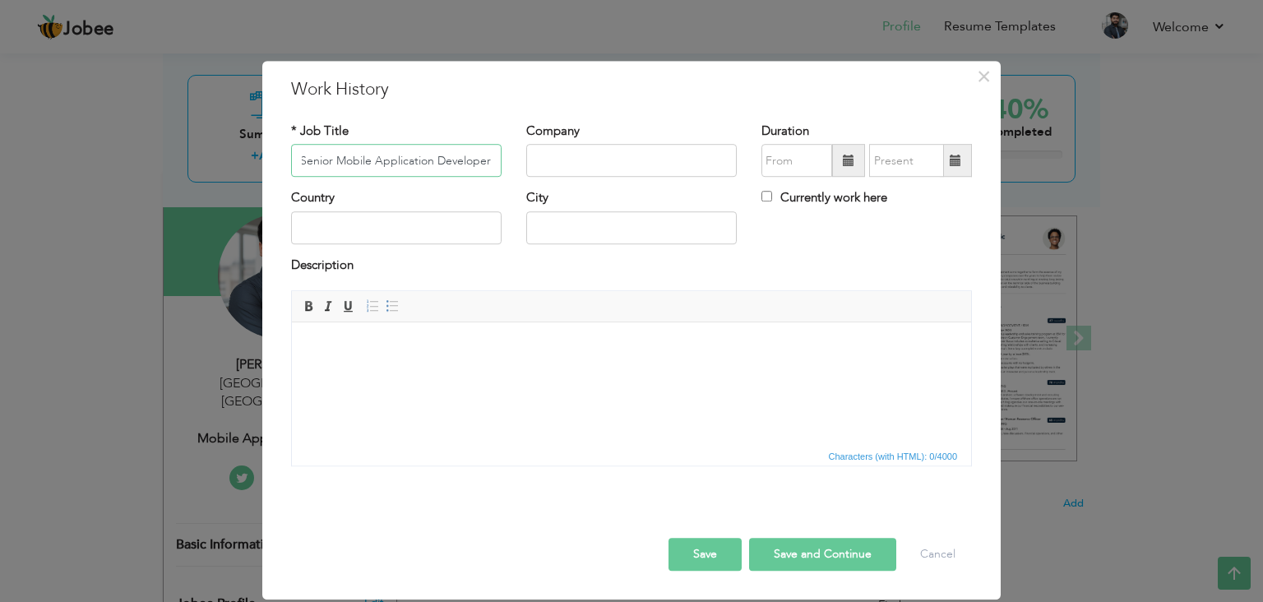
click at [407, 163] on input "Senior Mobile Application Developer" at bounding box center [396, 161] width 210 height 33
type input "Senior Mobile Application Developer"
click at [594, 166] on input "text" at bounding box center [631, 161] width 210 height 33
type input "INFINETWORX"
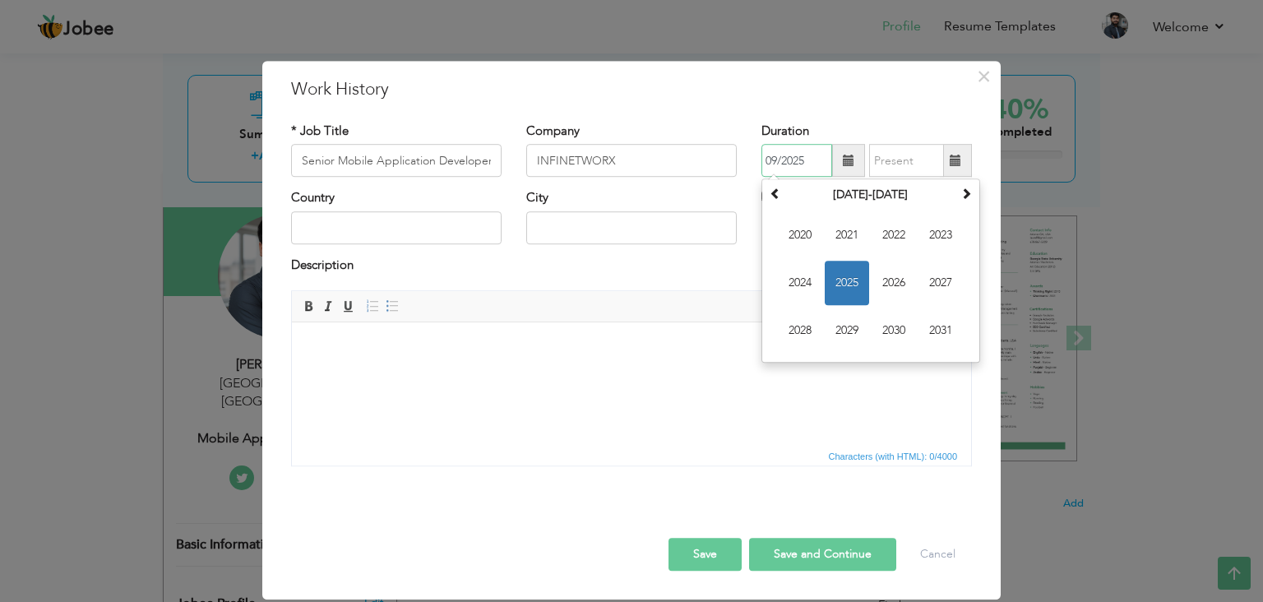
click at [820, 167] on input "09/2025" at bounding box center [796, 161] width 71 height 33
click at [896, 228] on span "2022" at bounding box center [894, 236] width 44 height 44
type input "09/2022"
click at [836, 116] on div "* Job Title Senior Mobile Application Developer Company INFINETWORX Duration 09…" at bounding box center [631, 300] width 705 height 381
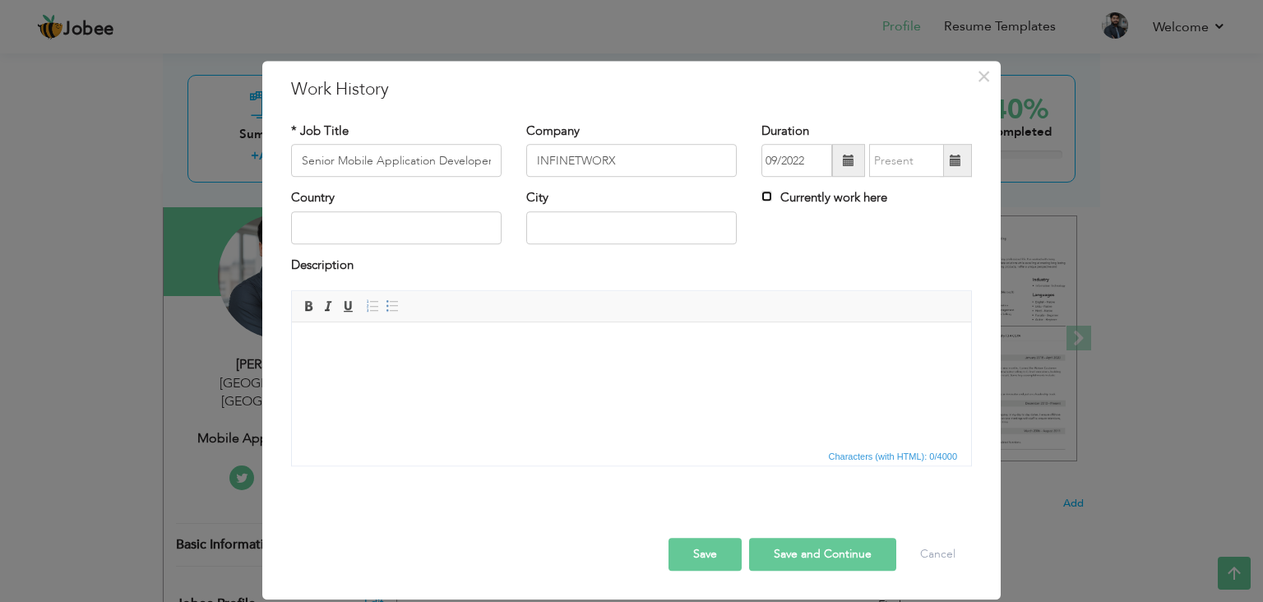
click at [764, 196] on input "Currently work here" at bounding box center [766, 197] width 11 height 11
checkbox input "true"
click at [544, 235] on input "text" at bounding box center [631, 227] width 210 height 33
type input "[GEOGRAPHIC_DATA]"
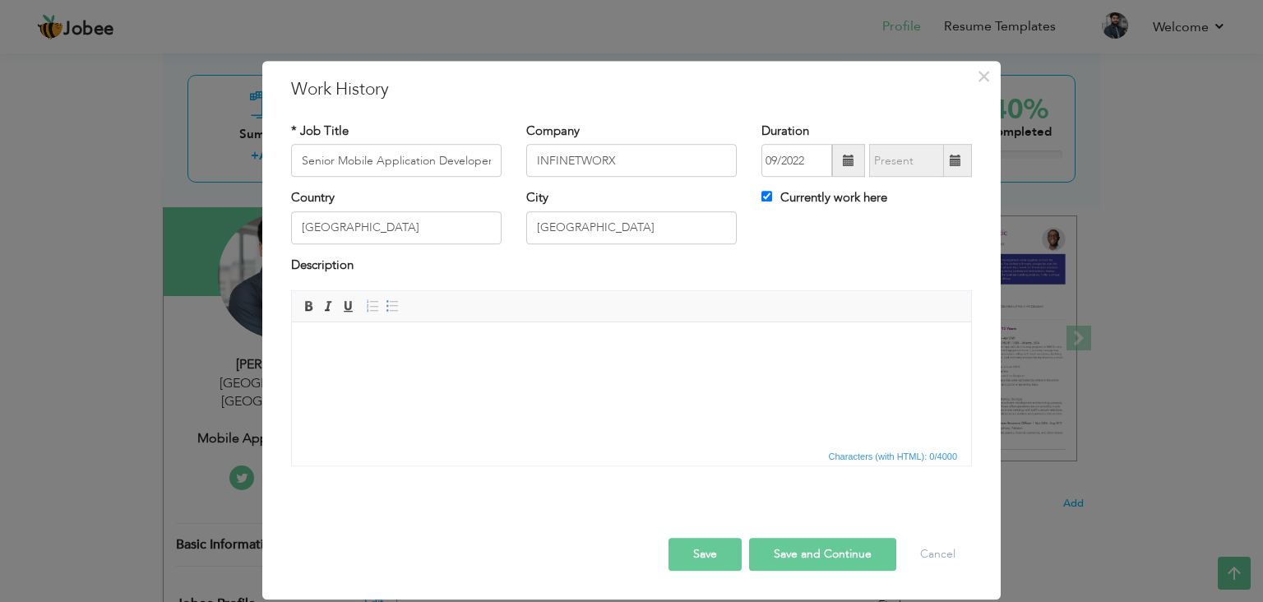
click at [668, 261] on div "Description" at bounding box center [631, 267] width 681 height 21
click at [861, 557] on button "Save and Continue" at bounding box center [822, 554] width 147 height 33
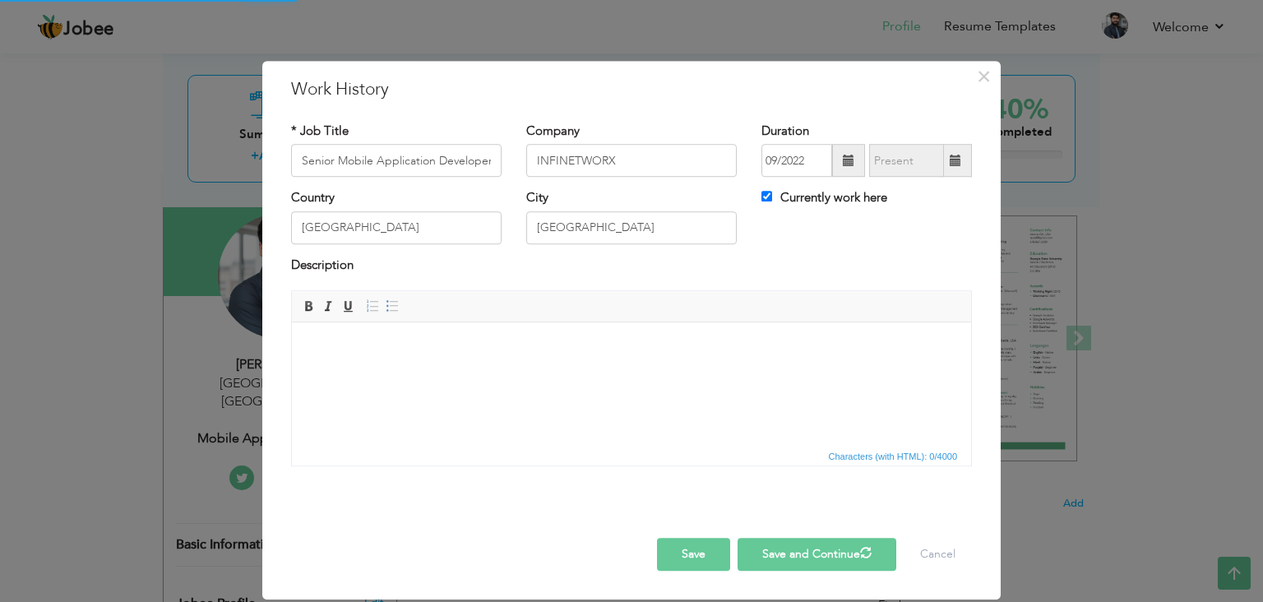
checkbox input "false"
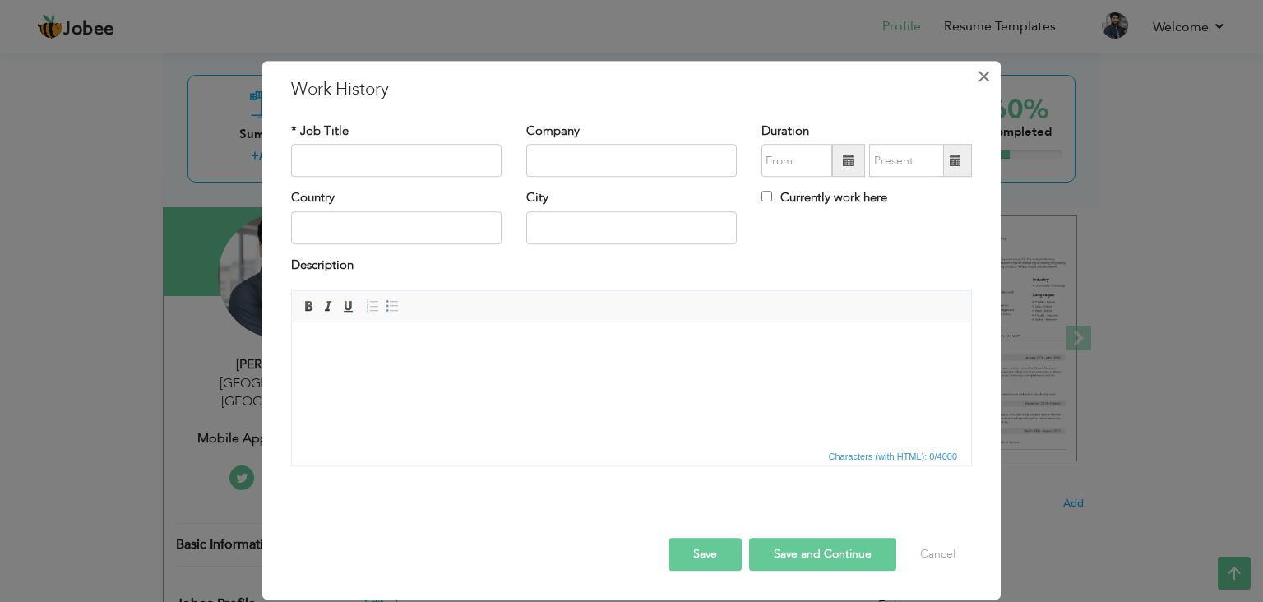
click at [973, 79] on button "×" at bounding box center [983, 76] width 26 height 26
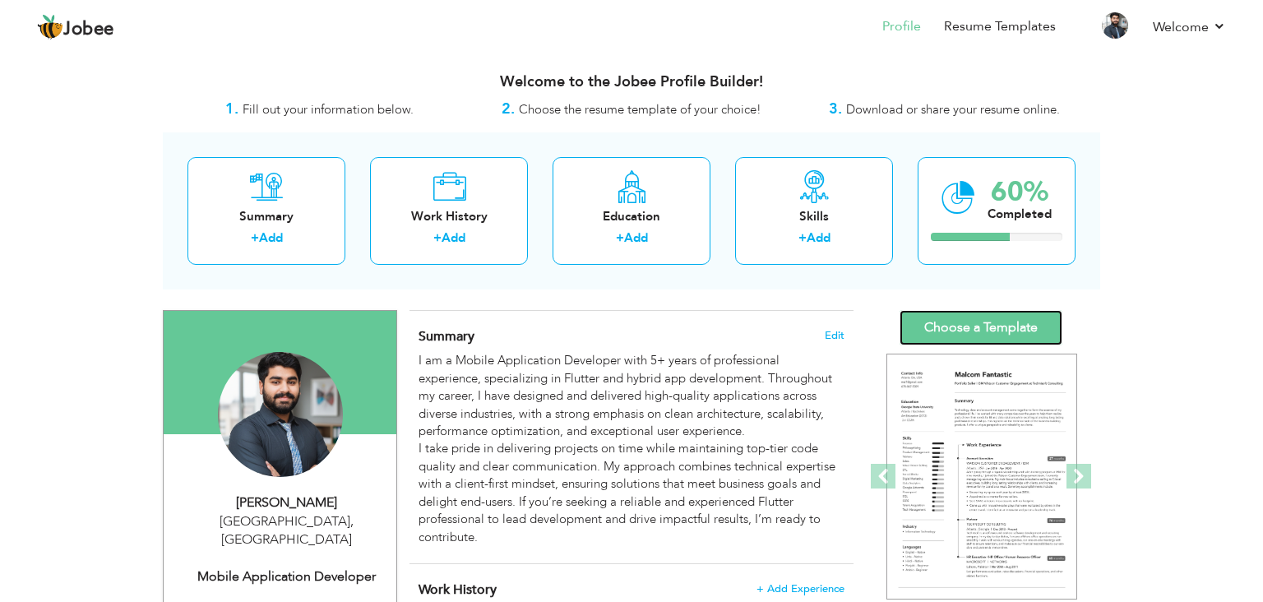
click at [985, 329] on link "Choose a Template" at bounding box center [981, 327] width 163 height 35
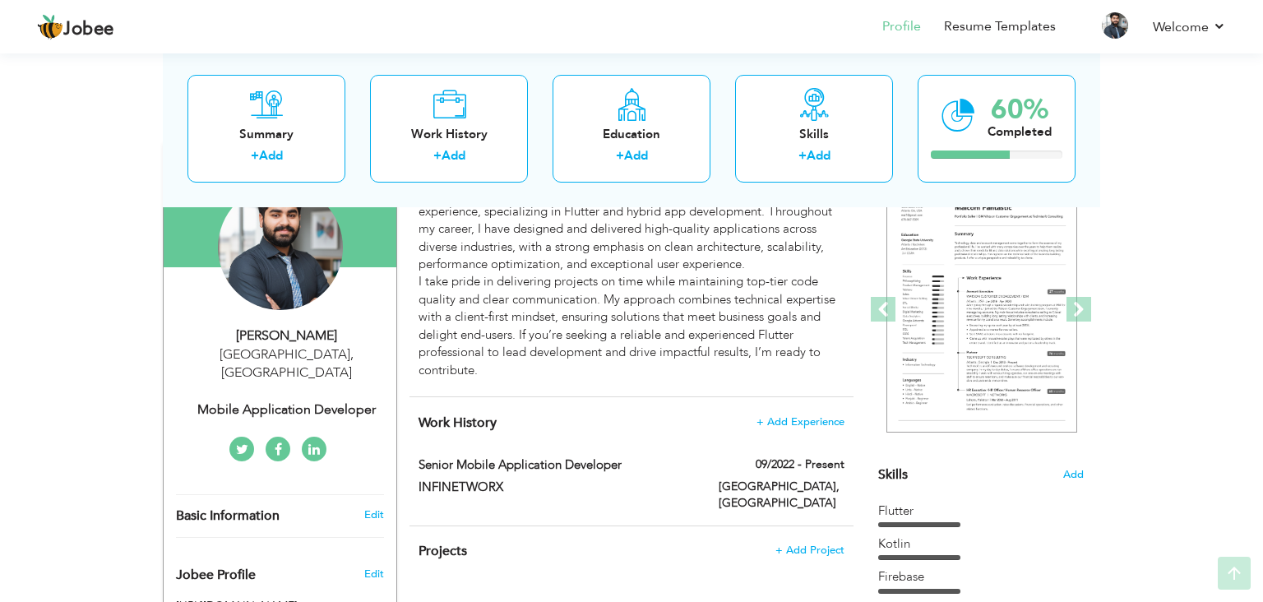
scroll to position [165, 0]
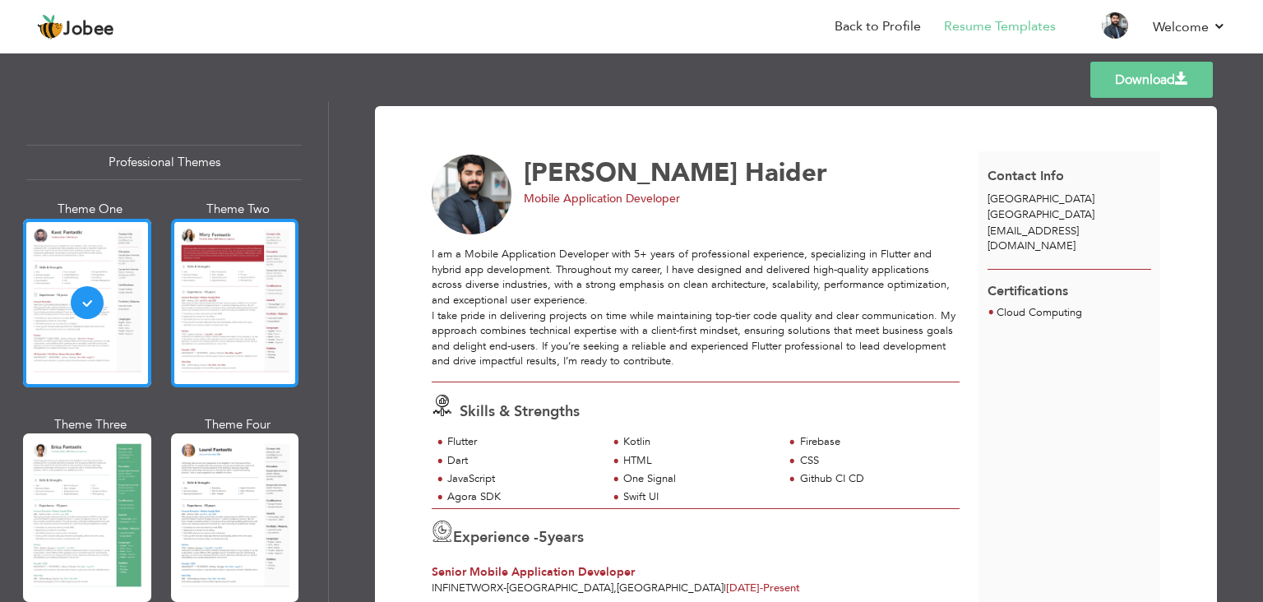
click at [281, 324] on div at bounding box center [235, 303] width 128 height 169
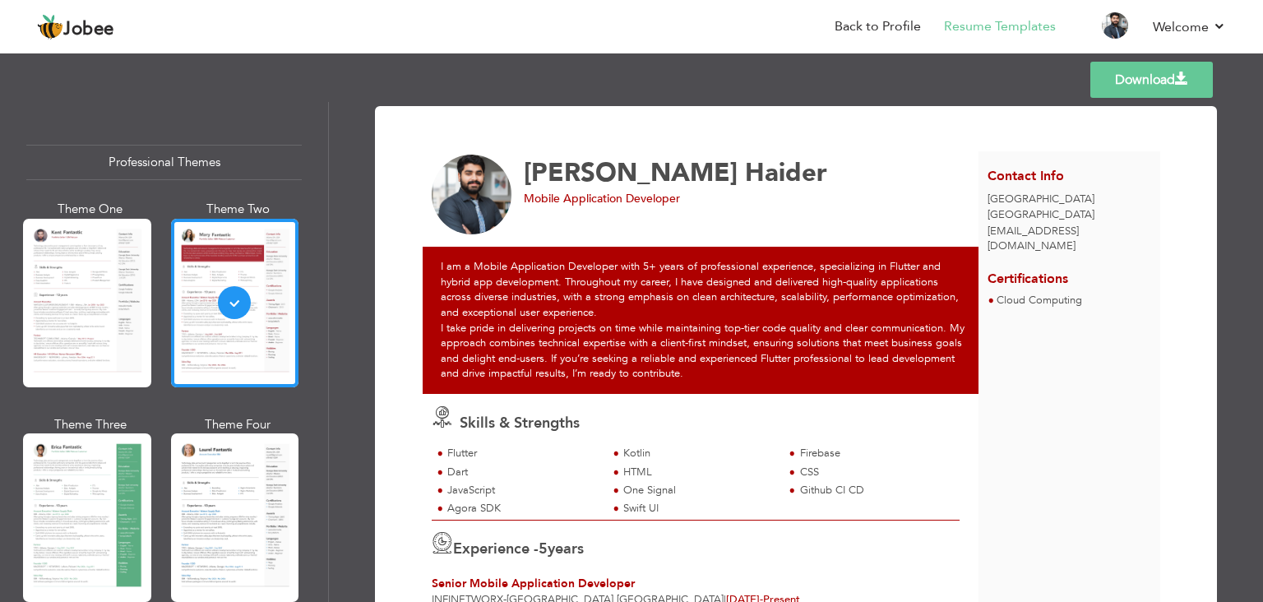
scroll to position [85, 0]
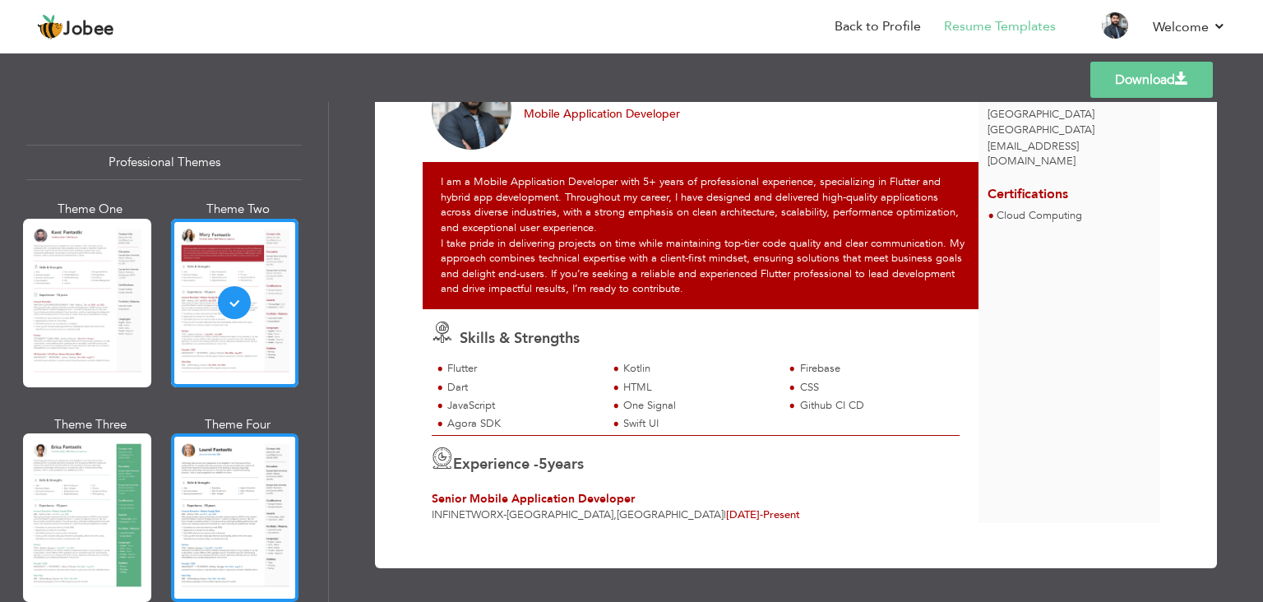
click at [273, 511] on div at bounding box center [235, 517] width 128 height 169
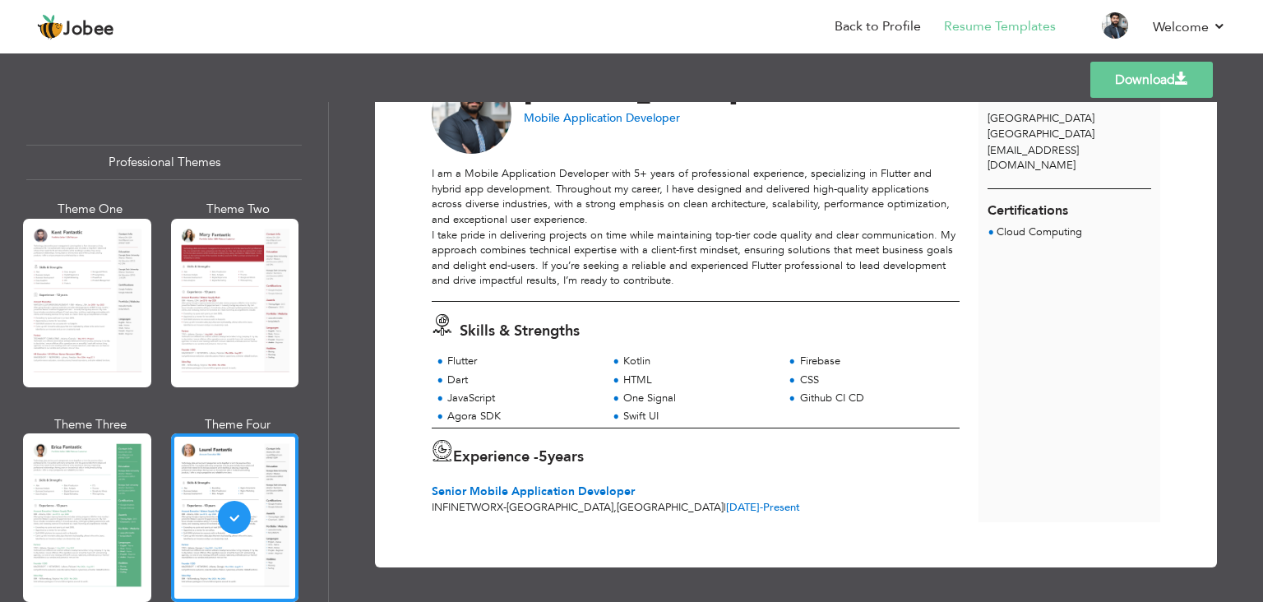
scroll to position [0, 0]
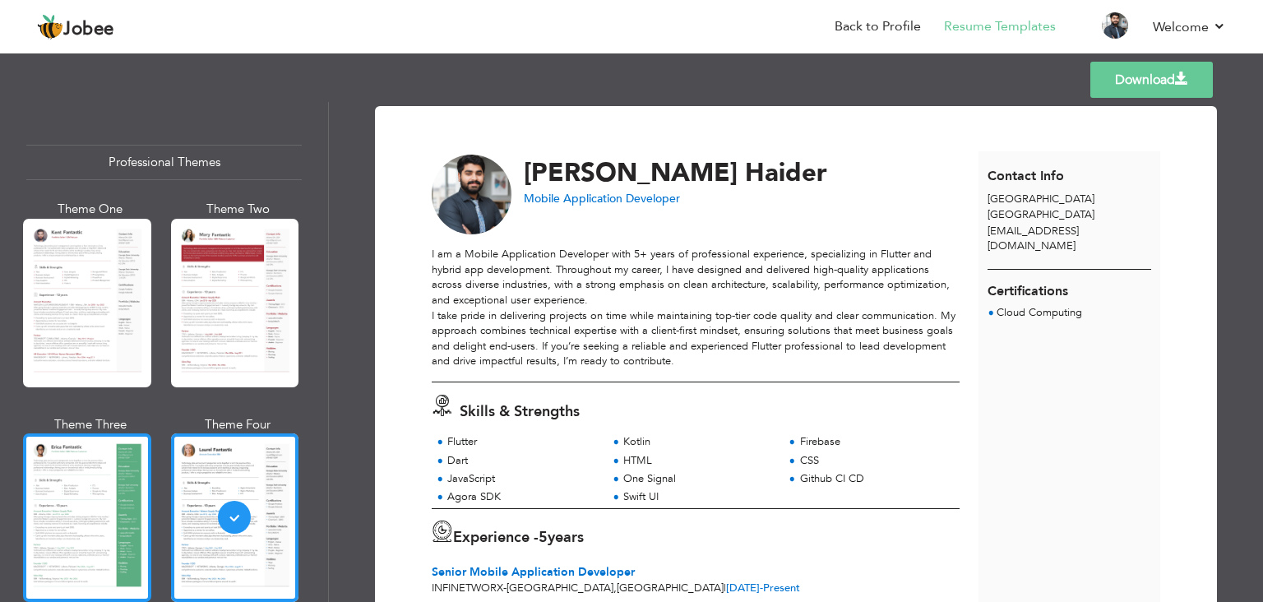
click at [141, 512] on div at bounding box center [87, 517] width 128 height 169
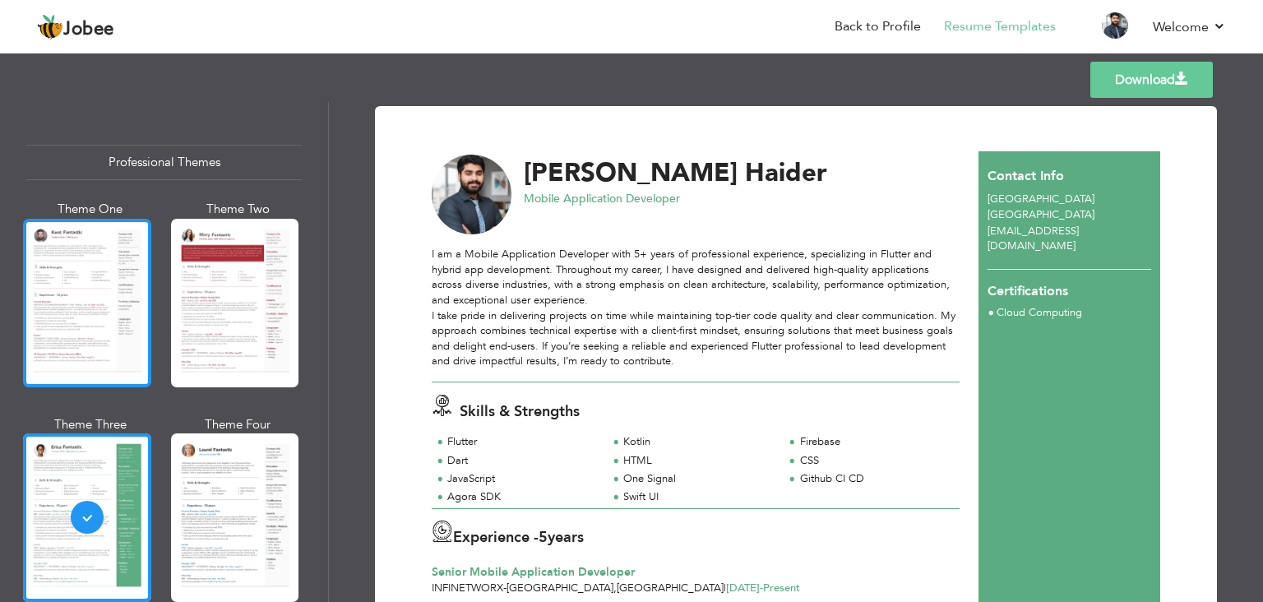
click at [101, 301] on div at bounding box center [87, 303] width 128 height 169
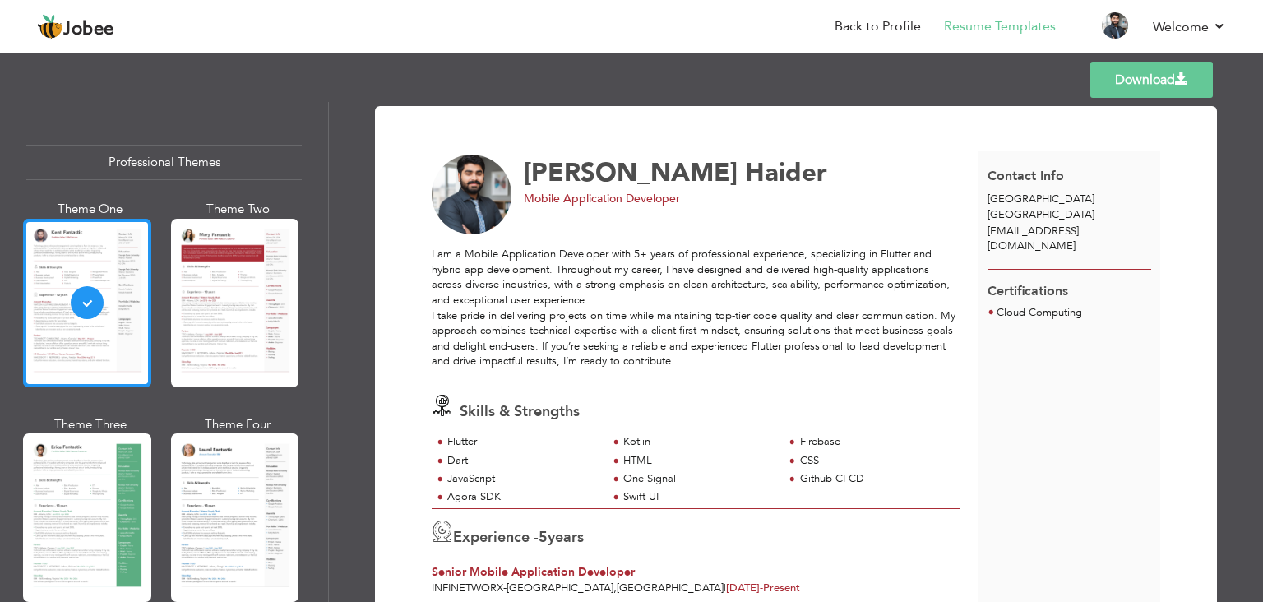
click at [90, 301] on div at bounding box center [87, 303] width 128 height 169
click at [90, 301] on div "Professional Themes Theme One Theme Two Theme Three Theme Four" at bounding box center [631, 352] width 1263 height 500
click at [902, 29] on link "Back to Profile" at bounding box center [878, 26] width 86 height 19
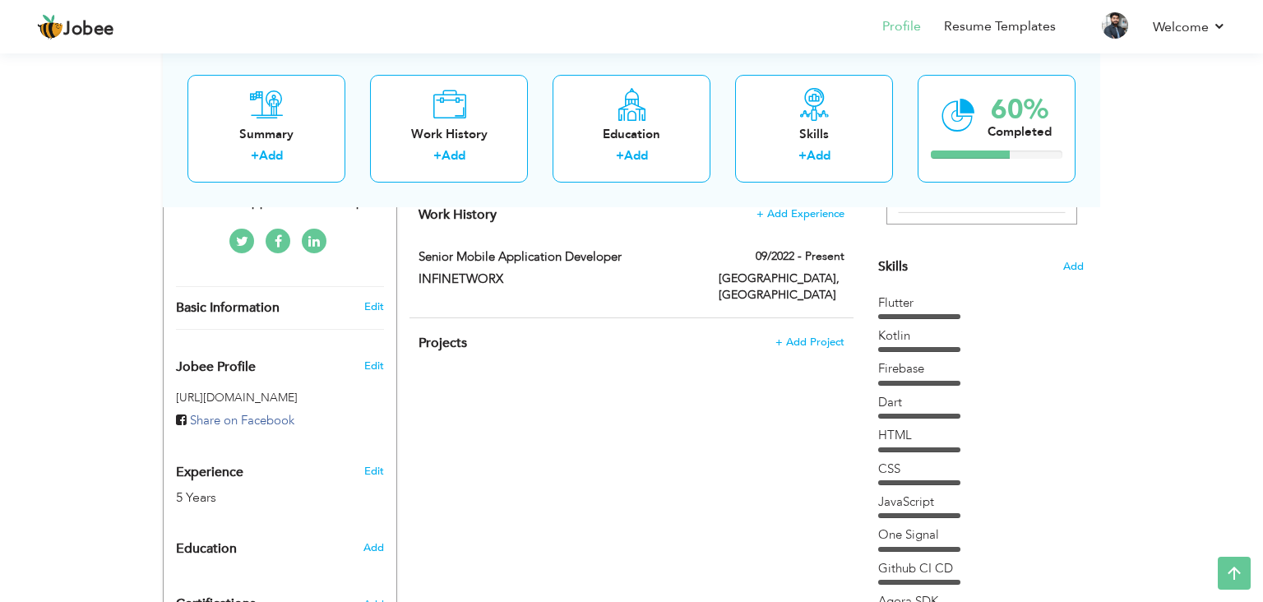
scroll to position [361, 0]
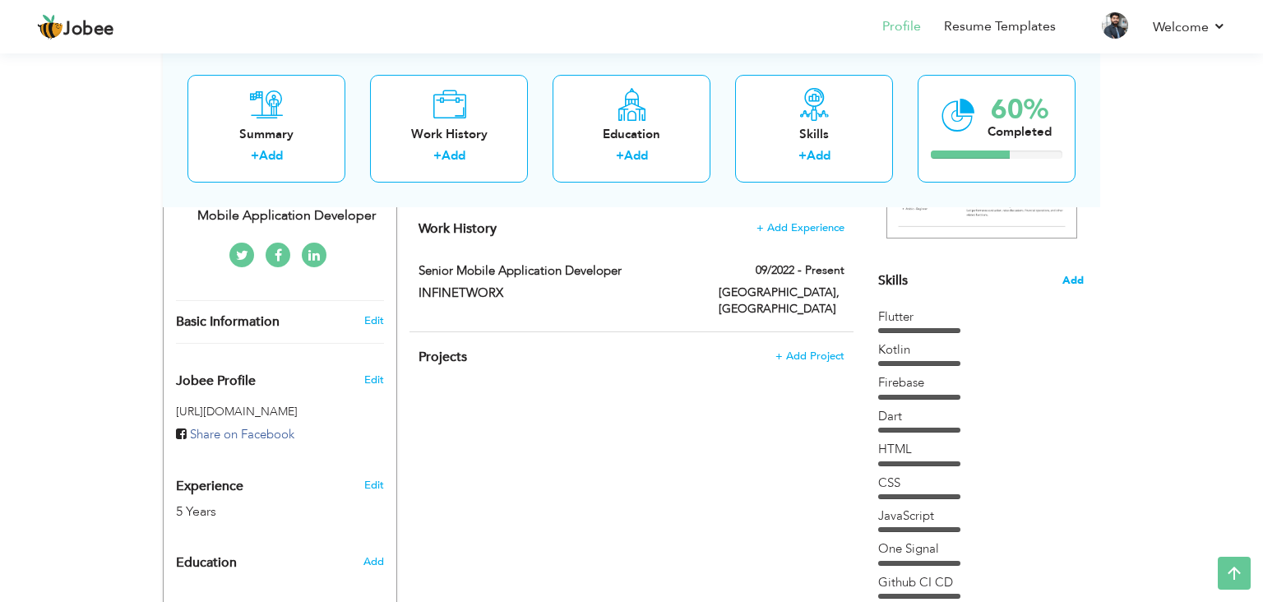
click at [1071, 286] on span "Add" at bounding box center [1072, 281] width 21 height 16
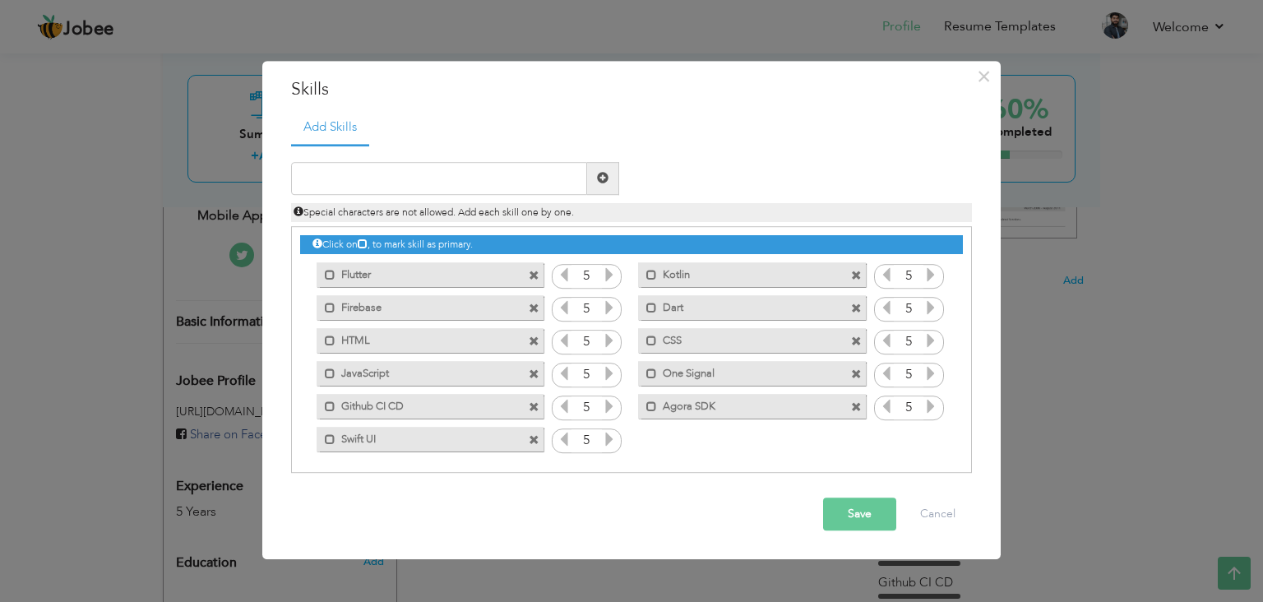
click at [670, 340] on label "CSS" at bounding box center [740, 338] width 166 height 21
click at [685, 337] on label "CSS" at bounding box center [742, 338] width 164 height 21
click at [685, 337] on label "CSS" at bounding box center [740, 338] width 166 height 21
click at [444, 170] on input "text" at bounding box center [439, 178] width 296 height 33
paste input "RESTful APIs & GraphQL integration"
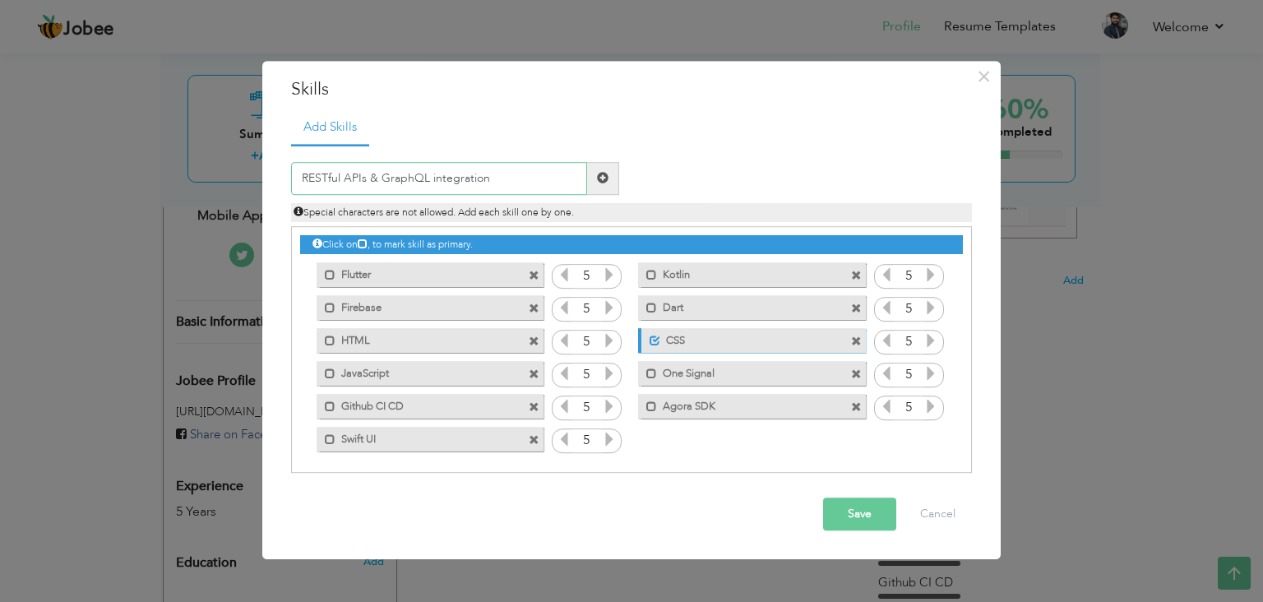
type input "RESTful APIs & GraphQL integration"
click at [599, 178] on span at bounding box center [603, 179] width 12 height 12
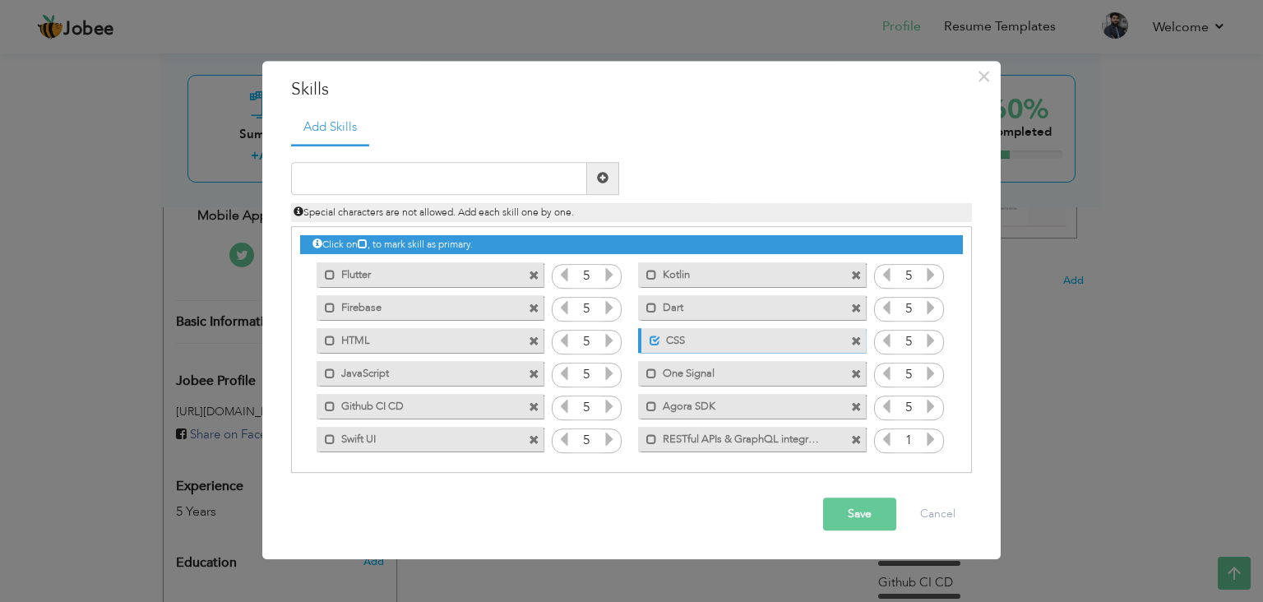
click at [930, 442] on icon at bounding box center [930, 439] width 15 height 15
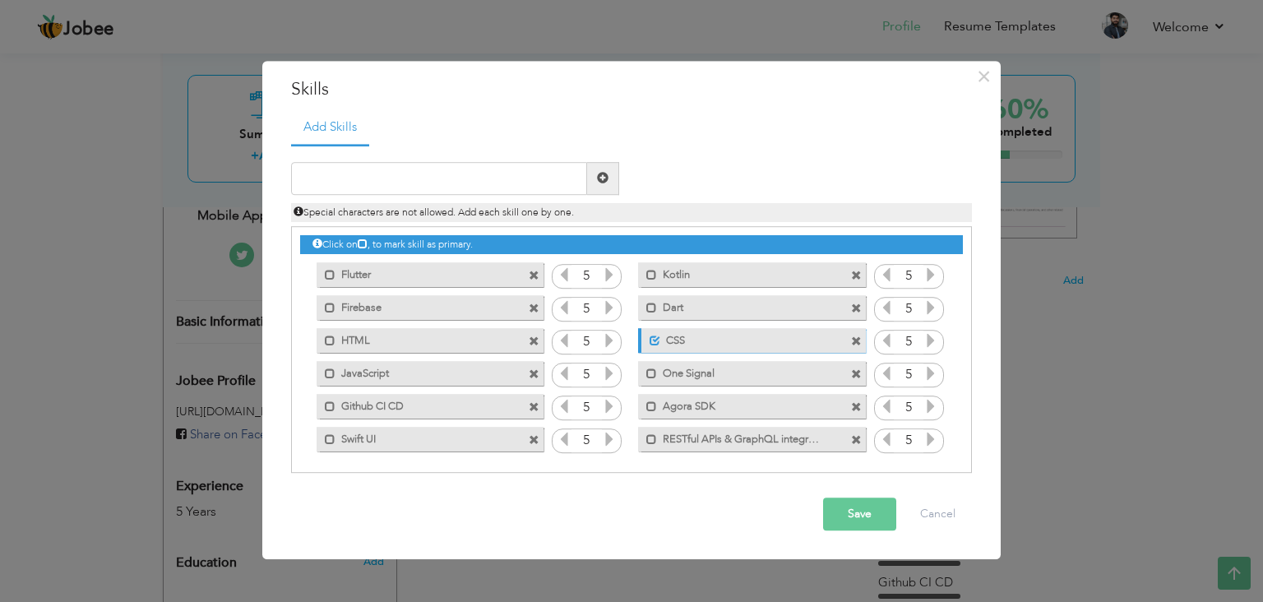
click at [870, 514] on button "Save" at bounding box center [859, 513] width 73 height 33
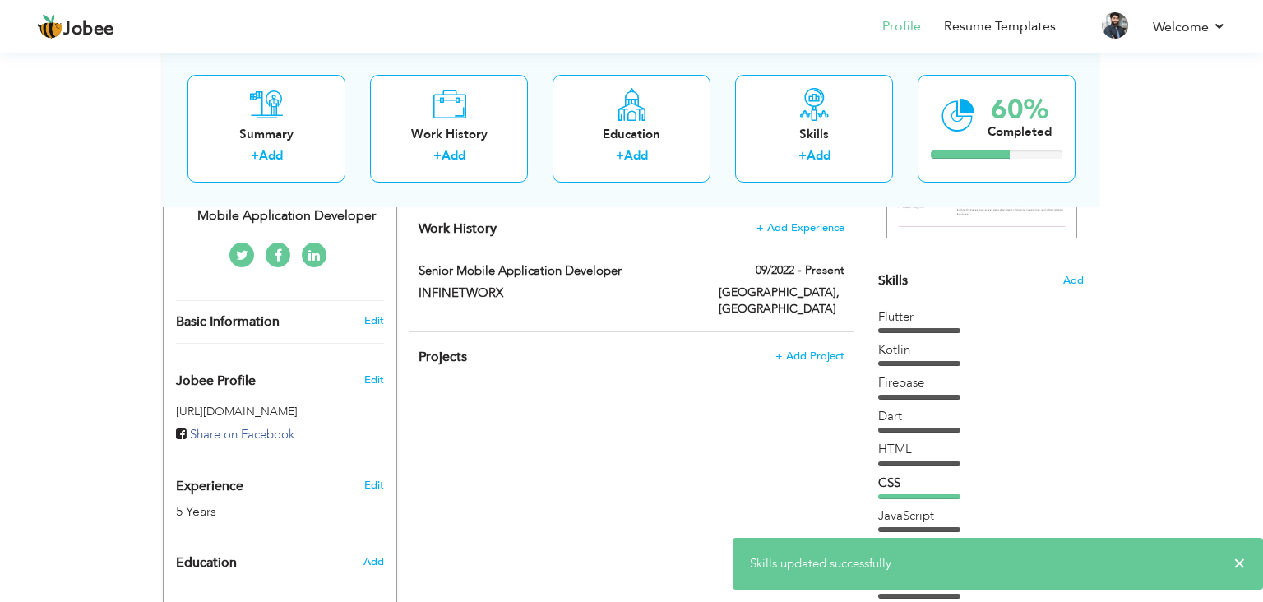
click at [1074, 266] on section "‹ › Previous Next" at bounding box center [981, 128] width 206 height 288
click at [1067, 281] on span "Add" at bounding box center [1072, 281] width 21 height 16
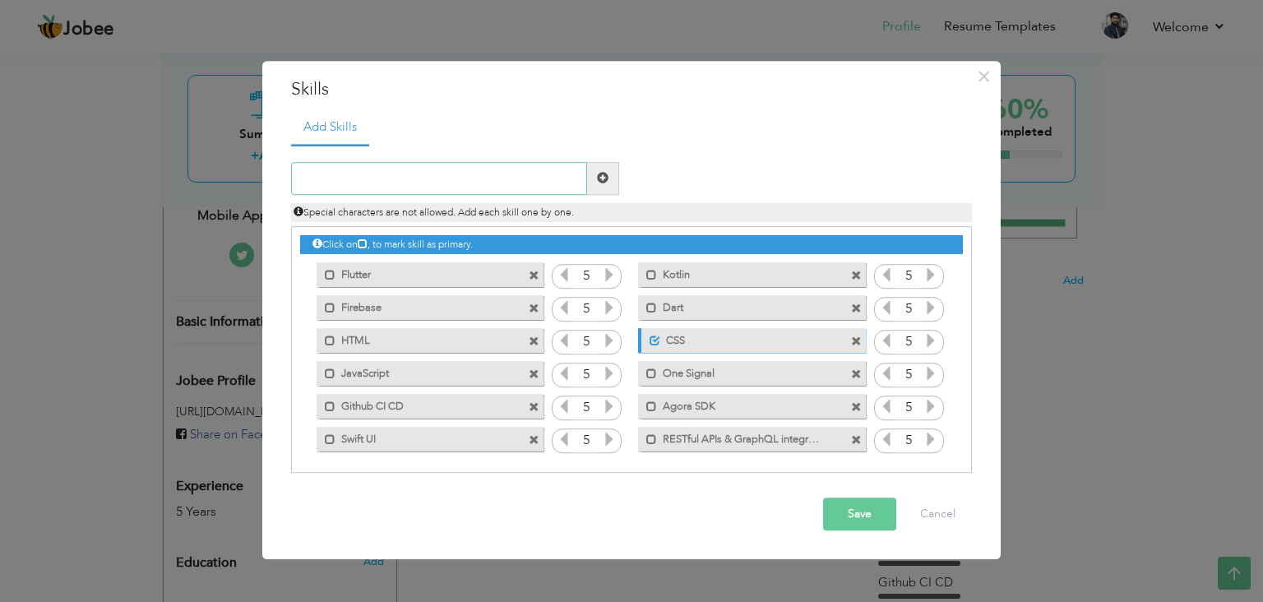
click at [442, 184] on input "text" at bounding box center [439, 178] width 296 height 33
paste input "AI/ML Model Integration"
type input "AI/ML Model Integration"
click at [603, 177] on span at bounding box center [603, 179] width 12 height 12
click at [528, 187] on input "text" at bounding box center [439, 178] width 296 height 33
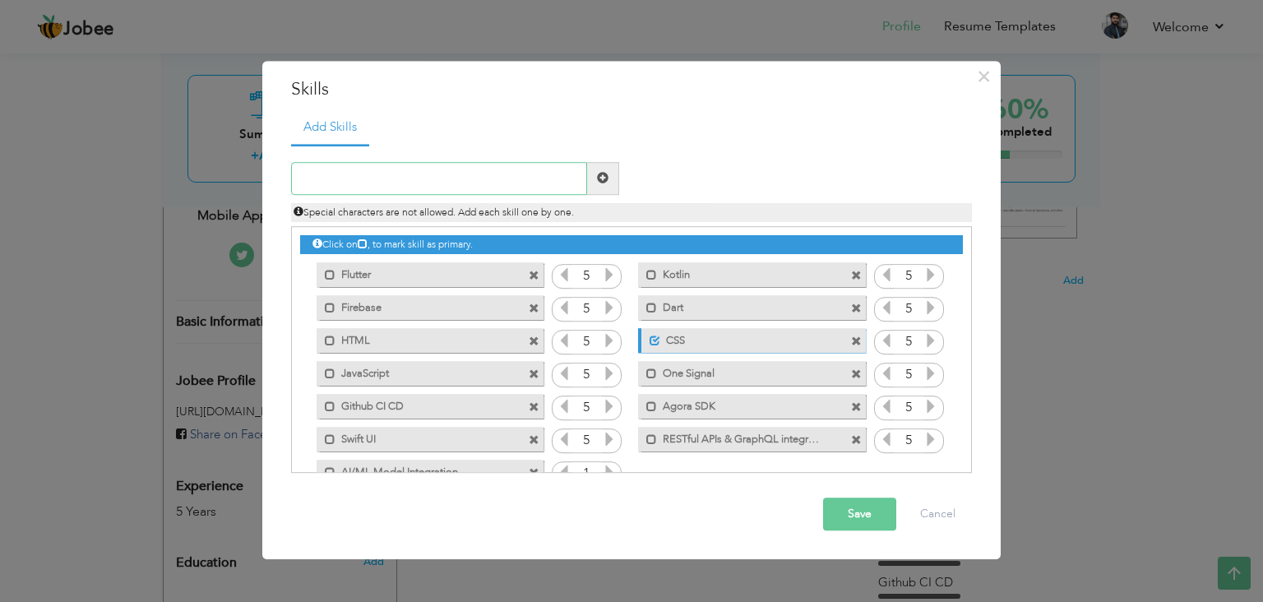
paste input "Computer Vision:"
type input "Computer Vision:"
click at [609, 178] on span at bounding box center [603, 178] width 32 height 33
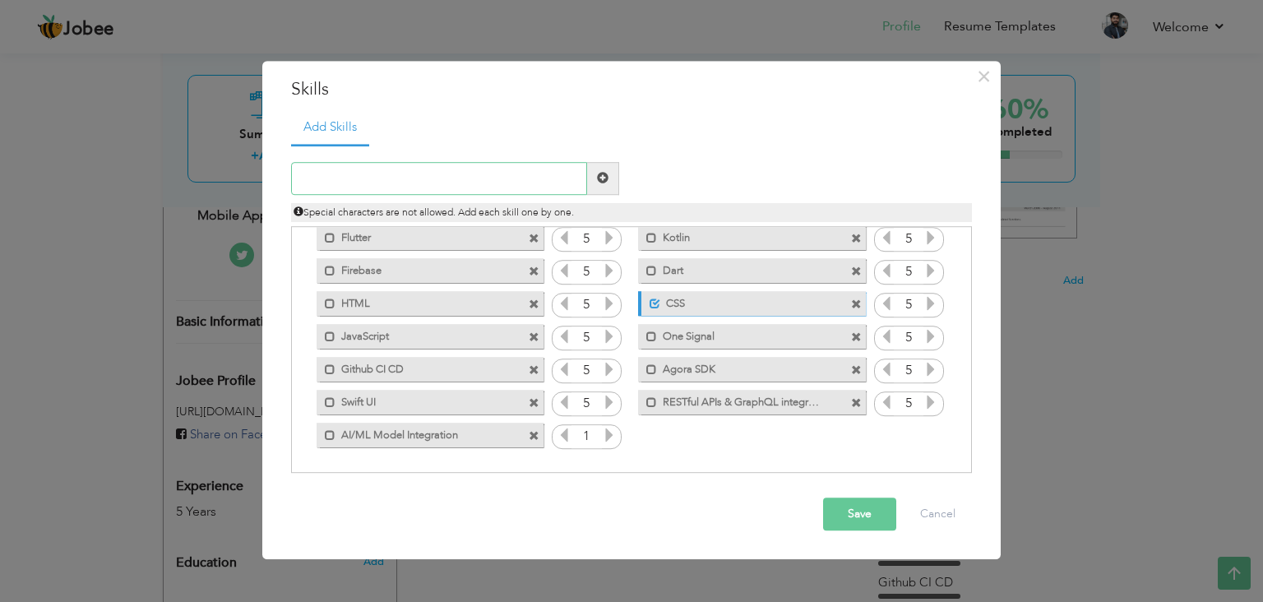
click at [503, 179] on input "text" at bounding box center [439, 178] width 296 height 33
paste input "Computer Vision"
type input "Computer Vision"
click at [608, 178] on span at bounding box center [603, 179] width 12 height 12
click at [533, 405] on span at bounding box center [534, 403] width 11 height 11
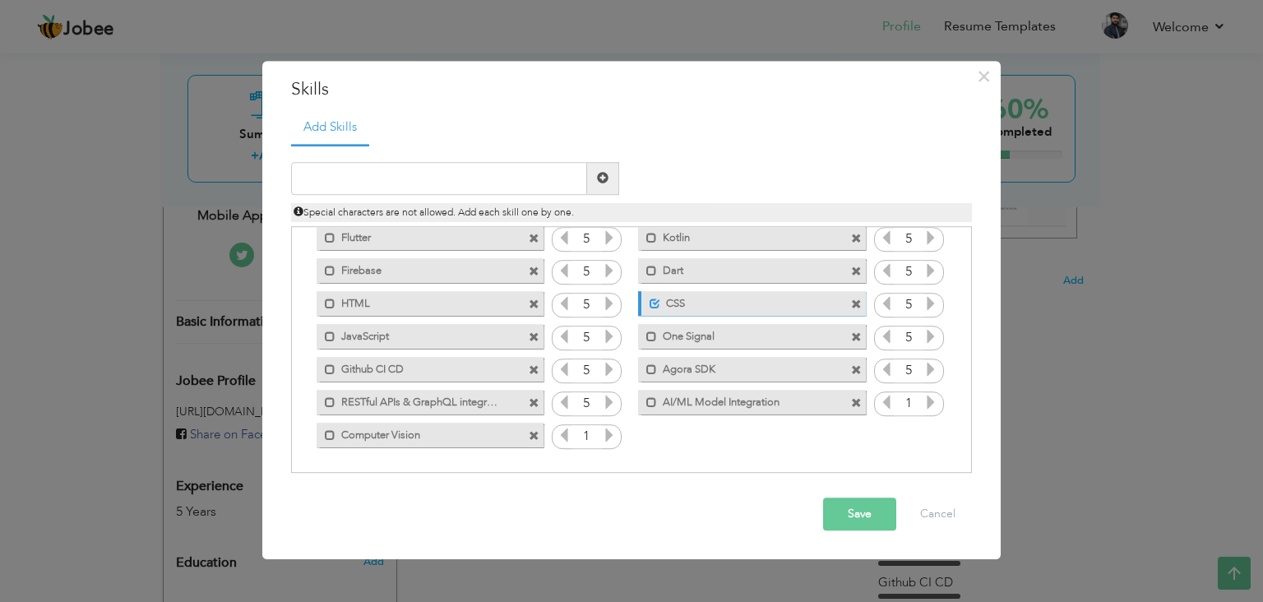
click at [694, 446] on div "Click on , to mark skill as primary. Mark as primary skill. Flutter 5 Kotlin 5 …" at bounding box center [631, 320] width 663 height 261
click at [858, 304] on span at bounding box center [858, 299] width 15 height 17
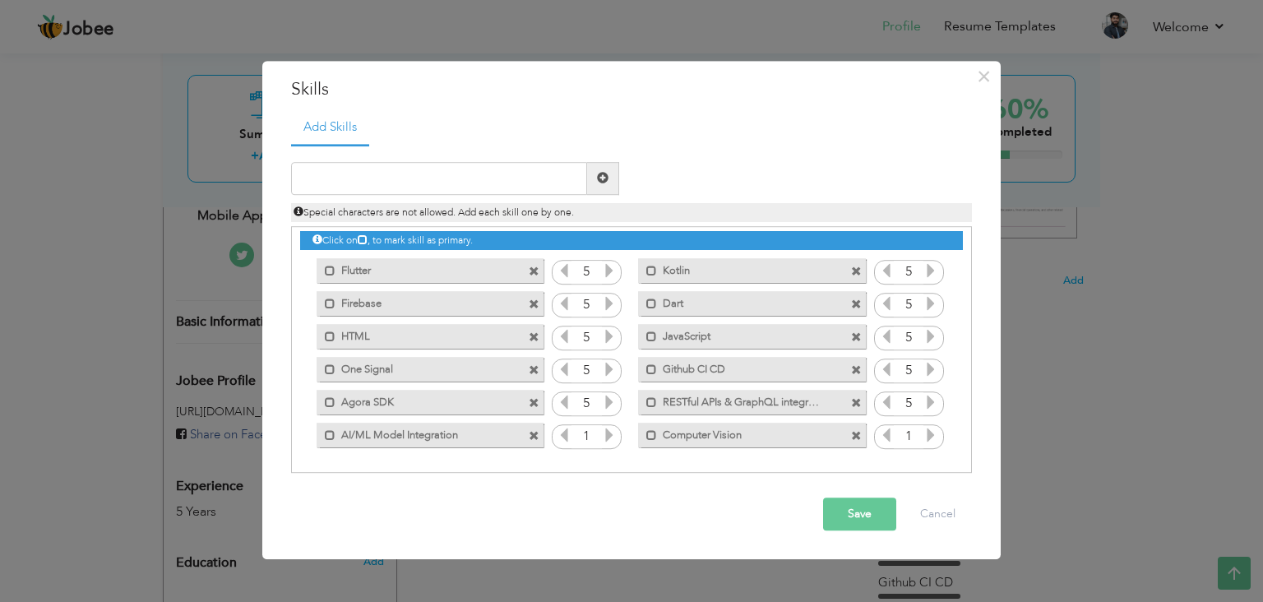
click at [530, 335] on span at bounding box center [534, 337] width 11 height 11
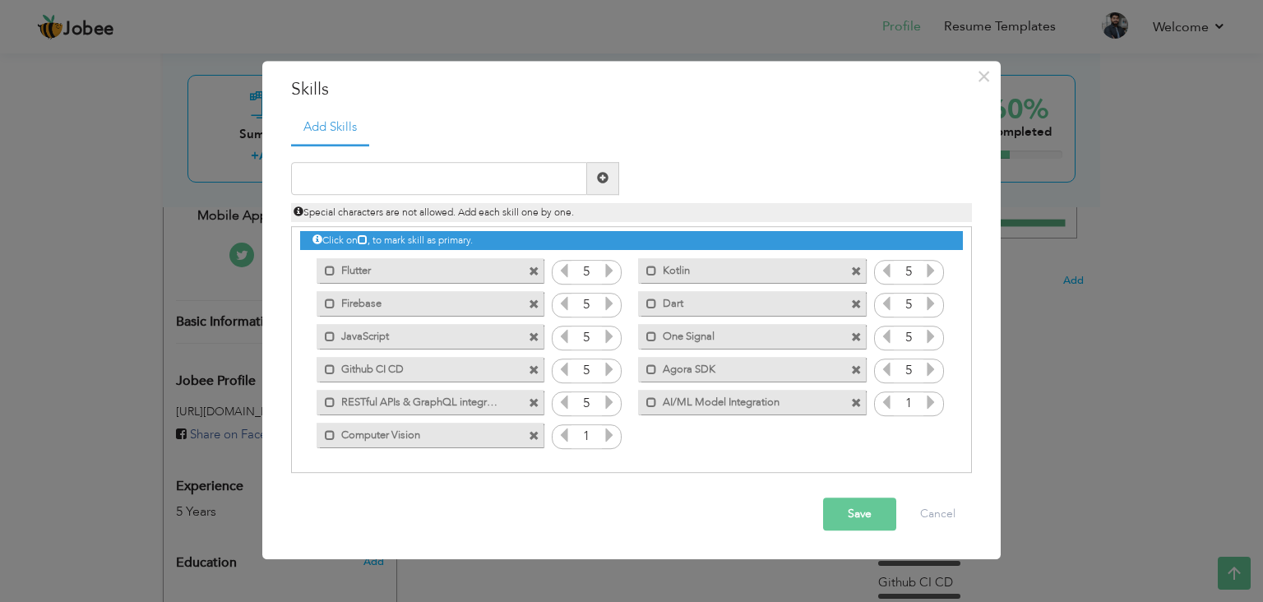
click at [535, 336] on span at bounding box center [534, 337] width 11 height 11
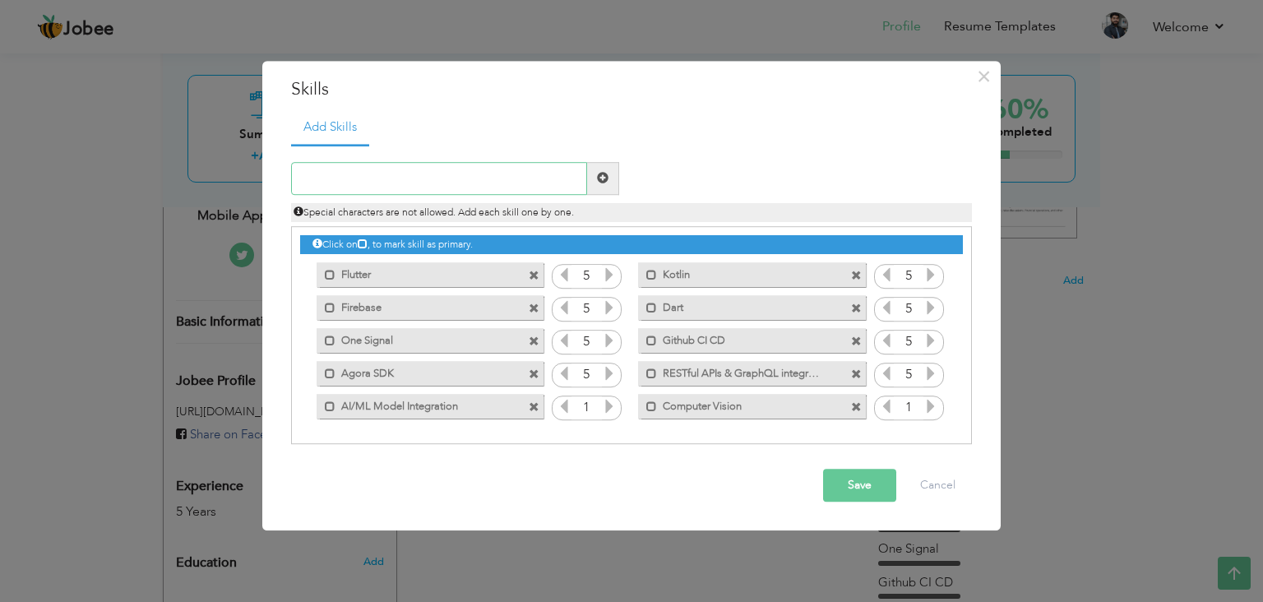
click at [506, 169] on input "text" at bounding box center [439, 178] width 296 height 33
type input "HTML"
click at [594, 177] on span at bounding box center [603, 178] width 32 height 33
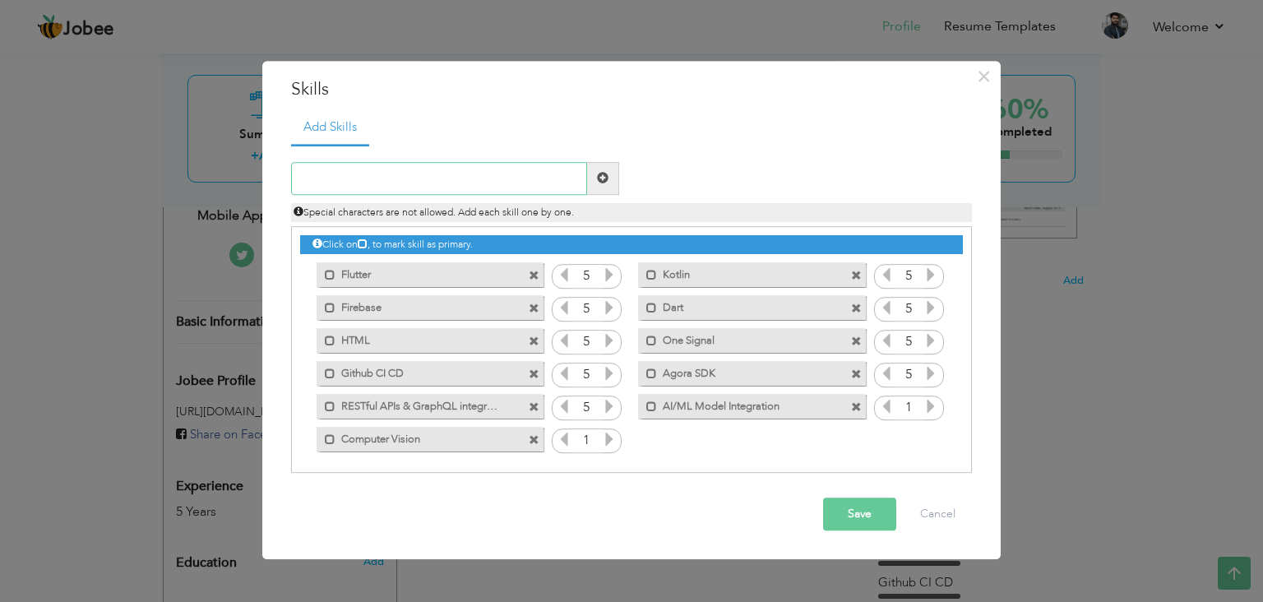
click at [549, 176] on input "text" at bounding box center [439, 178] width 296 height 33
type input "CSS"
click at [604, 176] on span at bounding box center [603, 179] width 12 height 12
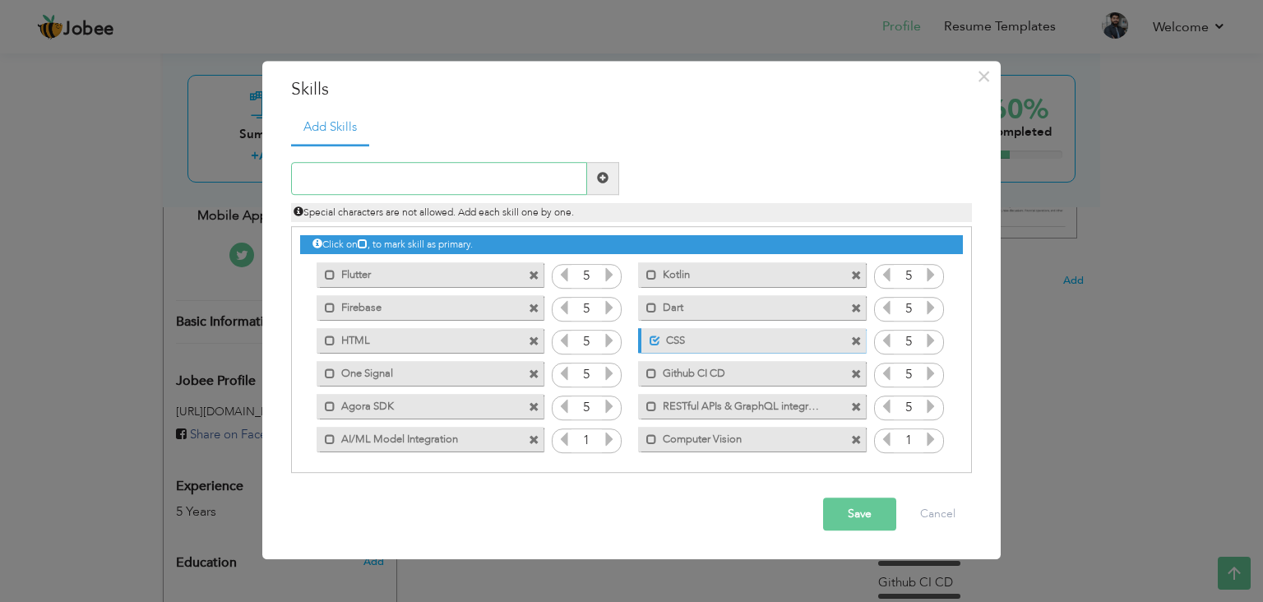
click at [519, 176] on input "text" at bounding box center [439, 178] width 296 height 33
type input "Javascr"
click at [426, 176] on input "Javascr" at bounding box center [439, 178] width 296 height 33
paste input "UI/UX"
type input "UI/UX"
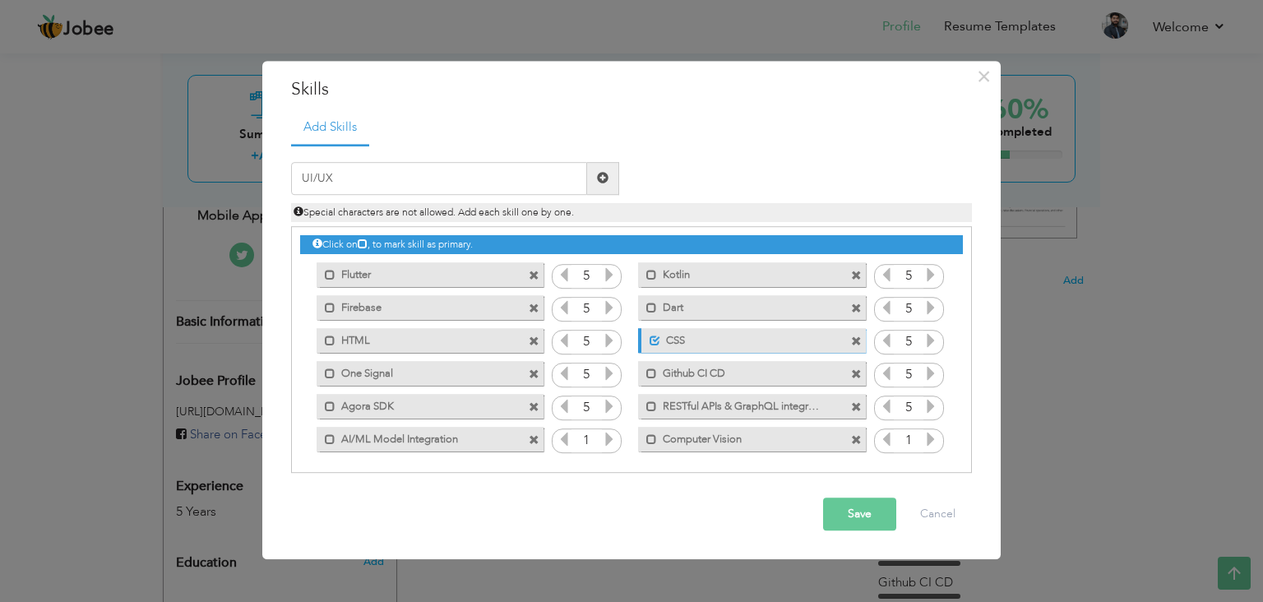
click at [601, 175] on span at bounding box center [603, 179] width 12 height 12
click at [526, 178] on input "text" at bounding box center [439, 178] width 296 height 33
type input "Javsscript"
click at [608, 179] on span at bounding box center [603, 178] width 32 height 33
click at [845, 509] on button "Save" at bounding box center [859, 513] width 73 height 33
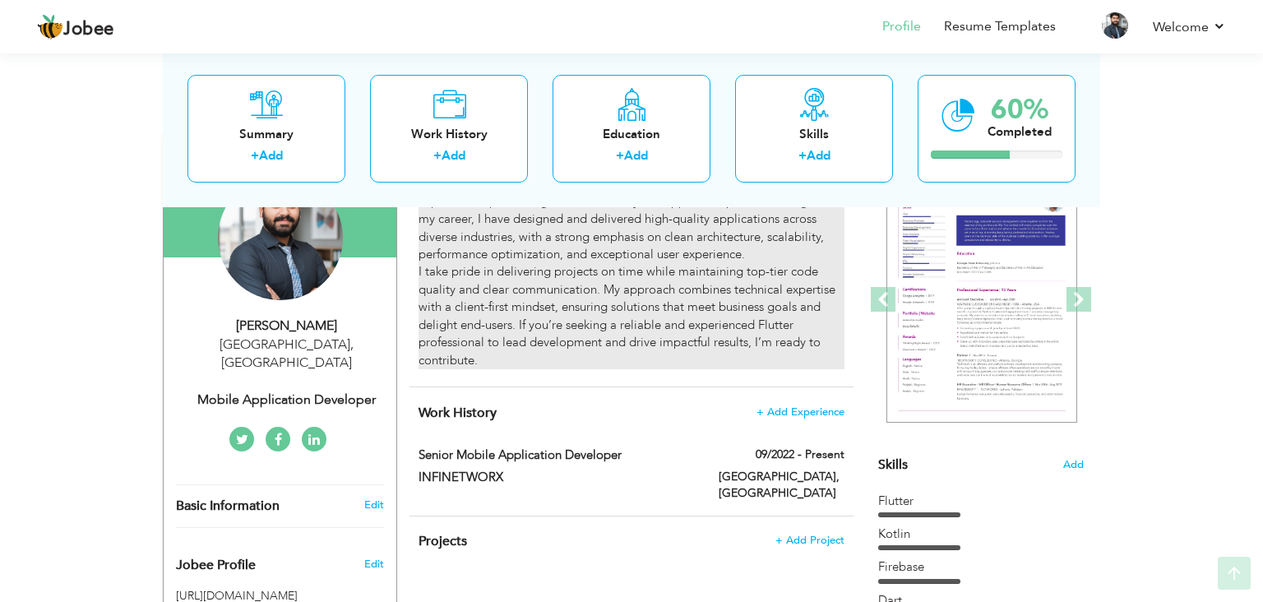
scroll to position [191, 0]
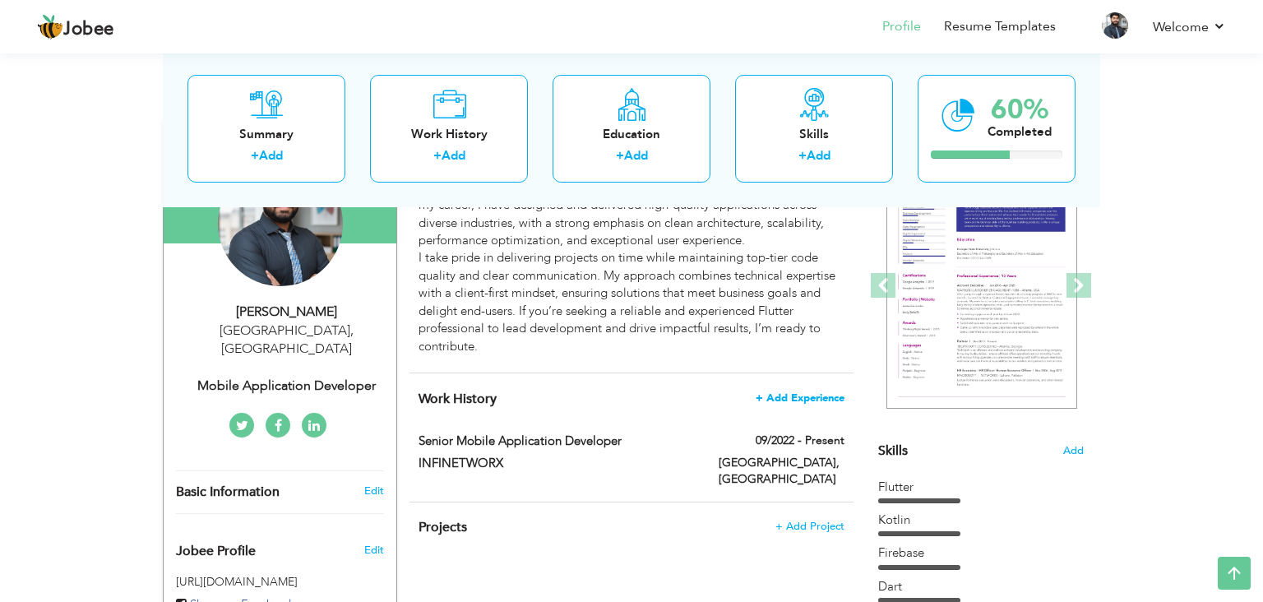
click at [803, 398] on span "+ Add Experience" at bounding box center [800, 398] width 89 height 12
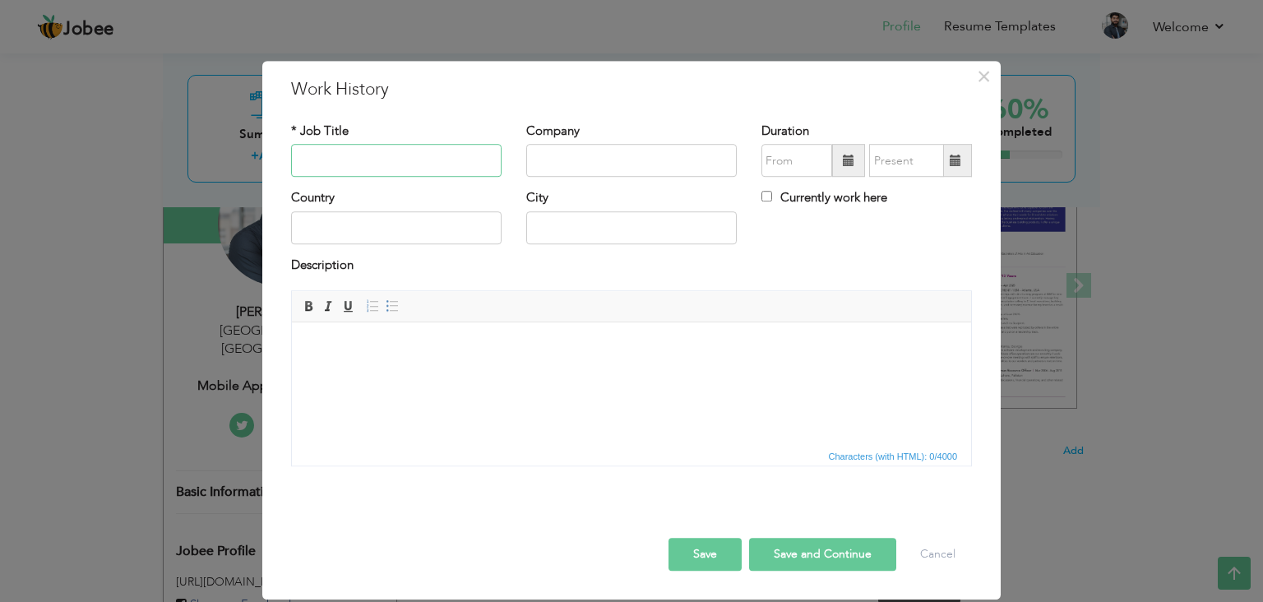
click at [380, 158] on input "text" at bounding box center [396, 161] width 210 height 33
type input "Socioon Limited"
click at [488, 162] on input "Socioon Limited" at bounding box center [396, 161] width 210 height 33
click at [558, 156] on input "text" at bounding box center [631, 161] width 210 height 33
paste input "Socioon Limited"
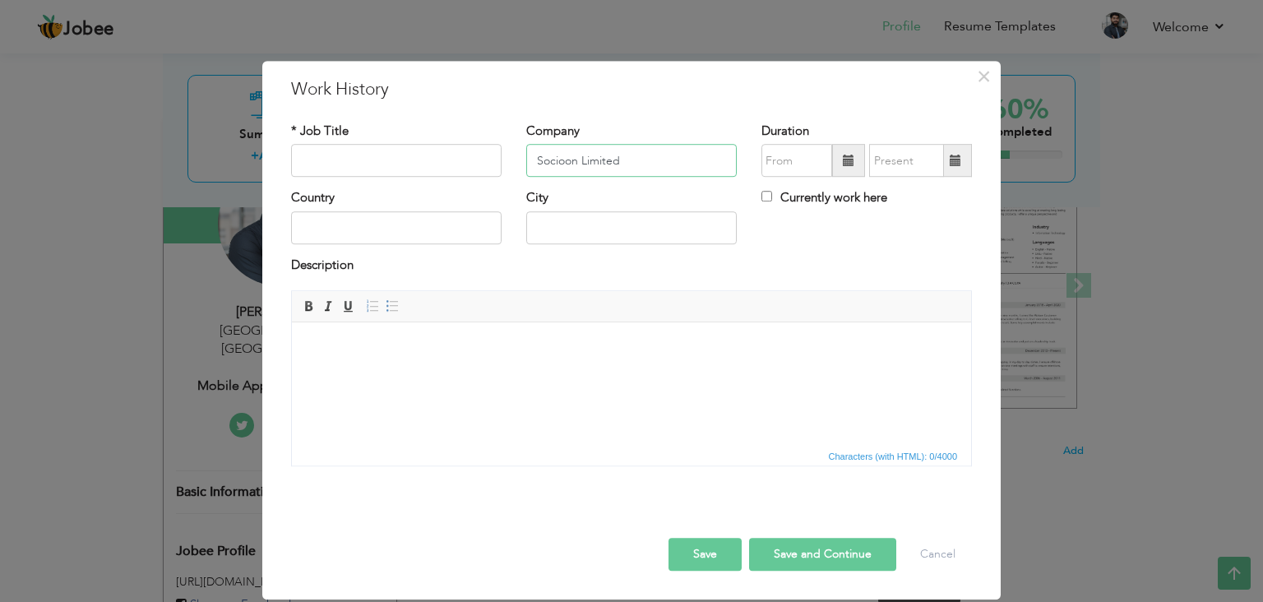
type input "Socioon Limited"
click at [453, 163] on input "text" at bounding box center [396, 161] width 210 height 33
type input "M"
click at [360, 163] on input "Mobile App Developer" at bounding box center [396, 161] width 210 height 33
type input "Mobile Application Developer"
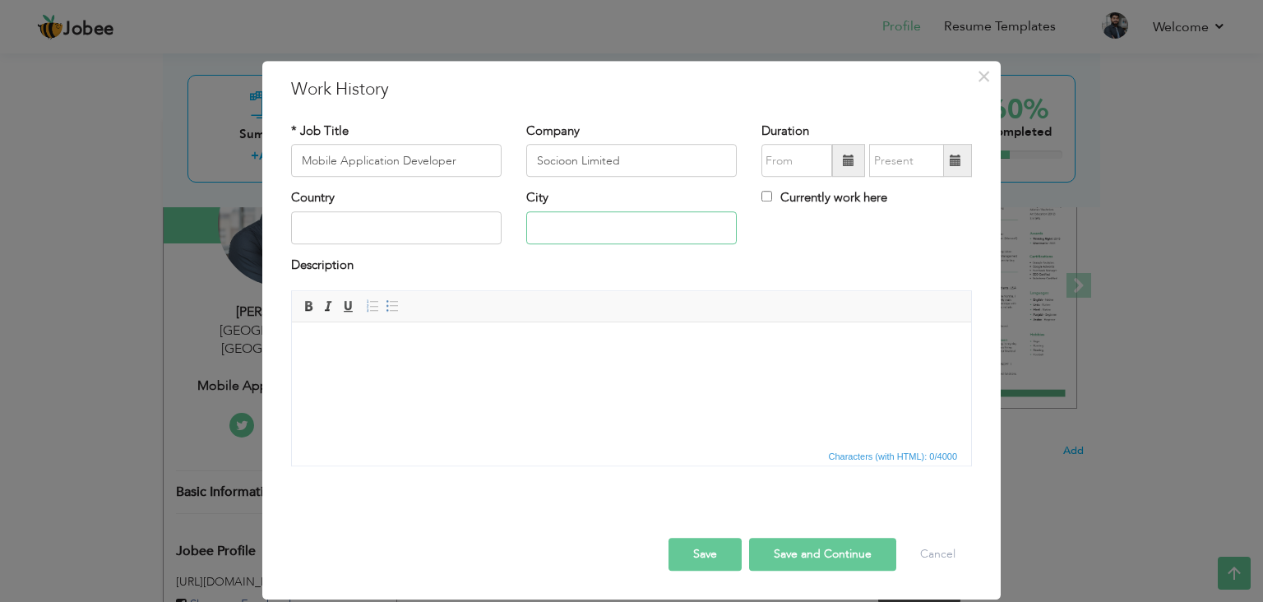
click at [612, 234] on input "text" at bounding box center [631, 227] width 210 height 33
type input "[GEOGRAPHIC_DATA]"
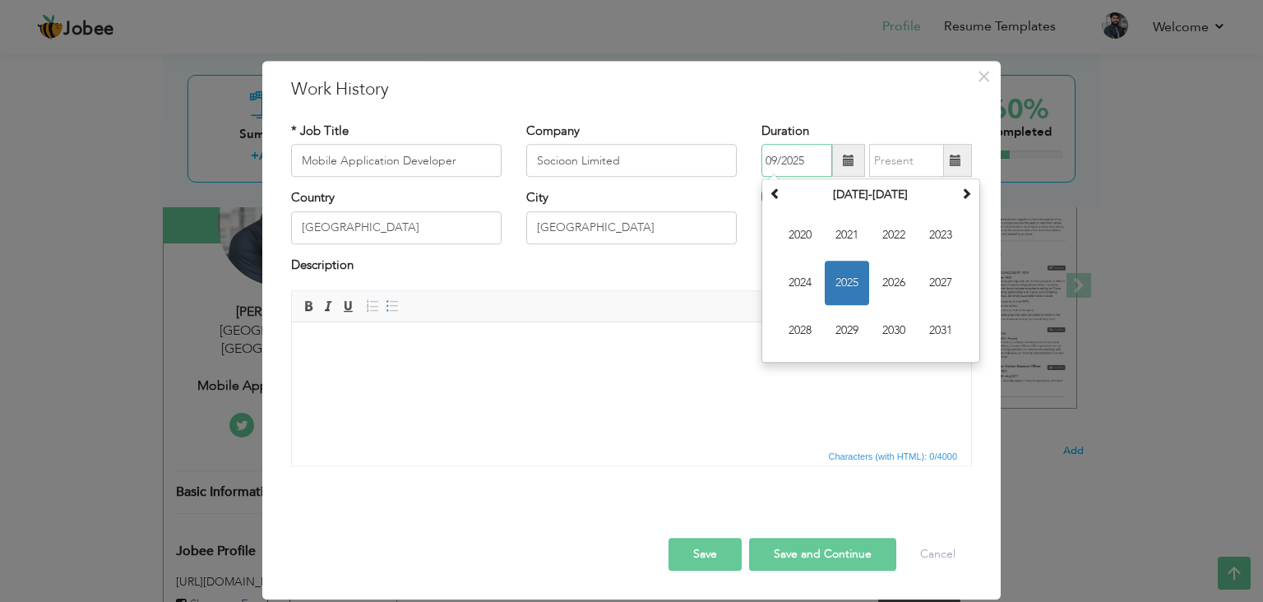
click at [820, 163] on input "09/2025" at bounding box center [796, 161] width 71 height 33
click at [844, 247] on span "2021" at bounding box center [847, 236] width 44 height 44
click at [883, 197] on th "2021" at bounding box center [870, 195] width 171 height 25
click at [814, 164] on input "09/2025" at bounding box center [796, 161] width 71 height 33
type input "09/2021"
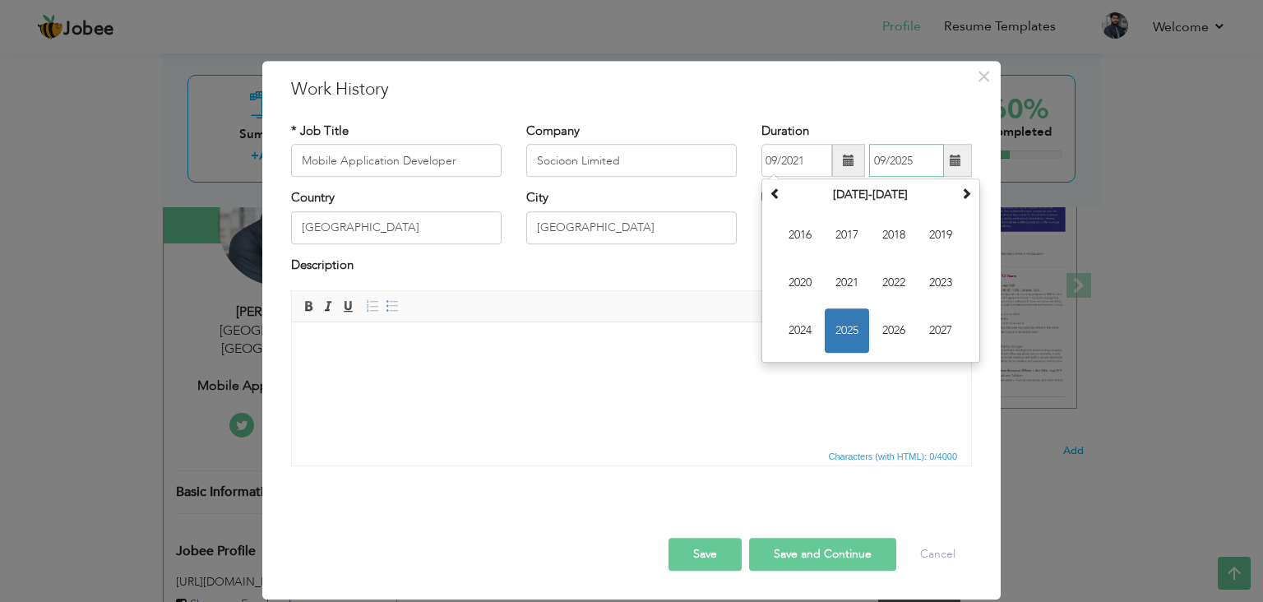
click at [880, 158] on input "09/2025" at bounding box center [906, 161] width 75 height 33
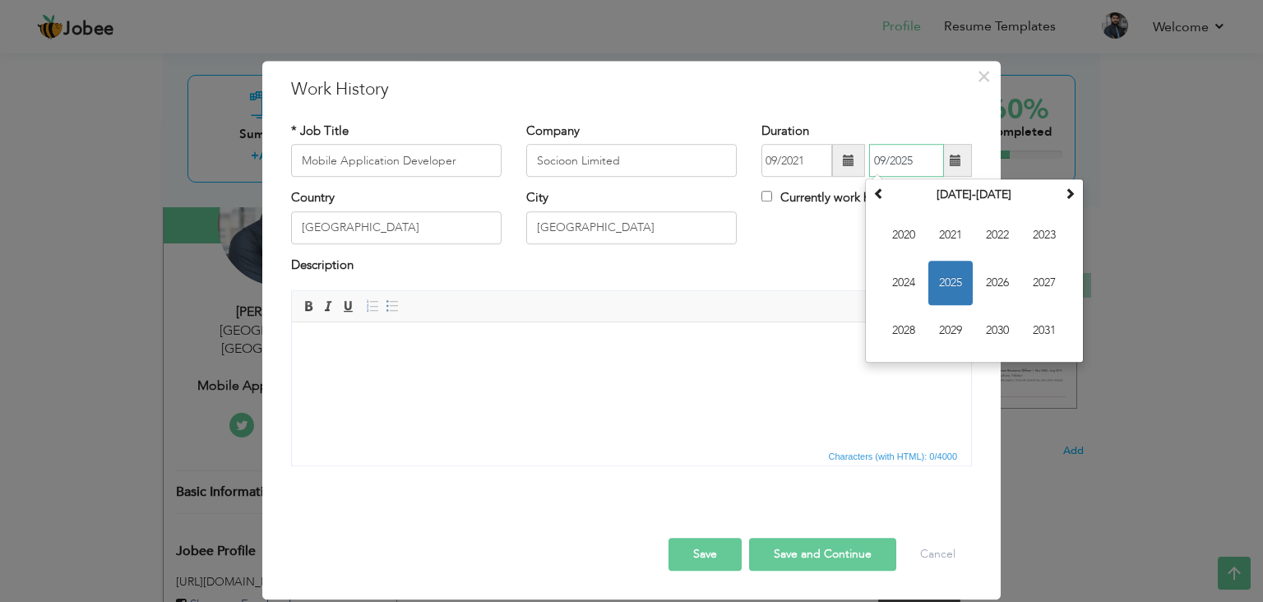
click at [922, 162] on input "09/2025" at bounding box center [906, 161] width 75 height 33
type input "09/2022"
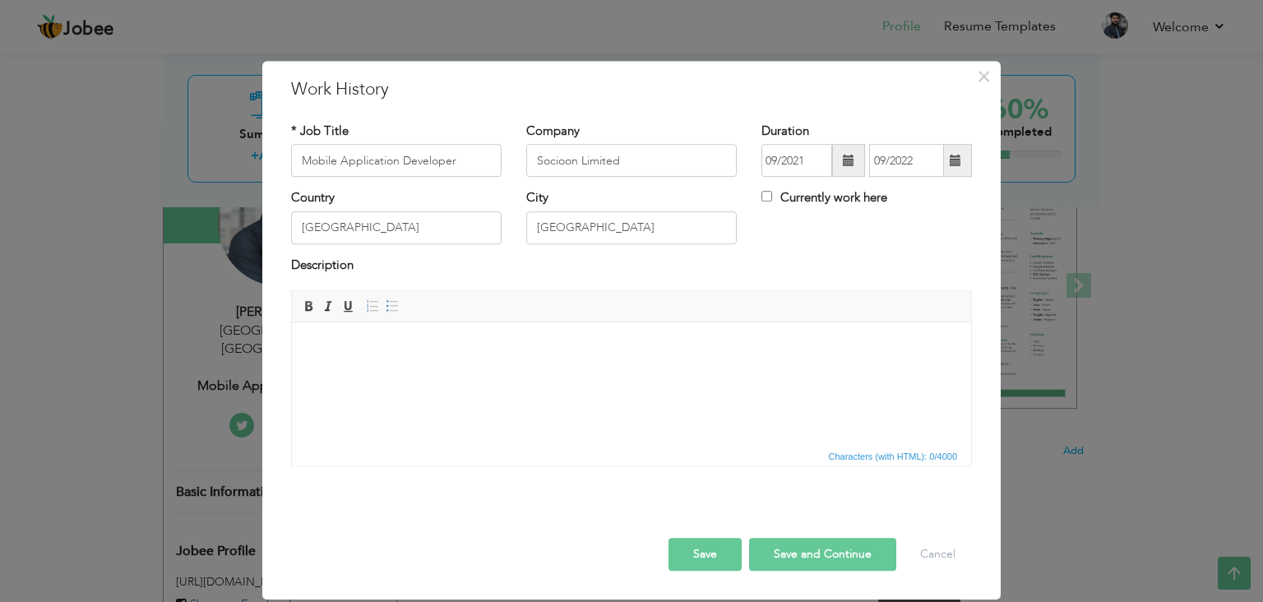
click at [899, 129] on div "Duration 09/2021 09/2022" at bounding box center [866, 150] width 210 height 54
click at [813, 561] on button "Save and Continue" at bounding box center [822, 554] width 147 height 33
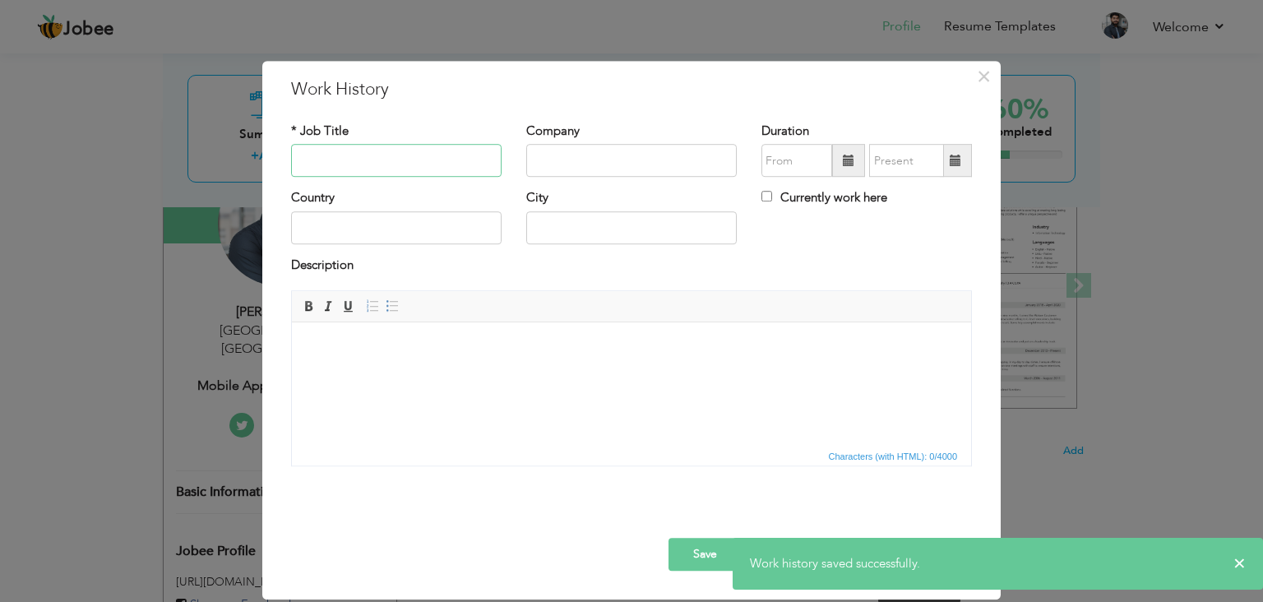
click at [405, 154] on input "text" at bounding box center [396, 161] width 210 height 33
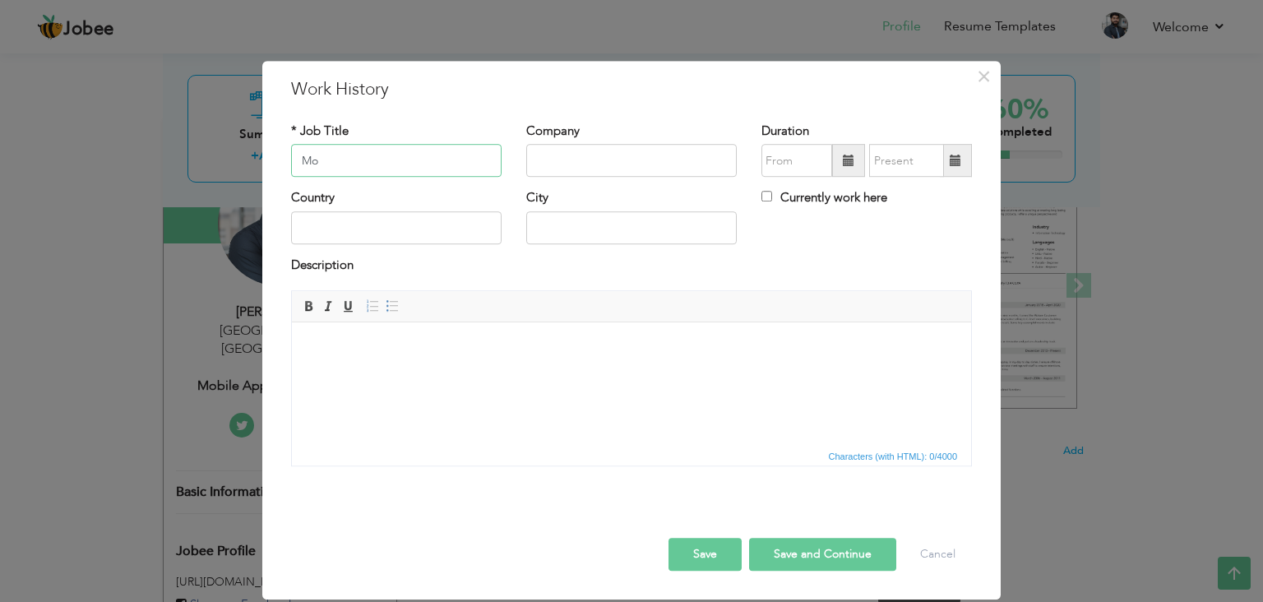
type input "M"
type input "Senior Flutter Developer"
click at [549, 151] on input "text" at bounding box center [631, 161] width 210 height 33
type input "Triaxo Solutions"
click at [698, 126] on div "Company Triaxo Solutions" at bounding box center [631, 150] width 210 height 54
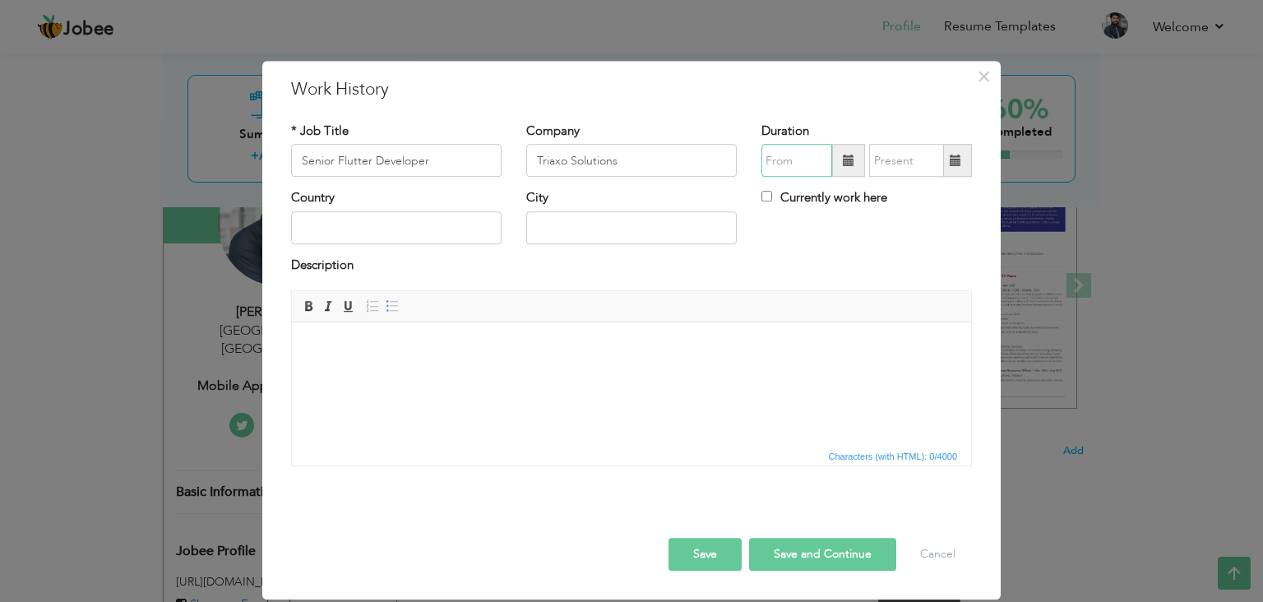
click at [814, 160] on input "text" at bounding box center [796, 161] width 71 height 33
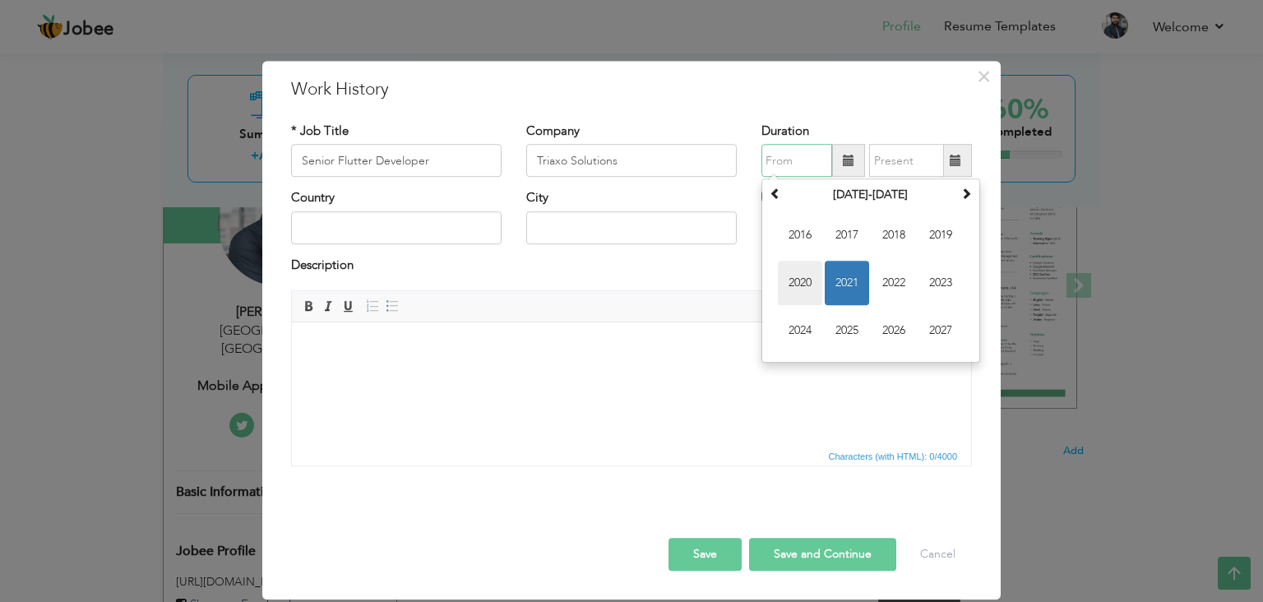
click at [813, 293] on span "2020" at bounding box center [800, 283] width 44 height 44
click at [808, 169] on input "text" at bounding box center [796, 161] width 71 height 33
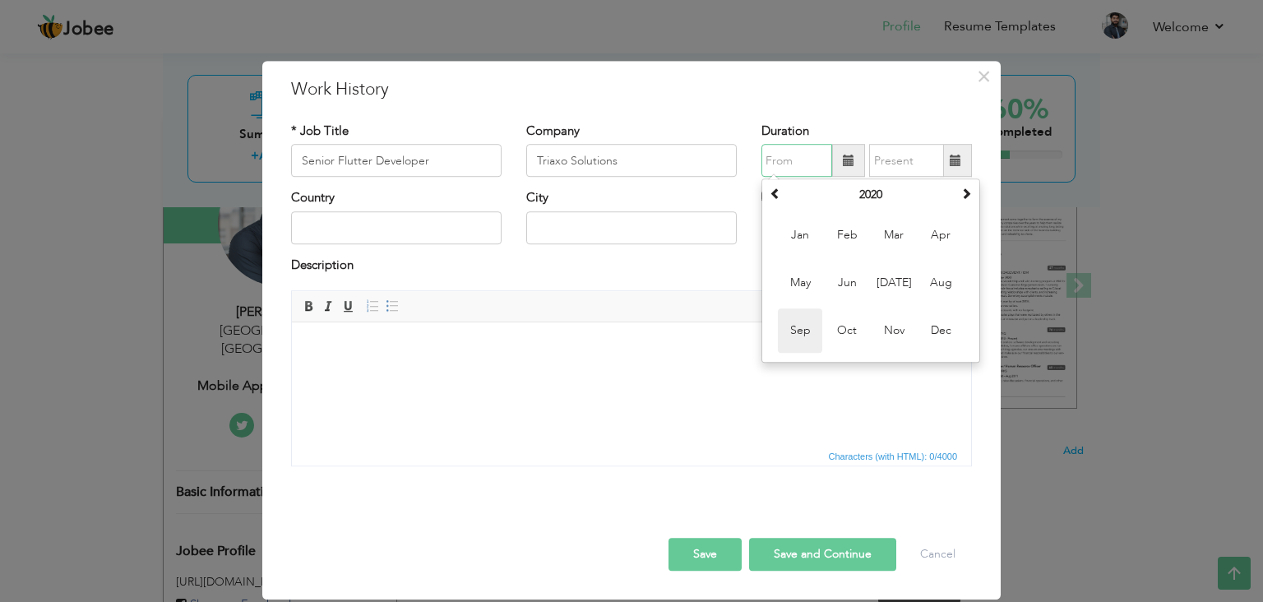
click at [806, 326] on span "Sep" at bounding box center [800, 331] width 44 height 44
type input "09/2020"
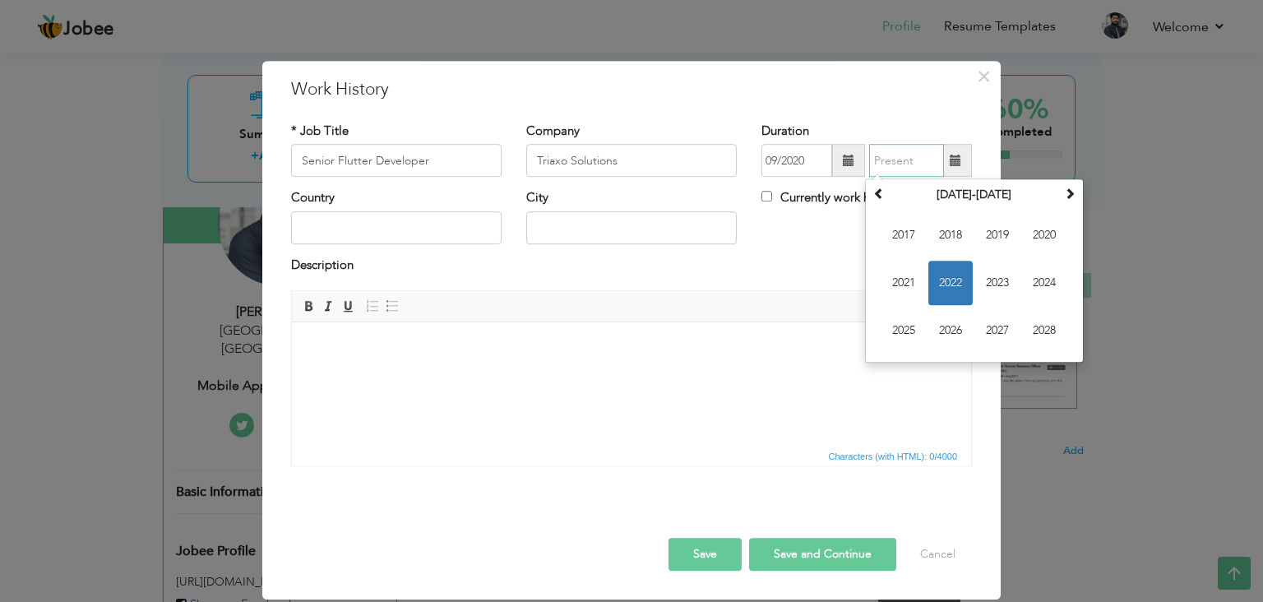
click at [883, 154] on input "text" at bounding box center [906, 161] width 75 height 33
click at [919, 277] on span "2021" at bounding box center [903, 283] width 44 height 44
click at [914, 328] on span "Sep" at bounding box center [903, 331] width 44 height 44
type input "09/2021"
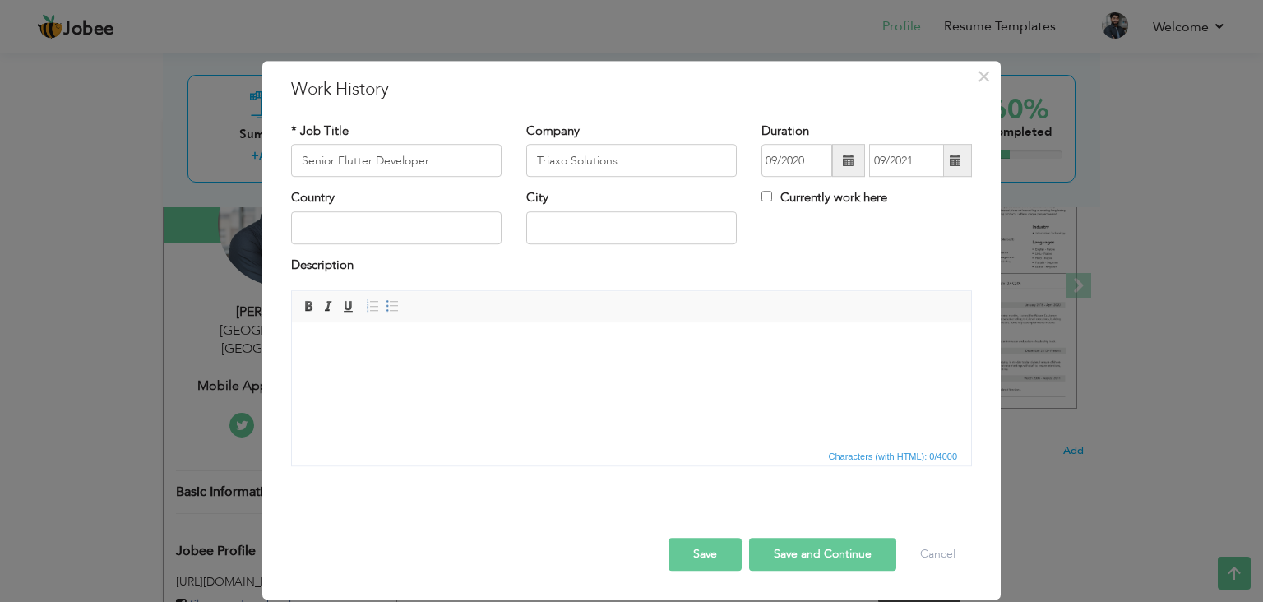
click at [904, 238] on div "Country City Currently work here" at bounding box center [631, 223] width 705 height 67
click at [557, 211] on input "text" at bounding box center [631, 227] width 210 height 33
type input "[GEOGRAPHIC_DATA]"
click at [760, 267] on div "Description" at bounding box center [631, 267] width 681 height 21
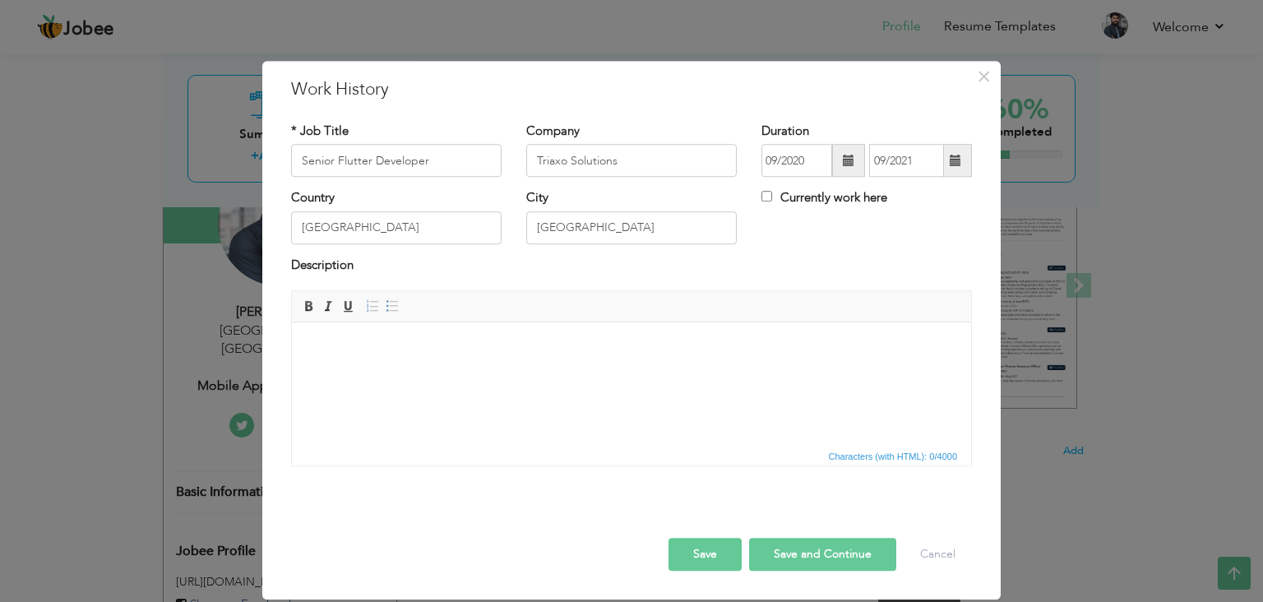
click at [850, 566] on button "Save and Continue" at bounding box center [822, 554] width 147 height 33
click at [988, 76] on span "×" at bounding box center [984, 77] width 14 height 30
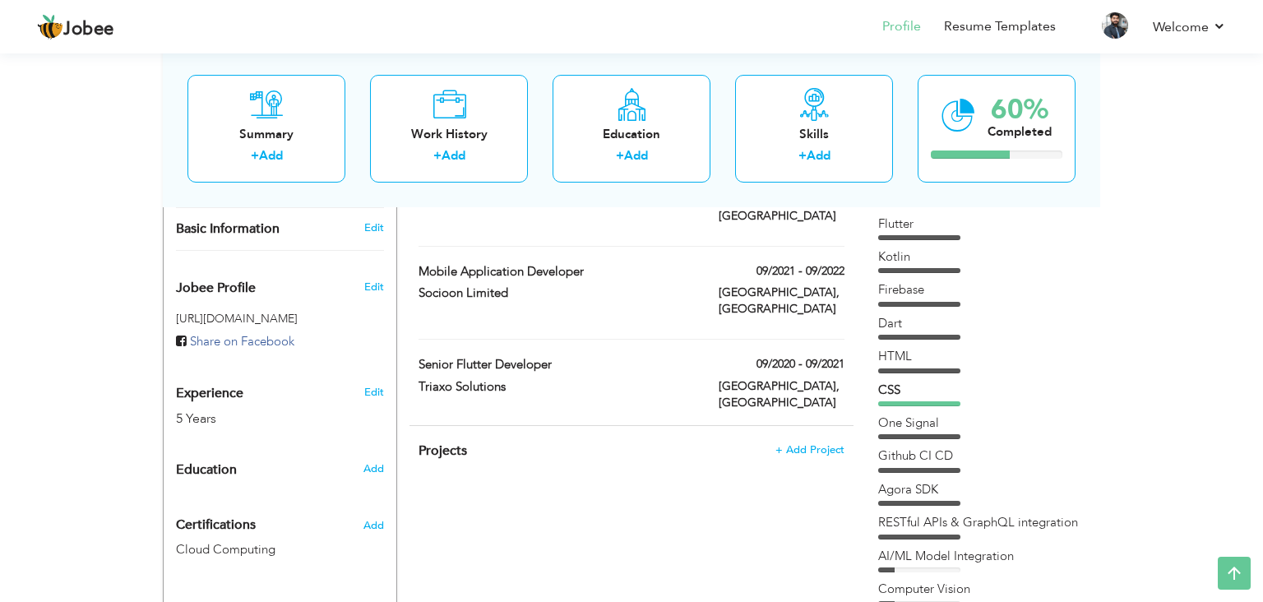
scroll to position [476, 0]
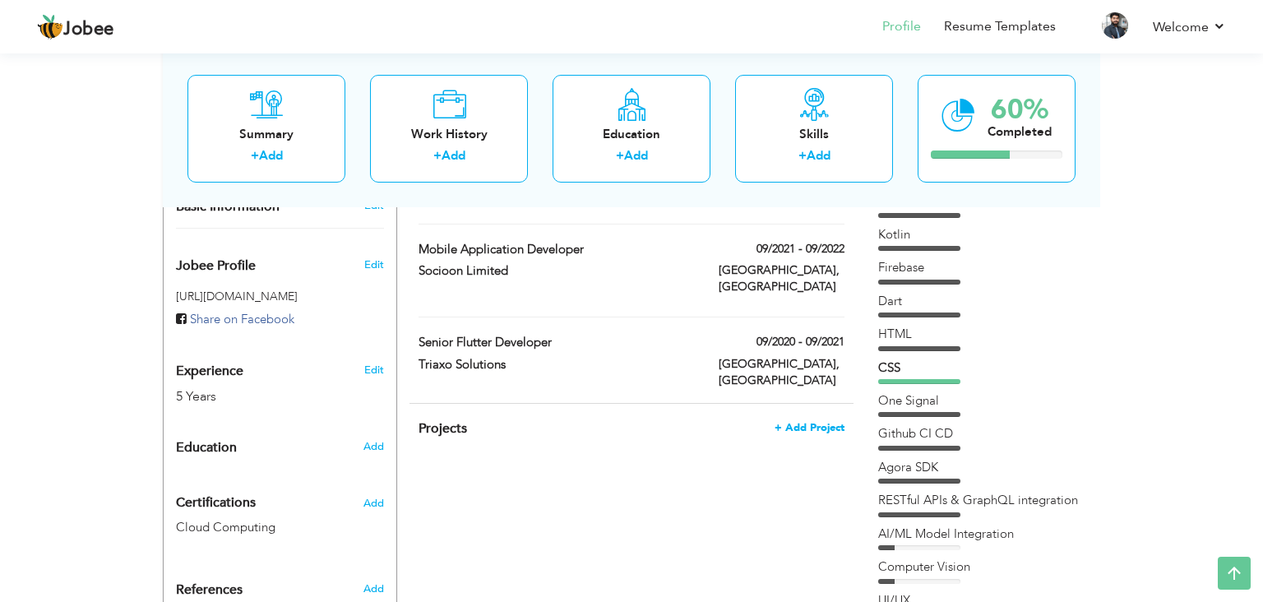
click at [791, 422] on span "+ Add Project" at bounding box center [810, 428] width 70 height 12
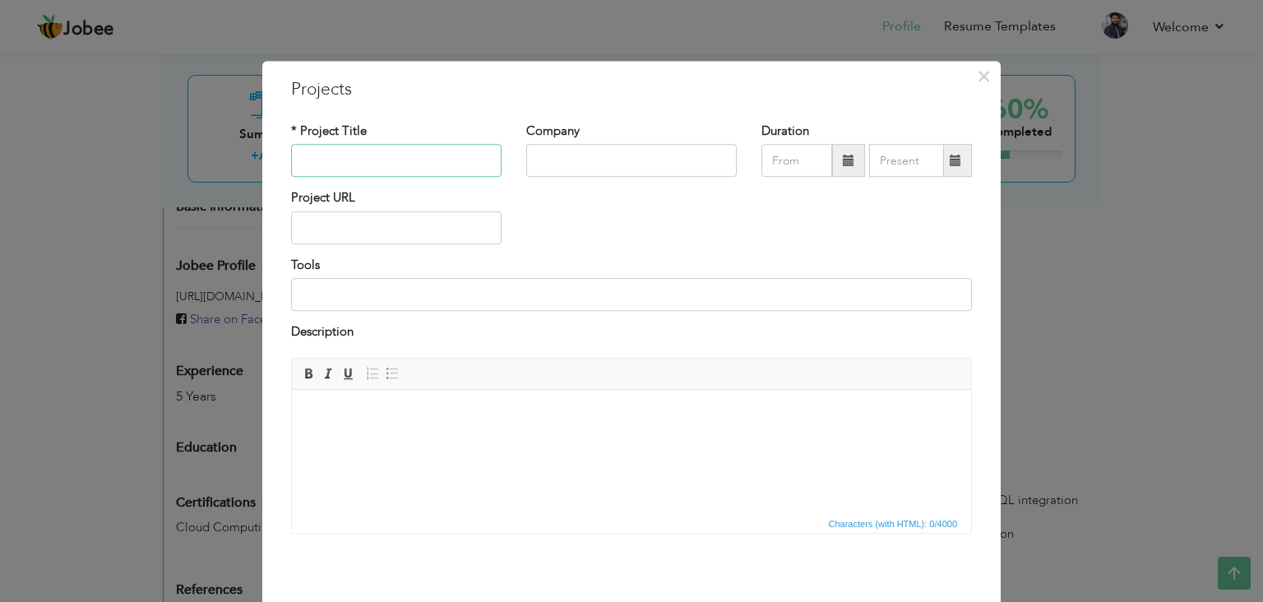
click at [447, 148] on input "text" at bounding box center [396, 161] width 210 height 33
click at [446, 156] on input "text" at bounding box center [396, 161] width 210 height 33
click at [450, 156] on input "text" at bounding box center [396, 161] width 210 height 33
click at [357, 159] on input "text" at bounding box center [396, 161] width 210 height 33
click at [423, 158] on input "text" at bounding box center [396, 161] width 210 height 33
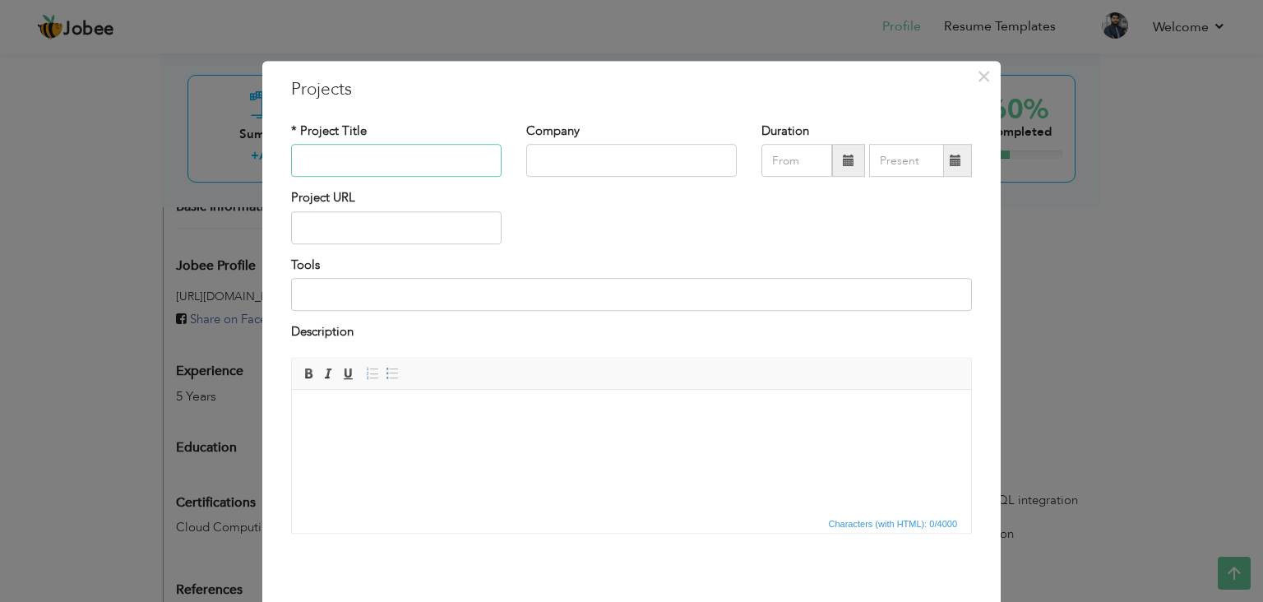
paste input "INGAGE GG"
type input "INGAGE GG"
click at [427, 224] on input "text" at bounding box center [396, 227] width 210 height 33
click at [418, 296] on input at bounding box center [631, 294] width 681 height 33
paste input "Flutter Mobile App (iOS & Android)"
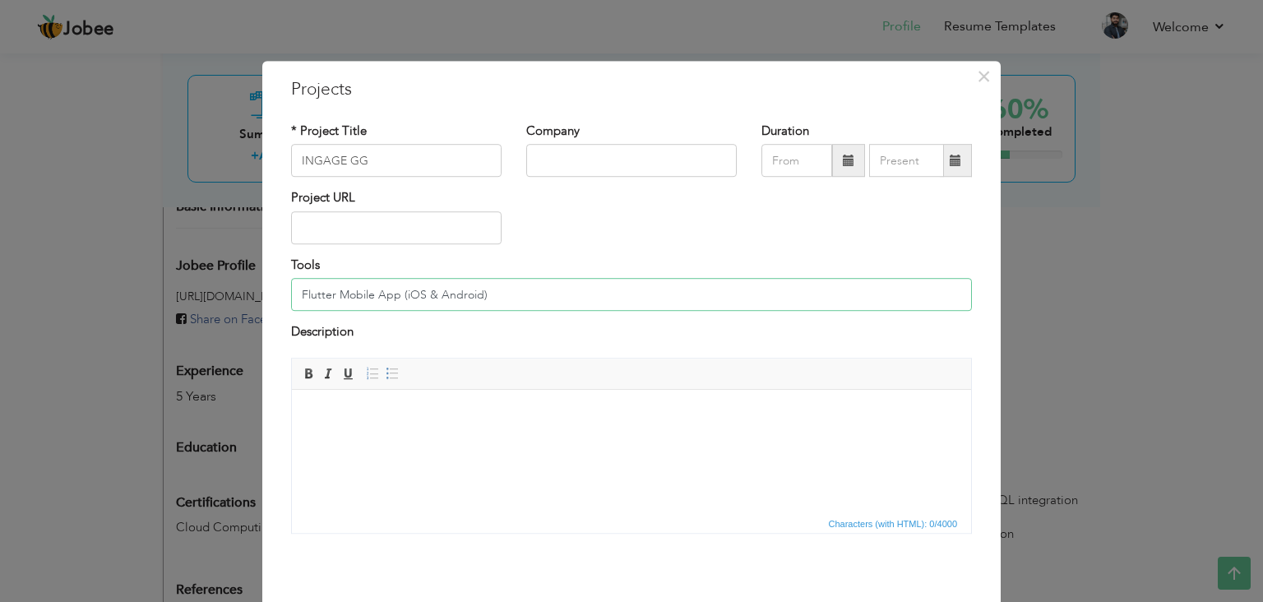
type input "Flutter Mobile App (iOS & Android)"
click at [554, 212] on div "Project URL" at bounding box center [631, 223] width 705 height 67
click at [472, 214] on input "text" at bounding box center [396, 227] width 210 height 33
paste input "[URL][DOMAIN_NAME][DOMAIN_NAME]"
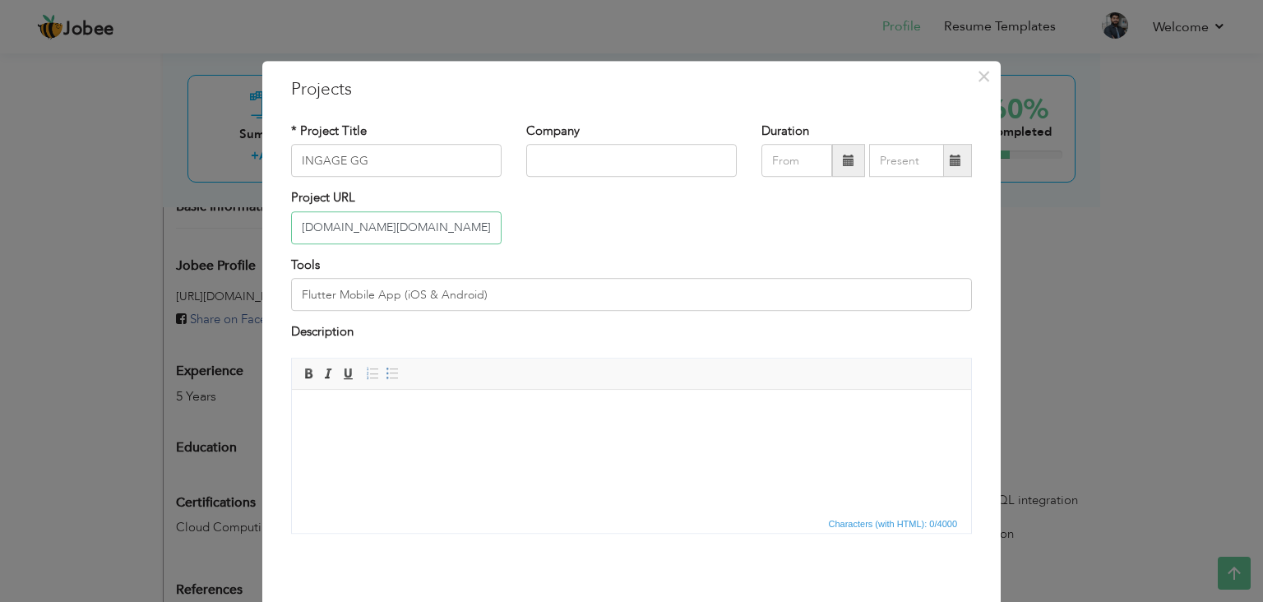
type input "[URL][DOMAIN_NAME][DOMAIN_NAME]"
click at [544, 214] on div "Project URL https://play.google.com/store/apps/details?id=com.ingage.gg&pcampai…" at bounding box center [631, 223] width 705 height 67
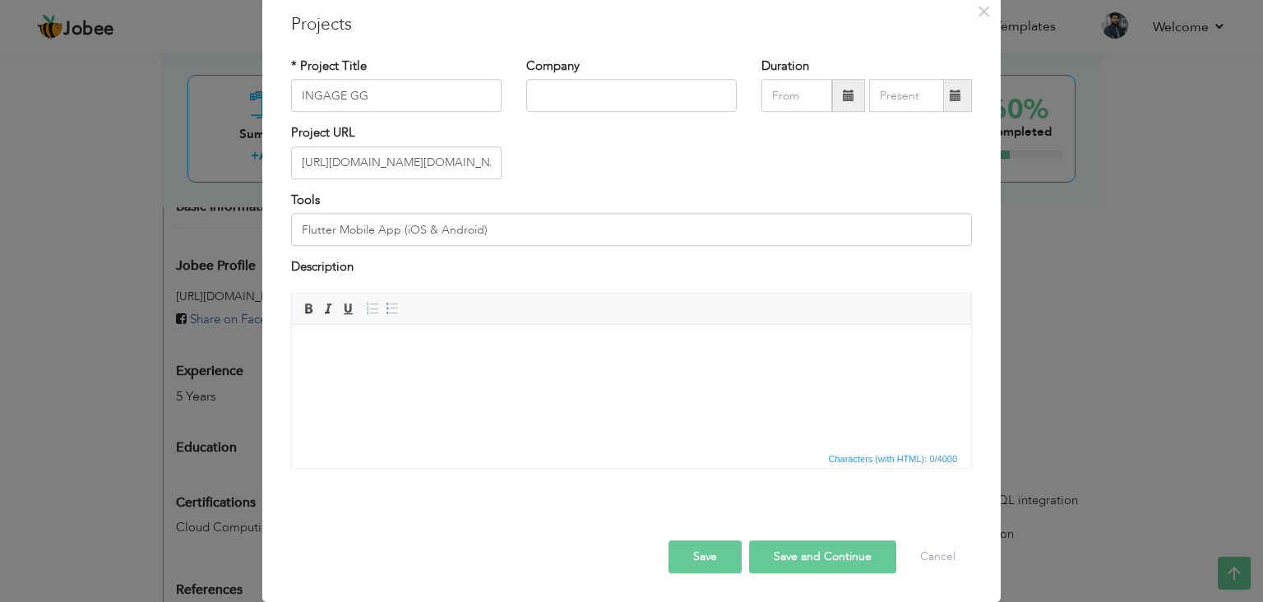
click at [728, 557] on button "Save" at bounding box center [704, 556] width 73 height 33
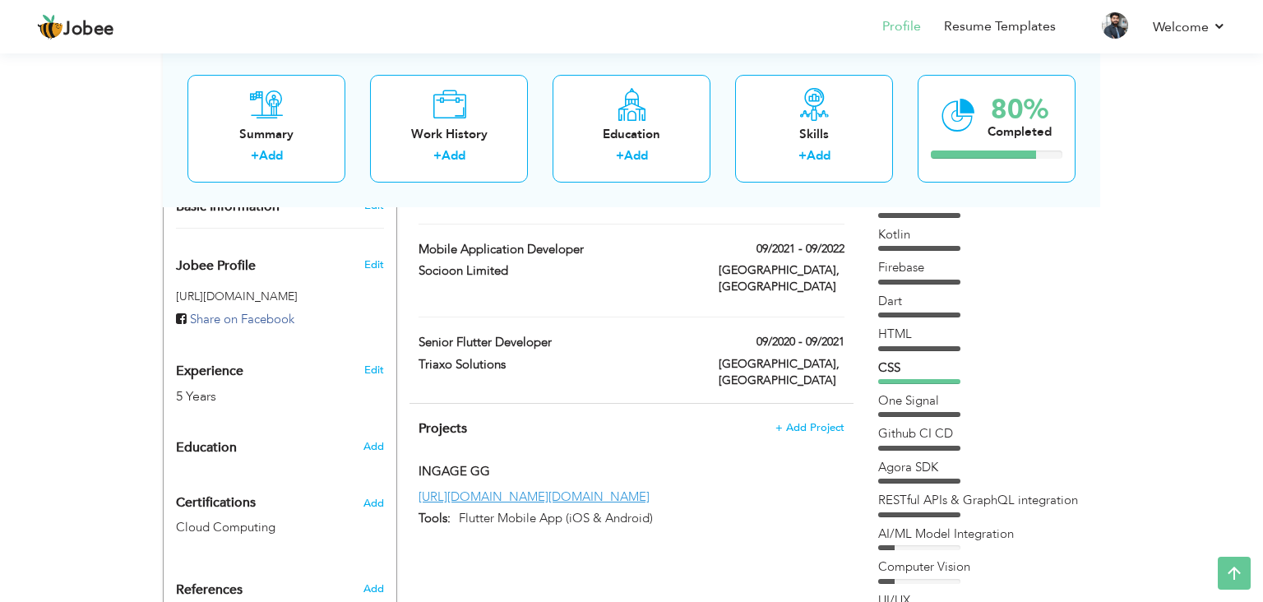
scroll to position [0, 0]
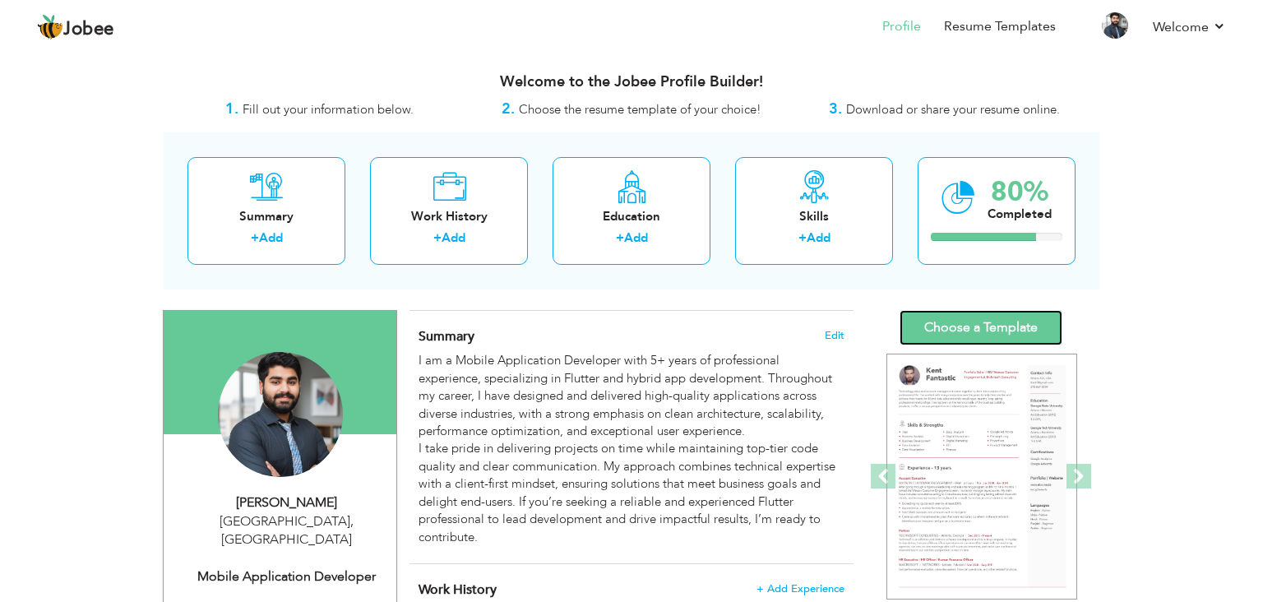
click at [956, 331] on link "Choose a Template" at bounding box center [981, 327] width 163 height 35
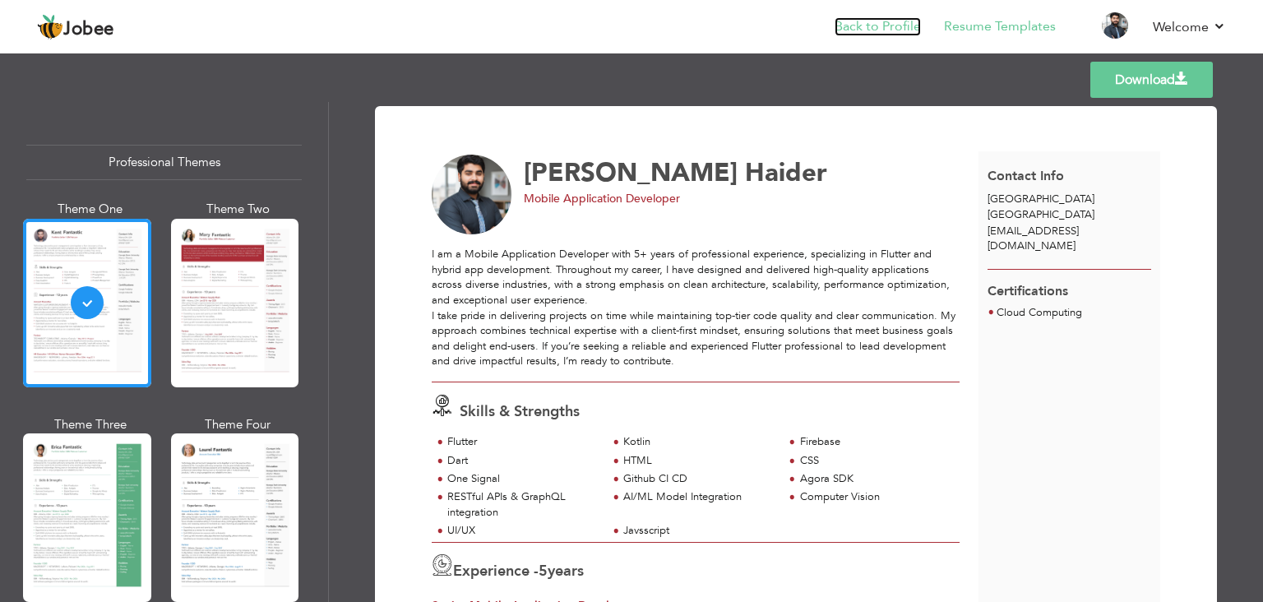
click at [900, 33] on link "Back to Profile" at bounding box center [878, 26] width 86 height 19
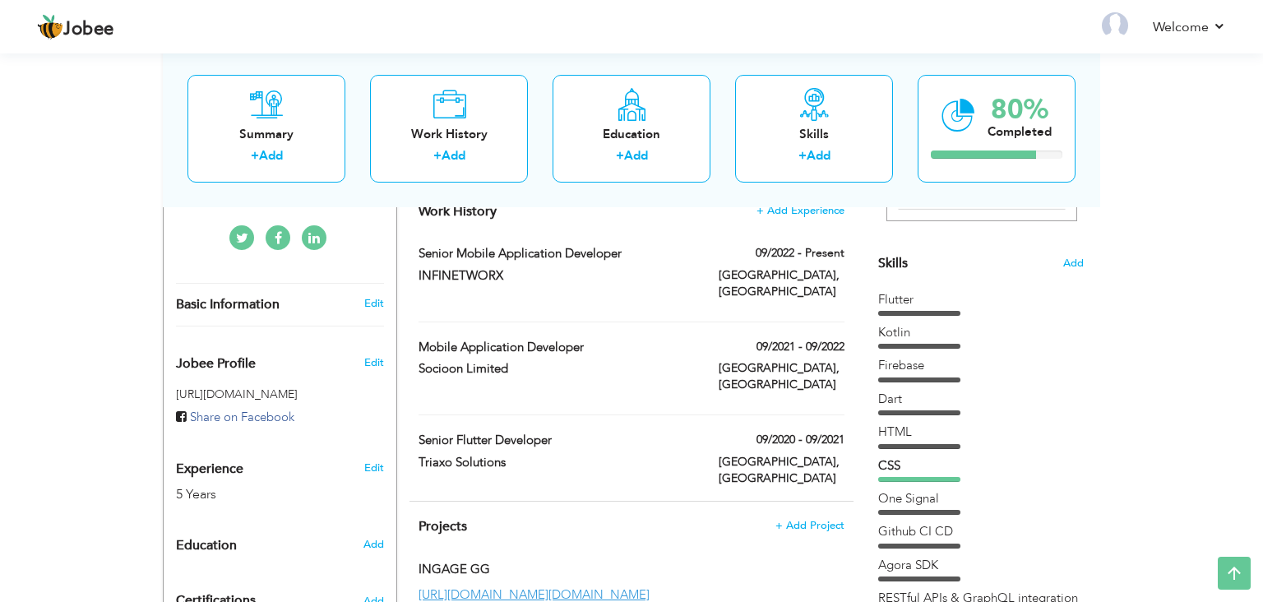
scroll to position [386, 0]
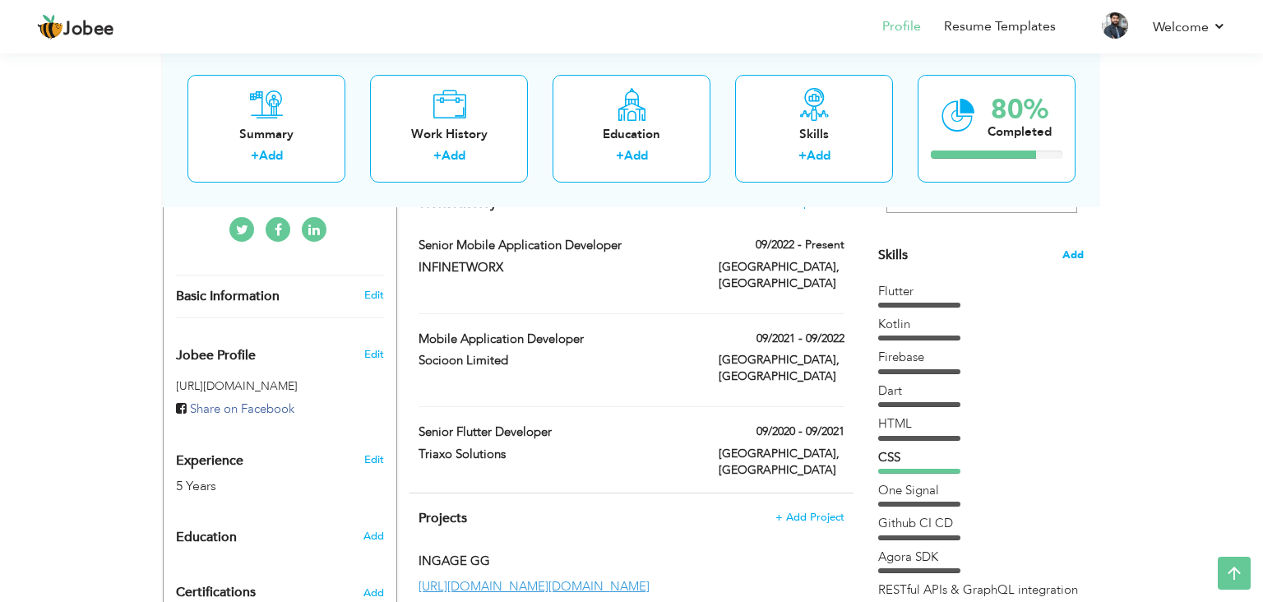
click at [1069, 261] on span "Add" at bounding box center [1072, 255] width 21 height 16
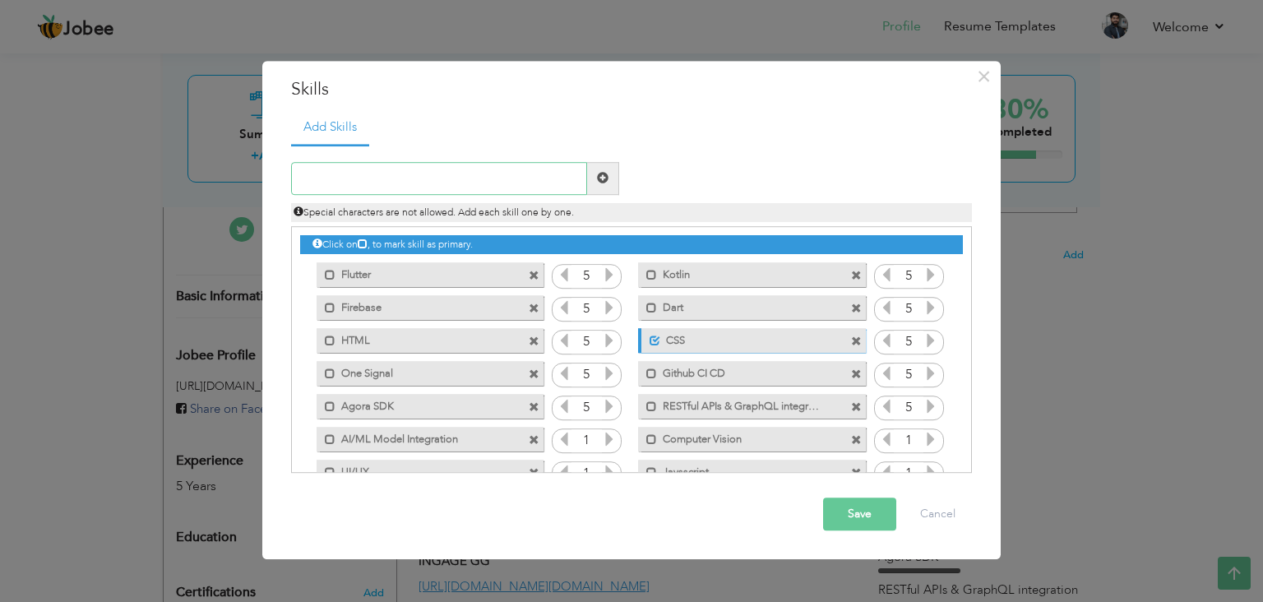
click at [495, 183] on input "text" at bounding box center [439, 178] width 296 height 33
type input "WebSockets"
click at [607, 181] on span at bounding box center [603, 179] width 12 height 12
click at [838, 503] on button "Save" at bounding box center [859, 513] width 73 height 33
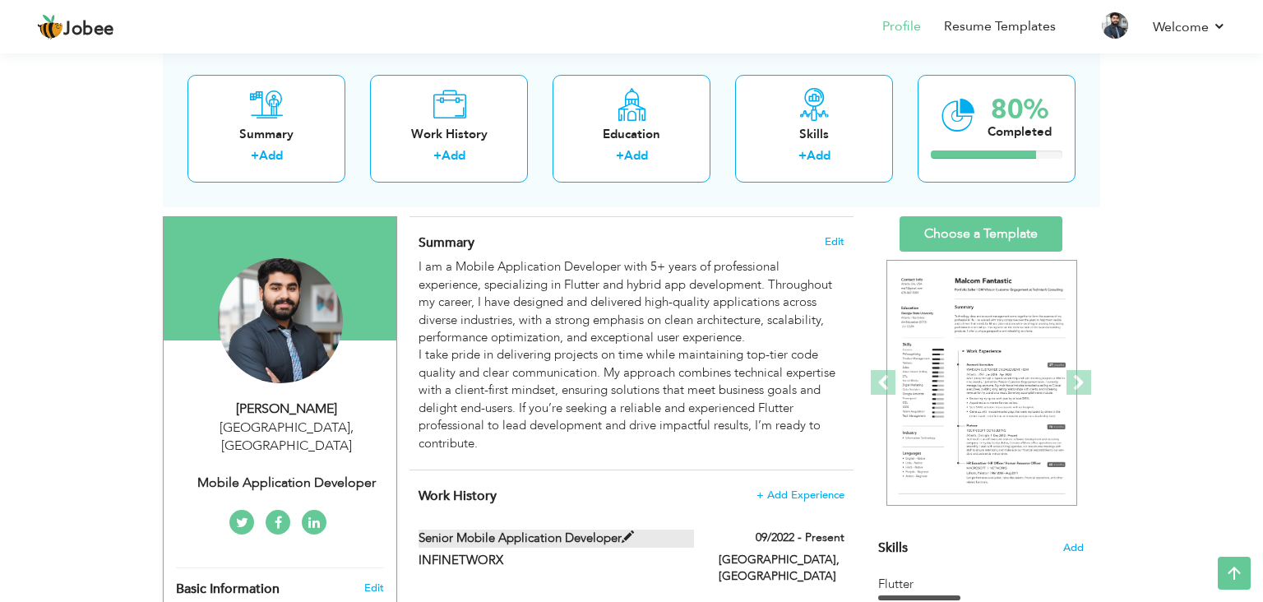
scroll to position [0, 0]
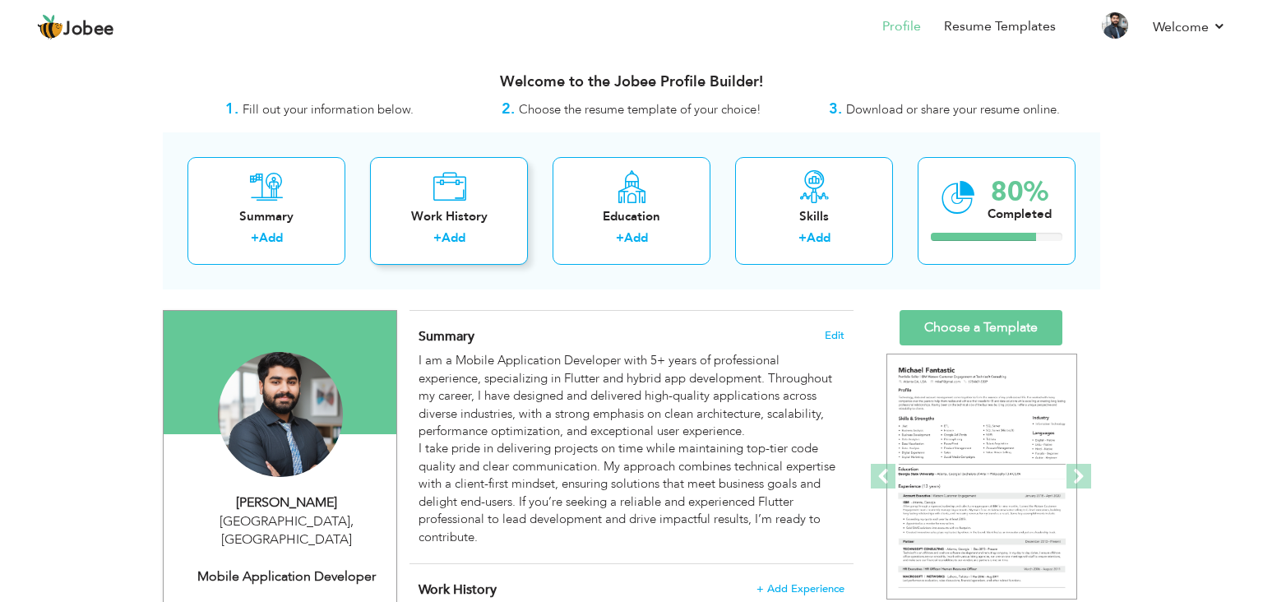
click at [518, 214] on div "Work History + Add" at bounding box center [449, 211] width 158 height 108
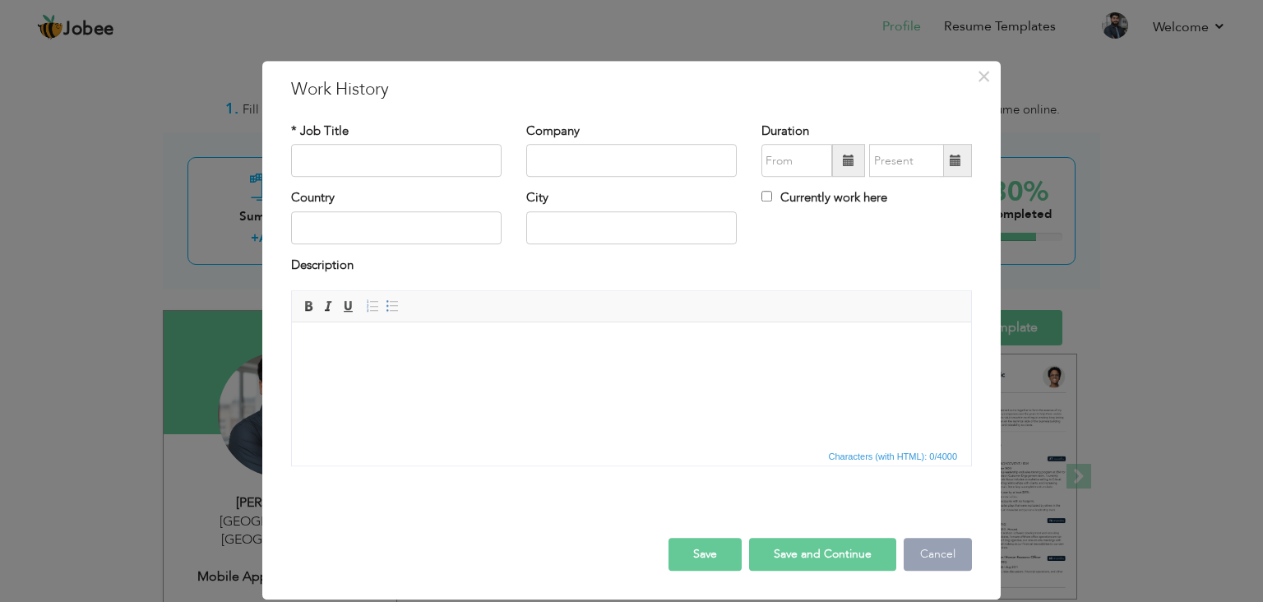
click at [930, 549] on button "Cancel" at bounding box center [938, 554] width 68 height 33
